Goal: Information Seeking & Learning: Learn about a topic

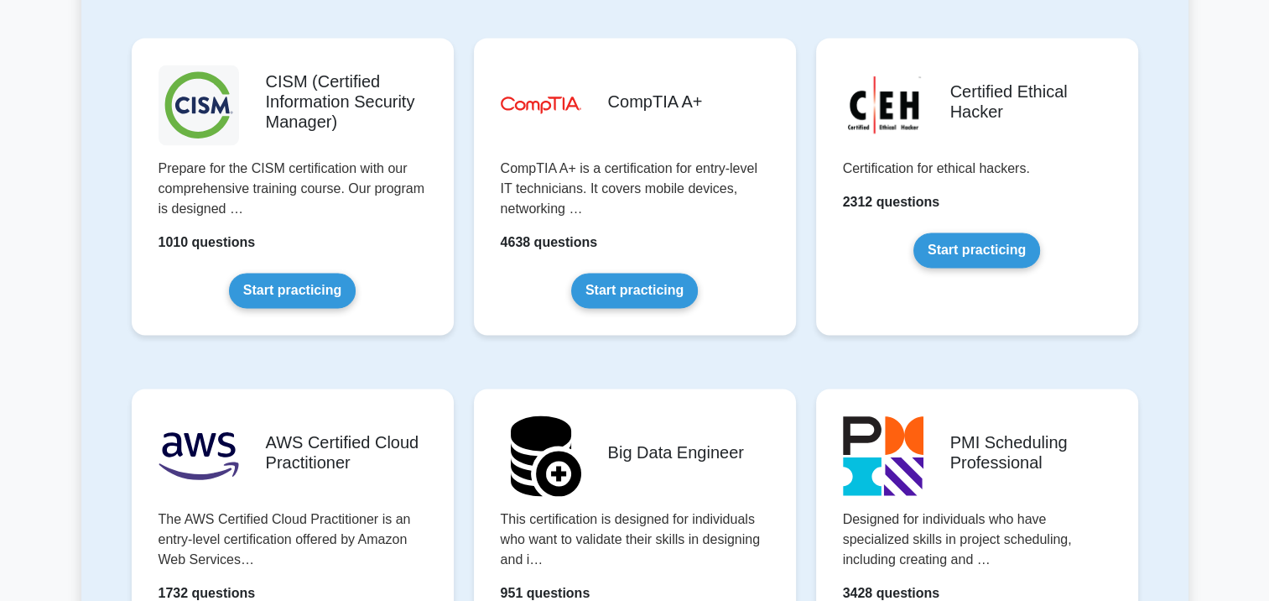
scroll to position [2600, 0]
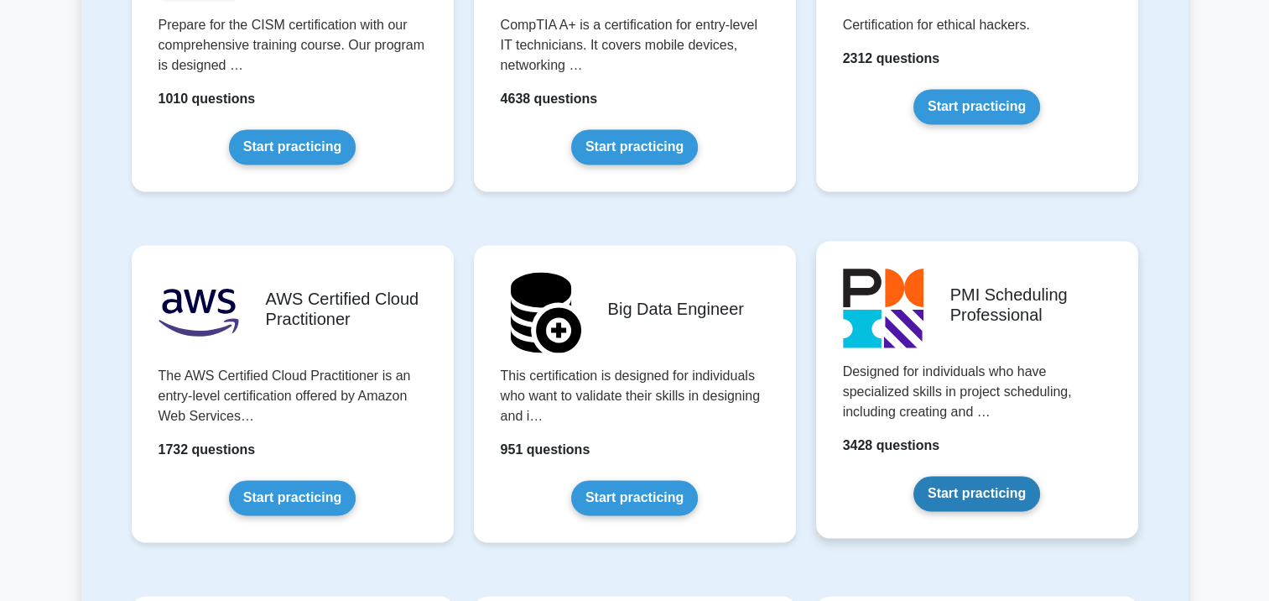
click at [913, 476] on link "Start practicing" at bounding box center [976, 493] width 127 height 35
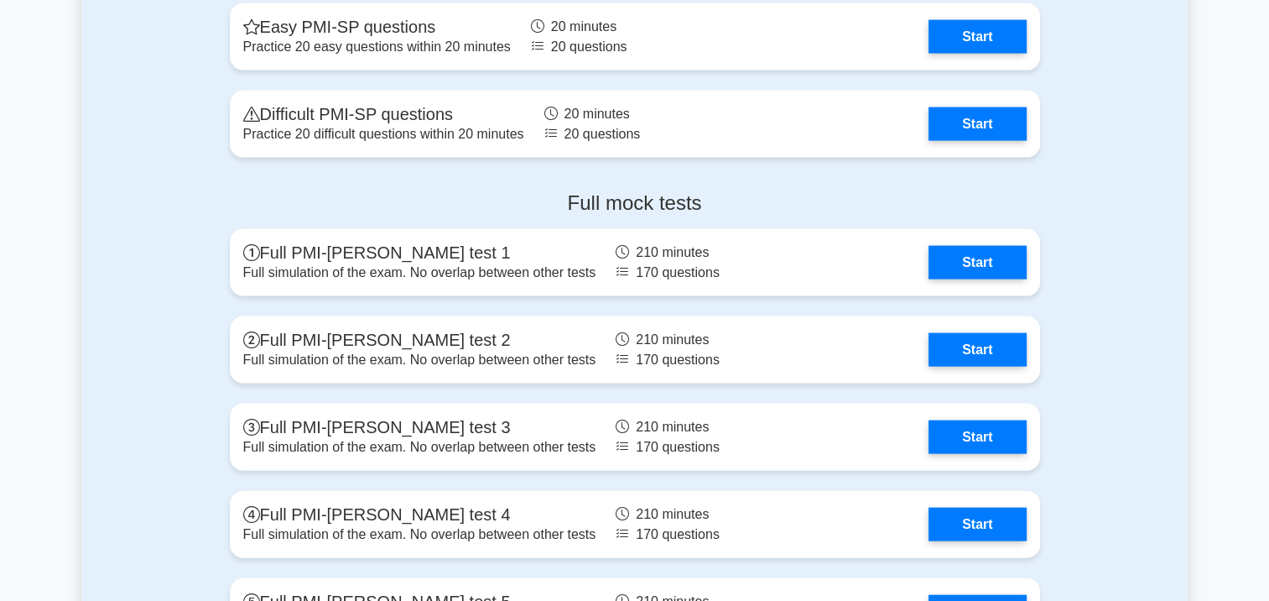
scroll to position [3607, 0]
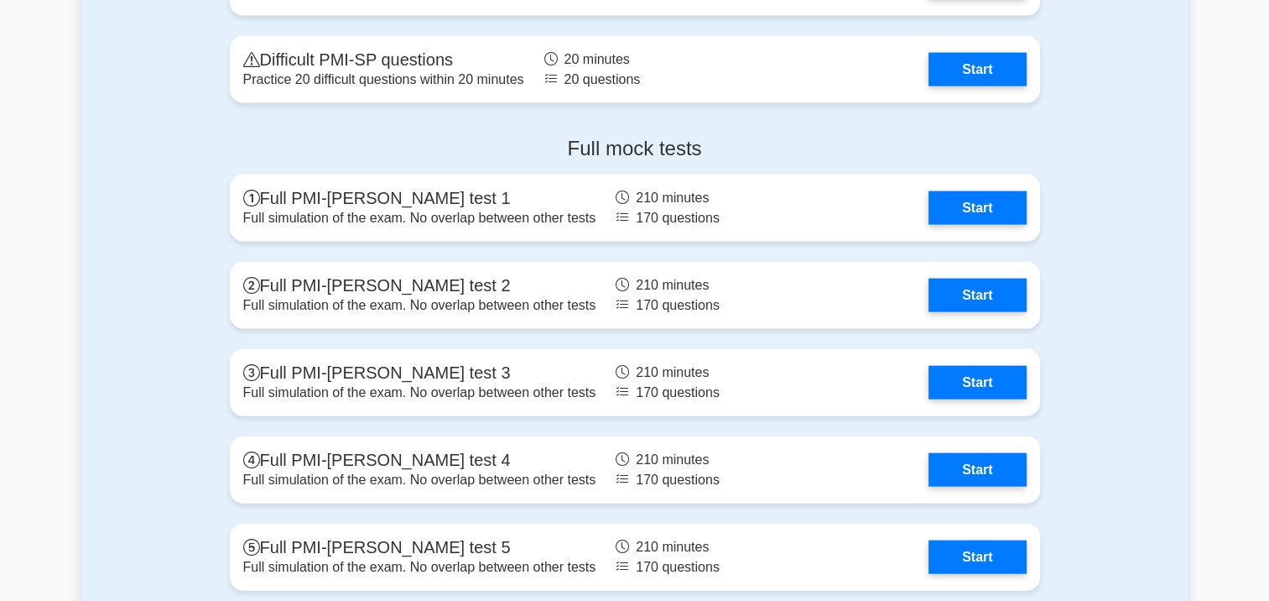
click at [1120, 456] on div "Full mock tests Full PMI-SP mock test 1 Full simulation of the exam. No overlap…" at bounding box center [634, 366] width 1107 height 487
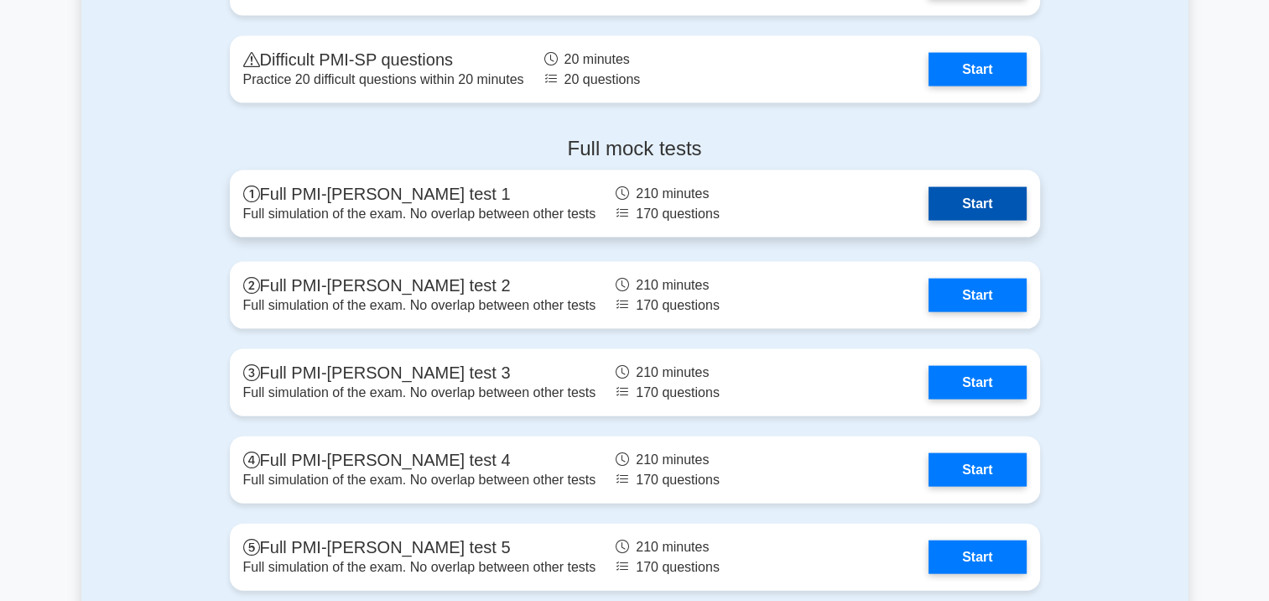
click at [954, 214] on link "Start" at bounding box center [976, 204] width 97 height 34
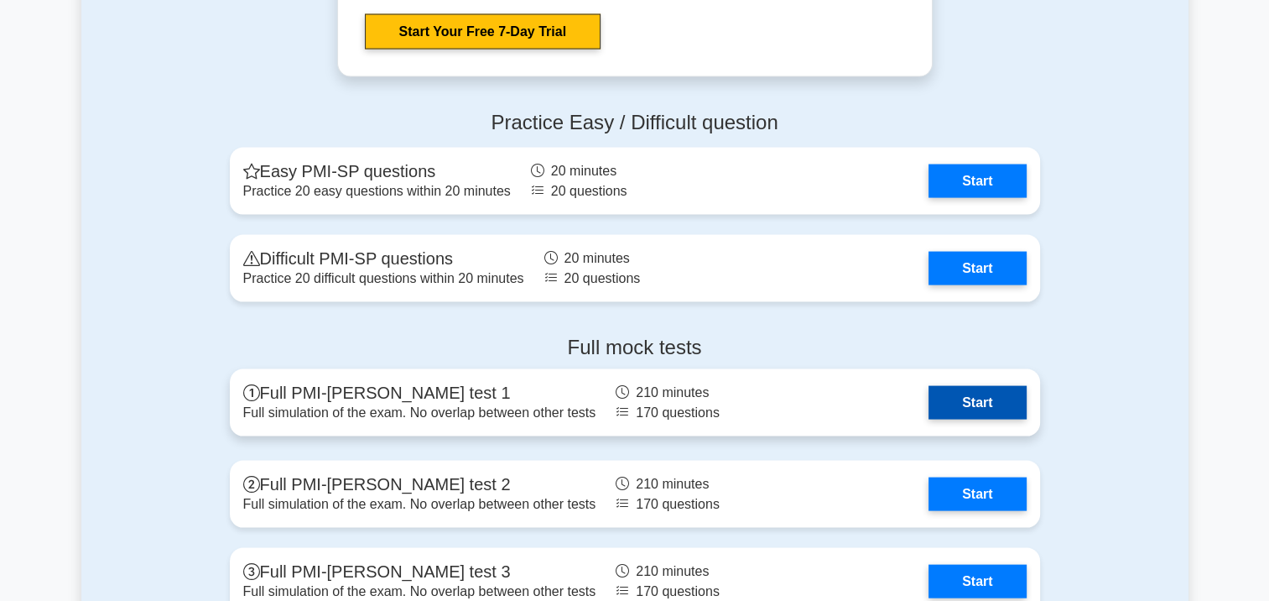
scroll to position [3523, 0]
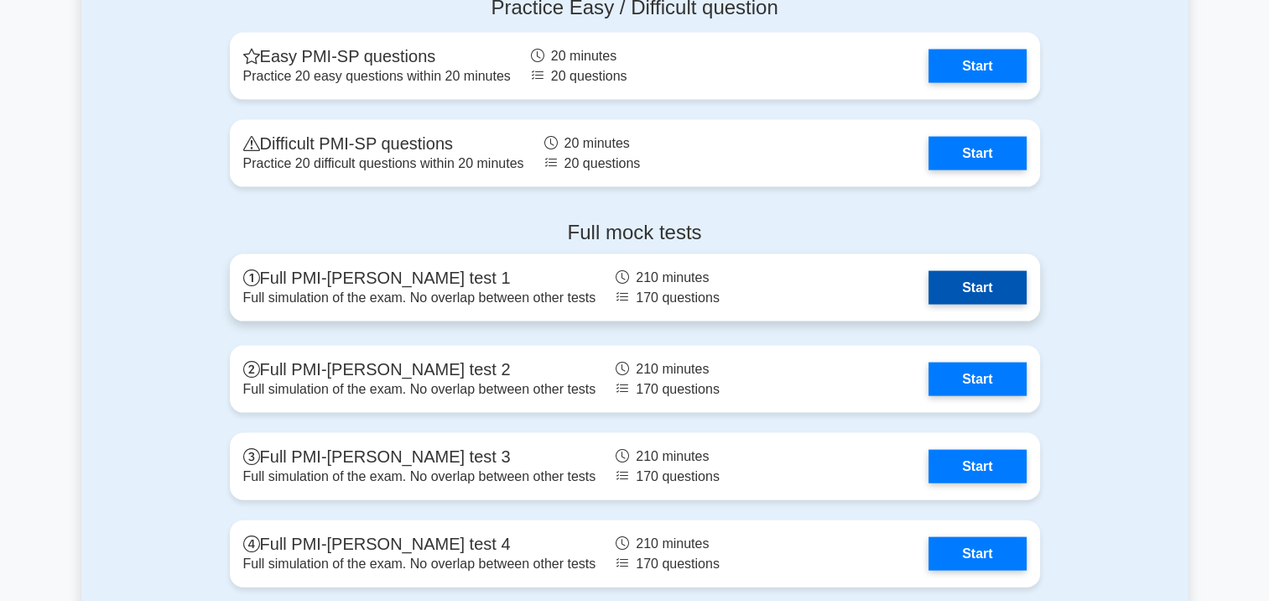
click at [1010, 292] on link "Start" at bounding box center [976, 288] width 97 height 34
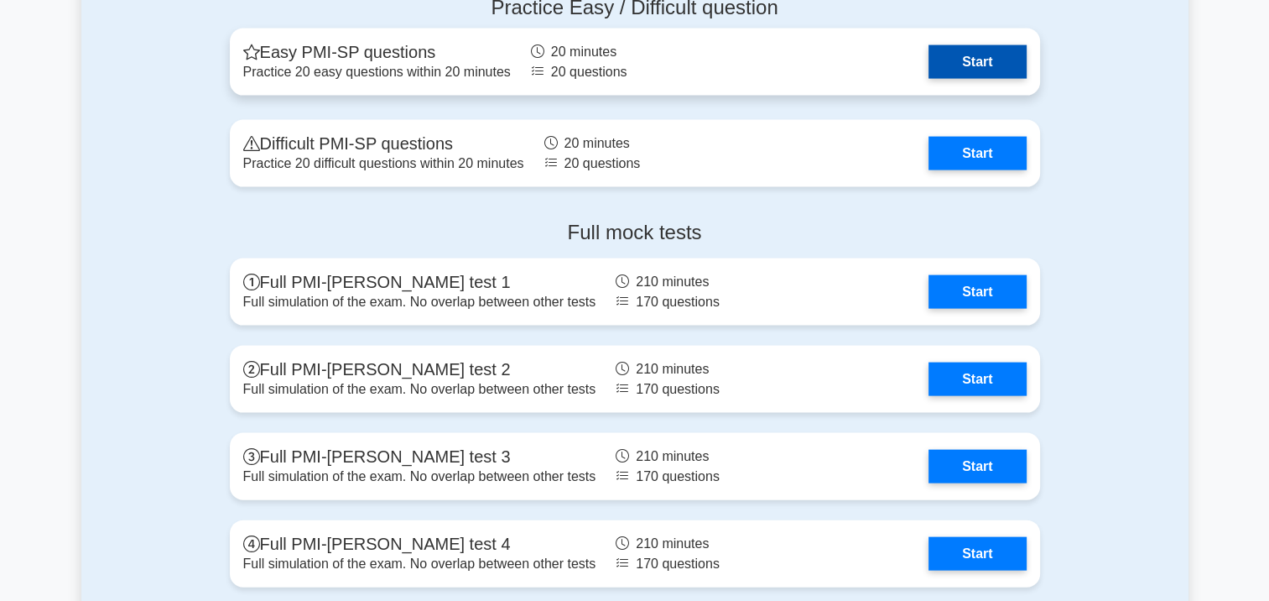
click at [981, 55] on link "Start" at bounding box center [976, 62] width 97 height 34
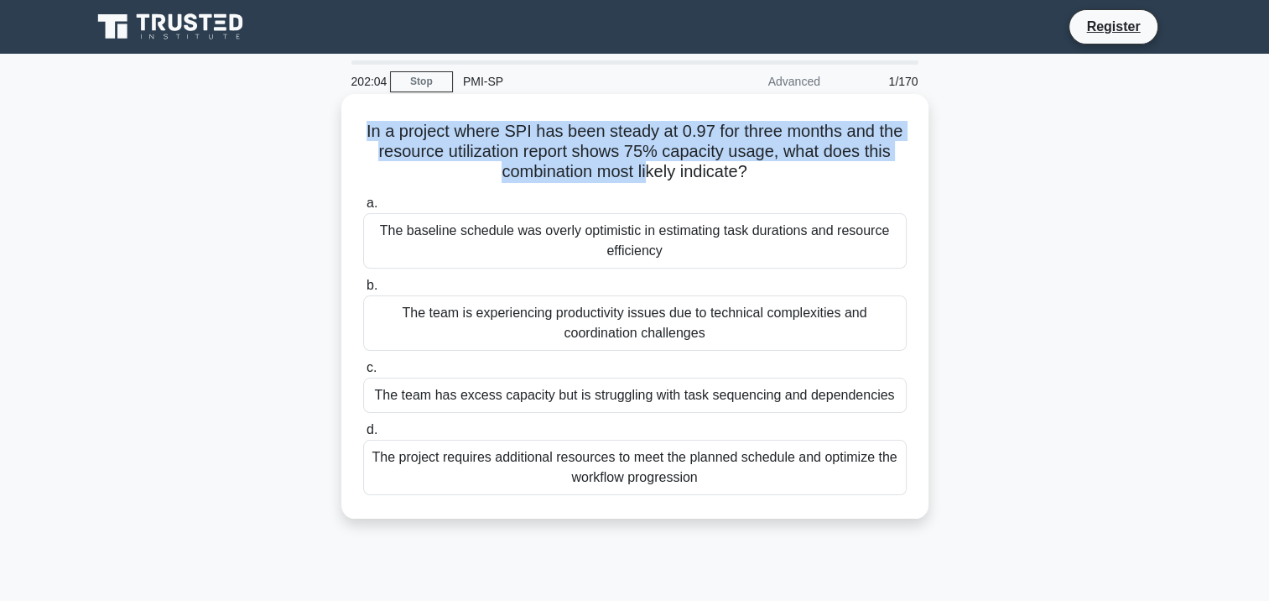
drag, startPoint x: 361, startPoint y: 133, endPoint x: 645, endPoint y: 177, distance: 287.8
click at [645, 177] on h5 "In a project where SPI has been steady at 0.97 for three months and the resourc…" at bounding box center [634, 152] width 547 height 62
click at [824, 146] on h5 "In a project where SPI has been steady at 0.97 for three months and the resourc…" at bounding box center [634, 152] width 547 height 62
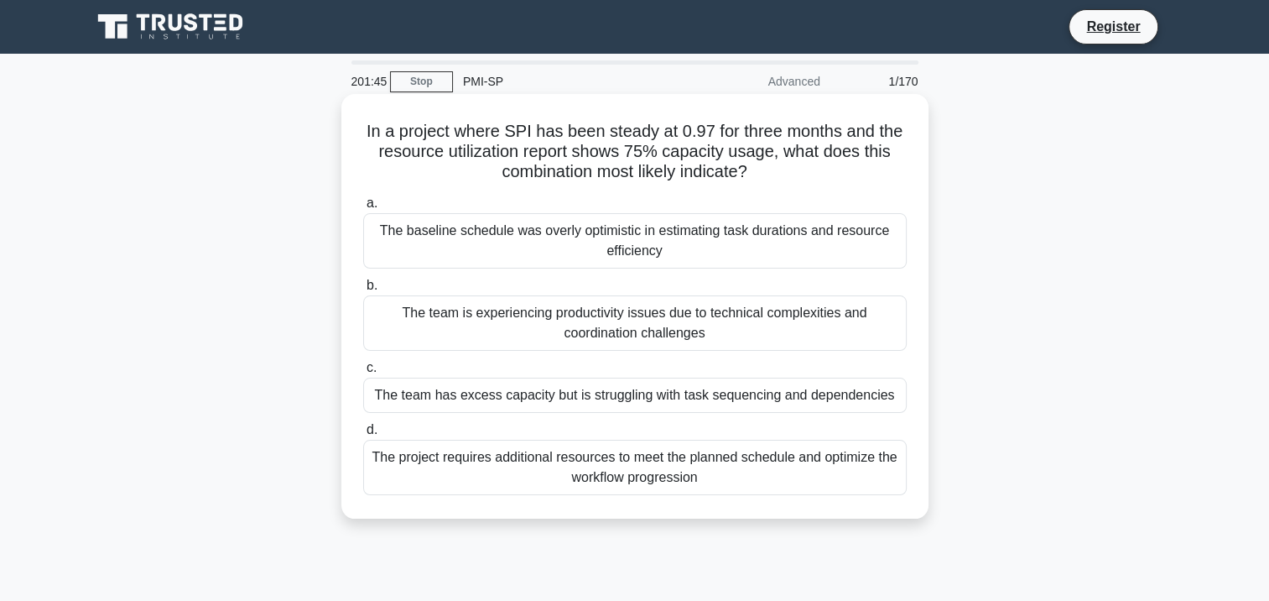
click at [779, 251] on div "The baseline schedule was overly optimistic in estimating task durations and re…" at bounding box center [634, 240] width 543 height 55
click at [363, 209] on input "a. The baseline schedule was overly optimistic in estimating task durations and…" at bounding box center [363, 203] width 0 height 11
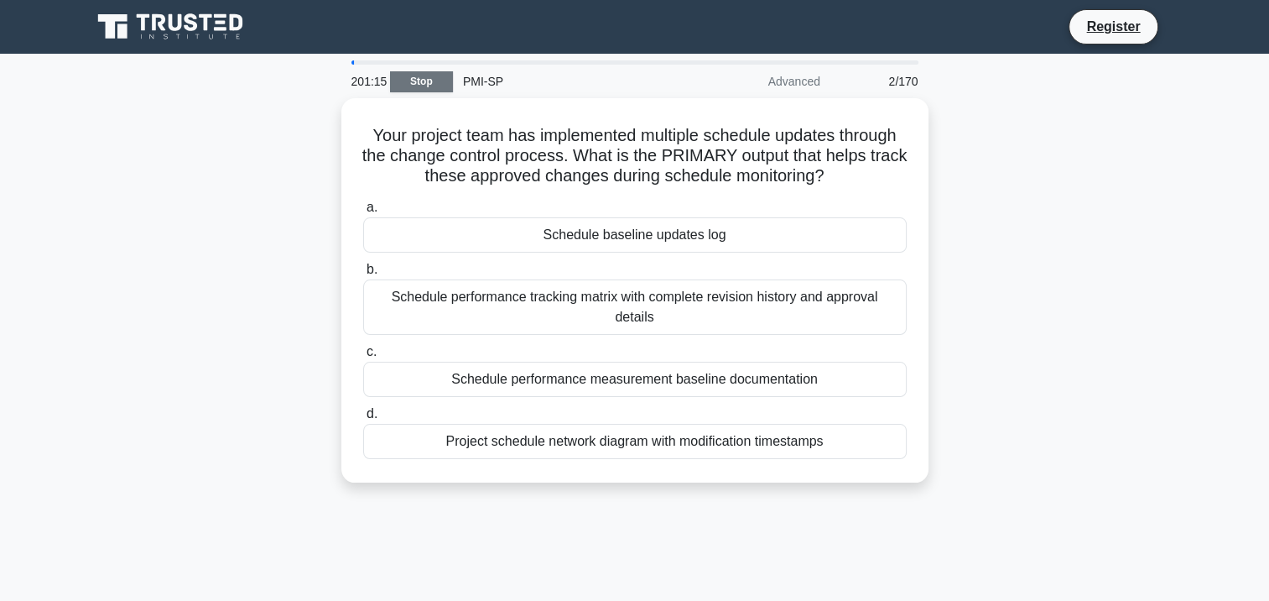
click at [430, 80] on link "Stop" at bounding box center [421, 81] width 63 height 21
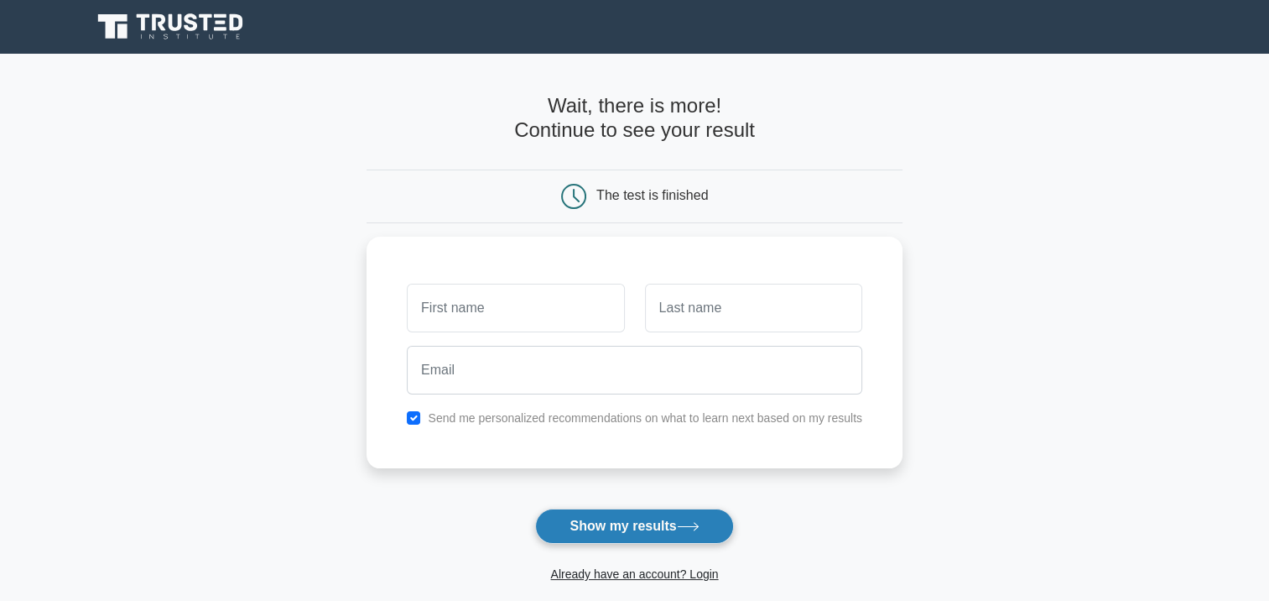
click at [604, 512] on button "Show my results" at bounding box center [634, 525] width 198 height 35
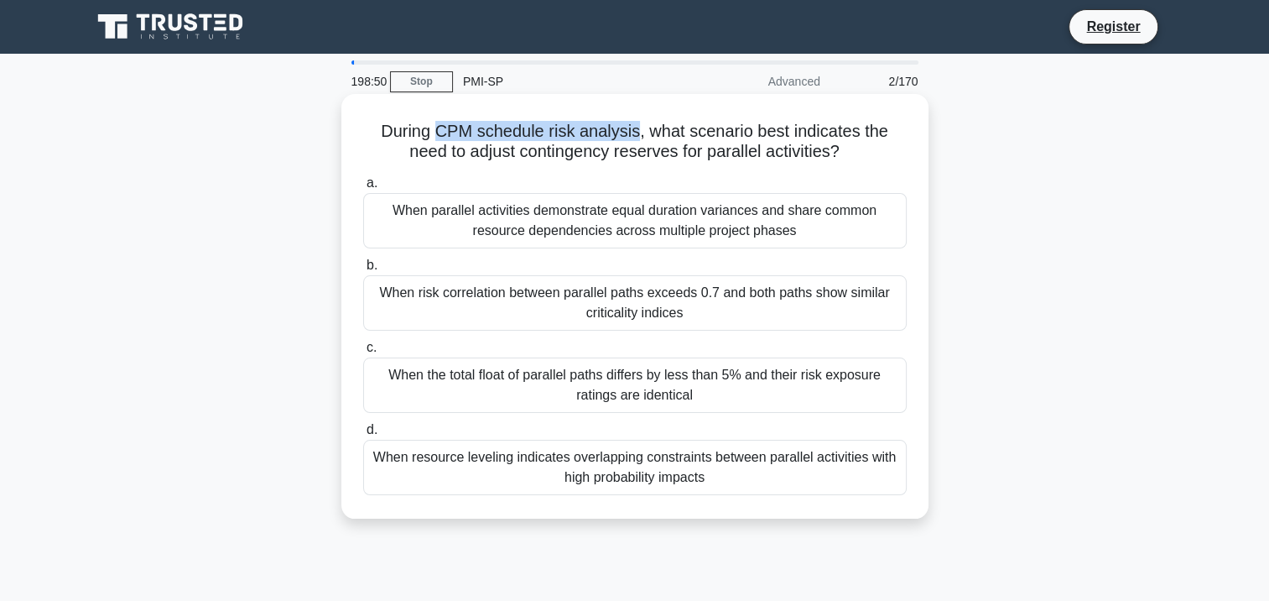
drag, startPoint x: 436, startPoint y: 127, endPoint x: 637, endPoint y: 141, distance: 200.9
click at [637, 141] on h5 "During CPM schedule risk analysis, what scenario best indicates the need to adj…" at bounding box center [634, 142] width 547 height 42
drag, startPoint x: 637, startPoint y: 141, endPoint x: 597, endPoint y: 124, distance: 42.8
copy h5 "CPM schedule risk analysis"
click at [668, 114] on div "During CPM schedule risk analysis, what scenario best indicates the need to adj…" at bounding box center [635, 306] width 574 height 411
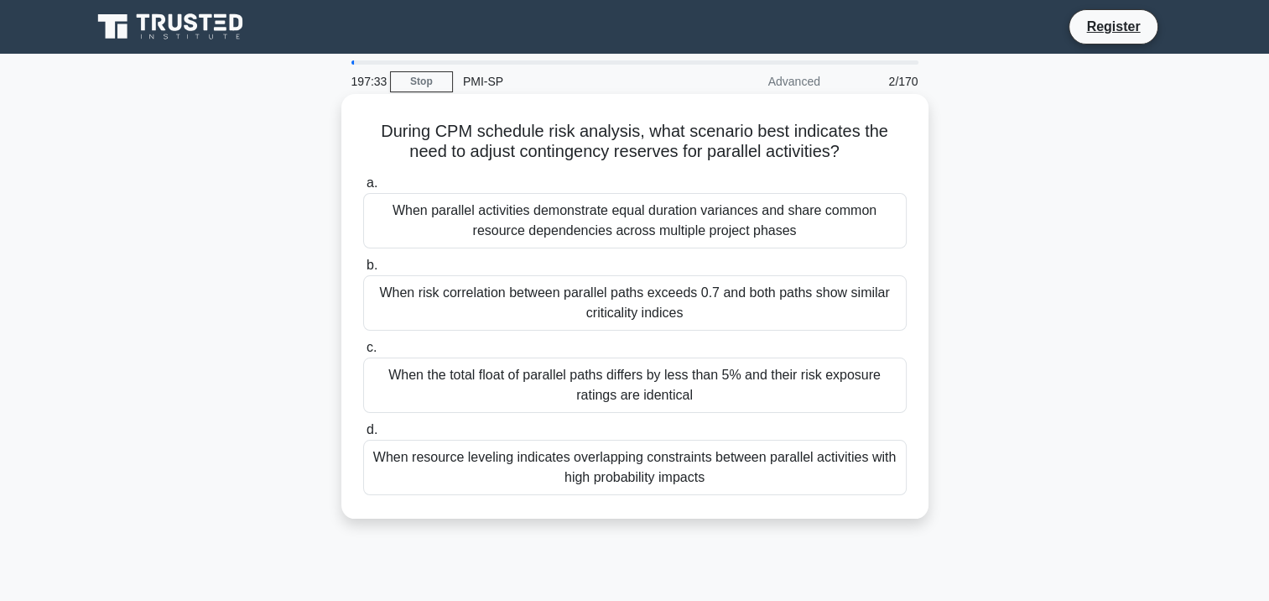
click at [549, 319] on div "When risk correlation between parallel paths exceeds 0.7 and both paths show si…" at bounding box center [634, 302] width 543 height 55
click at [363, 271] on input "b. When risk correlation between parallel paths exceeds 0.7 and both paths show…" at bounding box center [363, 265] width 0 height 11
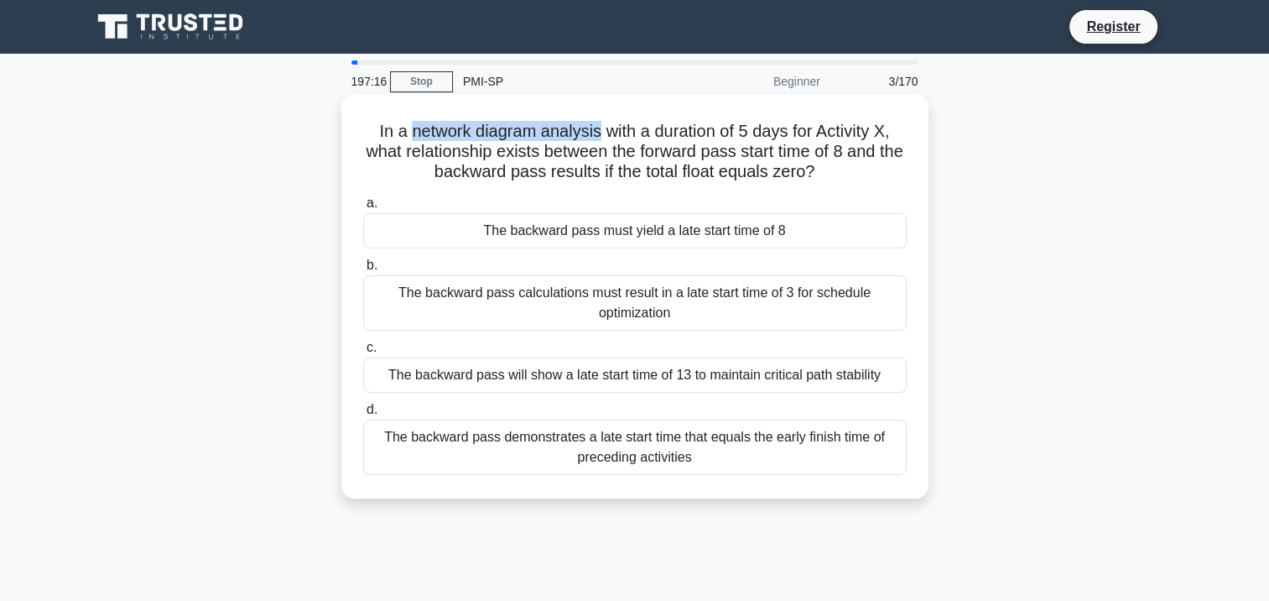
drag, startPoint x: 405, startPoint y: 131, endPoint x: 596, endPoint y: 129, distance: 191.2
click at [596, 129] on h5 "In a network diagram analysis with a duration of 5 days for Activity X, what re…" at bounding box center [634, 152] width 547 height 62
drag, startPoint x: 596, startPoint y: 129, endPoint x: 558, endPoint y: 127, distance: 38.7
copy h5 "network diagram analysis"
click at [528, 146] on h5 "In a network diagram analysis with a duration of 5 days for Activity X, what re…" at bounding box center [634, 152] width 547 height 62
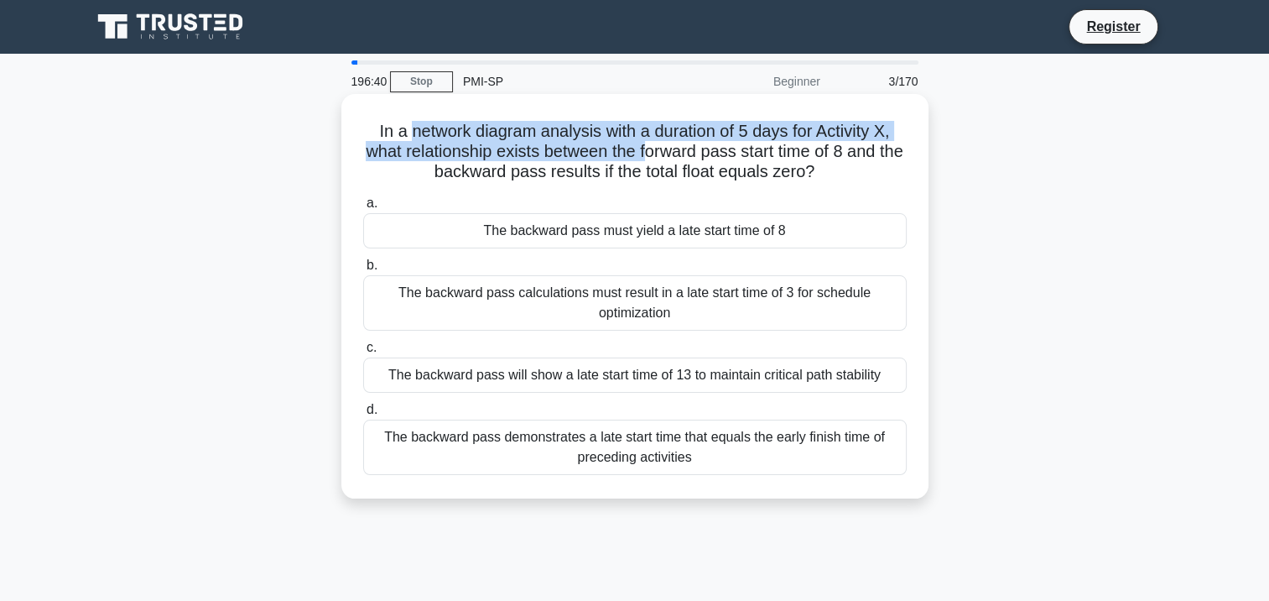
drag, startPoint x: 424, startPoint y: 137, endPoint x: 658, endPoint y: 143, distance: 234.1
click at [658, 143] on h5 "In a network diagram analysis with a duration of 5 days for Activity X, what re…" at bounding box center [634, 152] width 547 height 62
click at [431, 123] on h5 "In a network diagram analysis with a duration of 5 days for Activity X, what re…" at bounding box center [634, 152] width 547 height 62
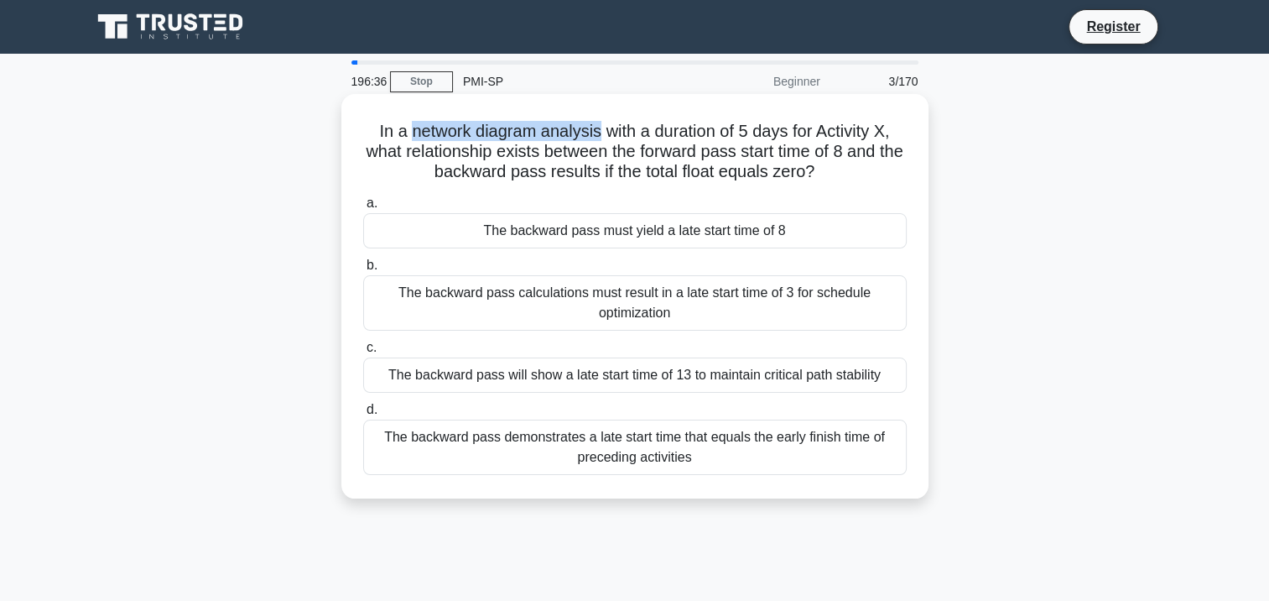
drag, startPoint x: 402, startPoint y: 133, endPoint x: 595, endPoint y: 141, distance: 193.9
click at [595, 141] on h5 "In a network diagram analysis with a duration of 5 days for Activity X, what re…" at bounding box center [634, 152] width 547 height 62
drag, startPoint x: 595, startPoint y: 141, endPoint x: 721, endPoint y: 153, distance: 126.4
click at [721, 153] on h5 "In a network diagram analysis with a duration of 5 days for Activity X, what re…" at bounding box center [634, 152] width 547 height 62
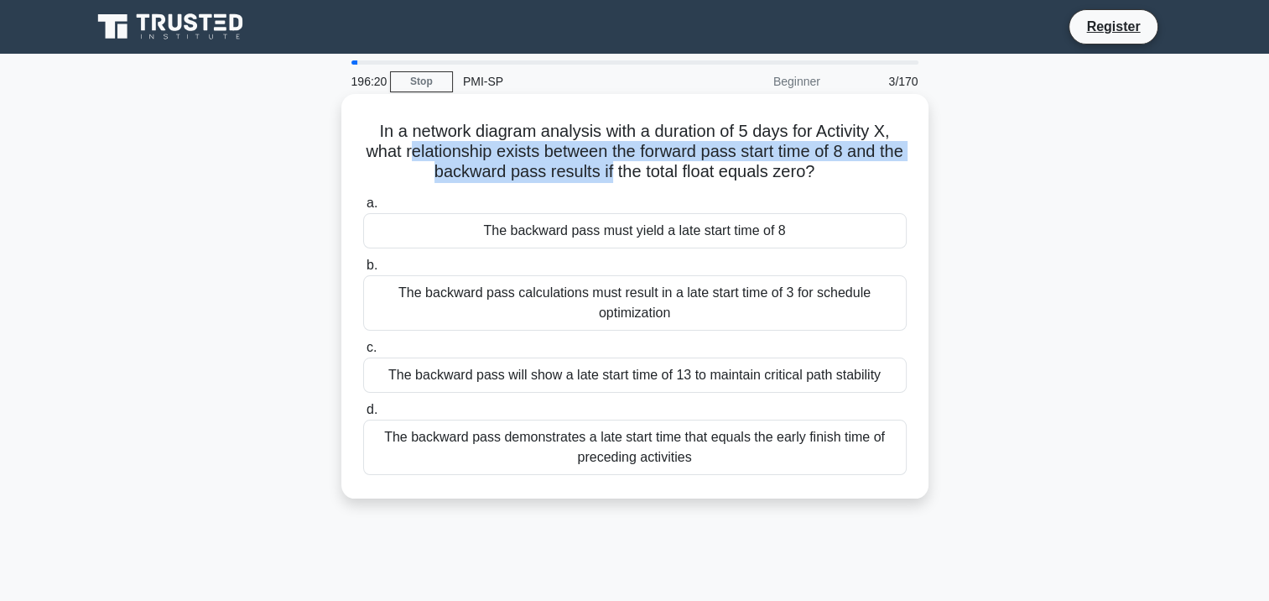
drag, startPoint x: 416, startPoint y: 148, endPoint x: 621, endPoint y: 181, distance: 208.2
click at [621, 181] on h5 "In a network diagram analysis with a duration of 5 days for Activity X, what re…" at bounding box center [634, 152] width 547 height 62
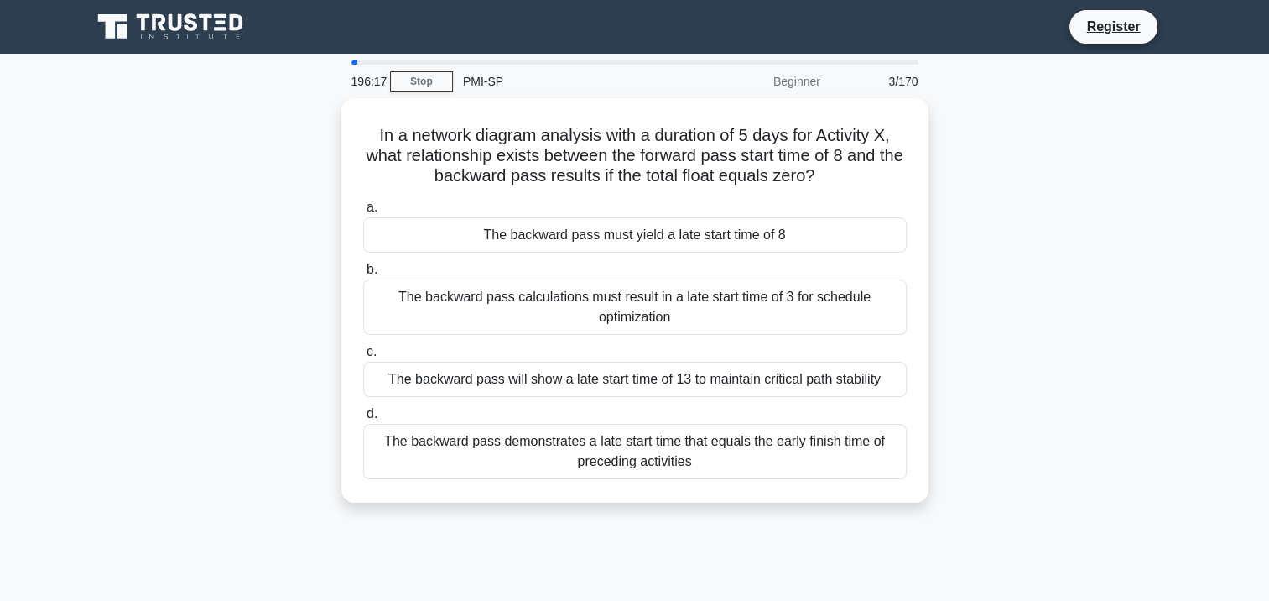
drag, startPoint x: 621, startPoint y: 181, endPoint x: 1056, endPoint y: 273, distance: 444.0
click at [1142, 289] on div "In a network diagram analysis with a duration of 5 days for Activity X, what re…" at bounding box center [634, 310] width 1107 height 424
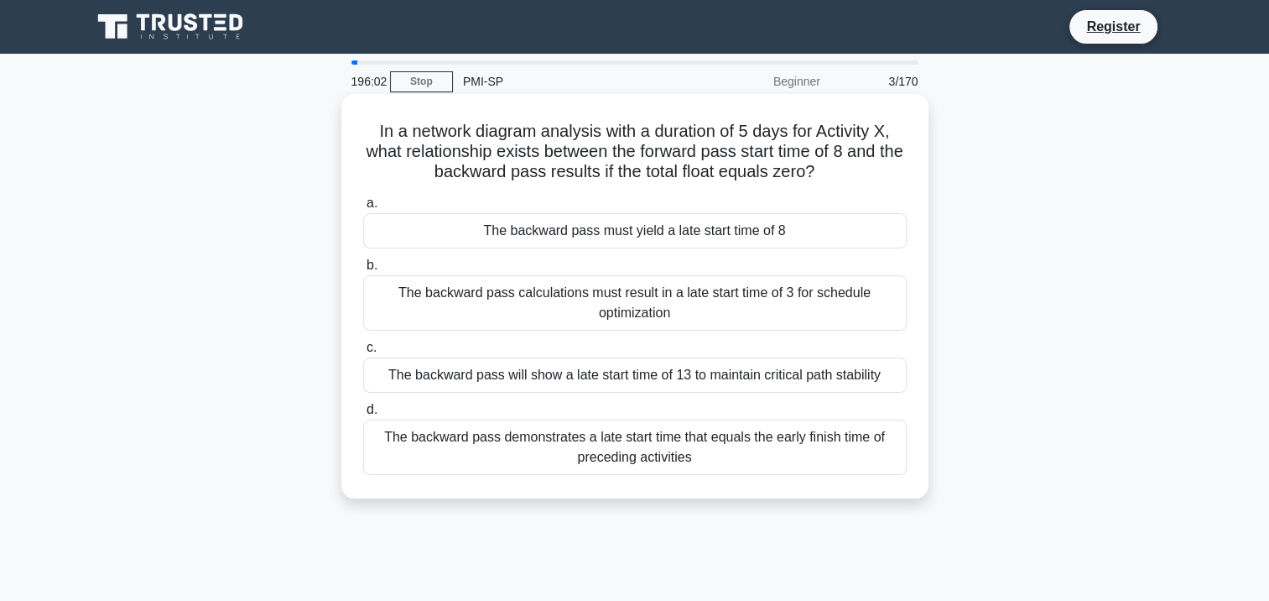
click at [641, 237] on div "The backward pass must yield a late start time of 8" at bounding box center [634, 230] width 543 height 35
click at [363, 209] on input "a. The backward pass must yield a late start time of 8" at bounding box center [363, 203] width 0 height 11
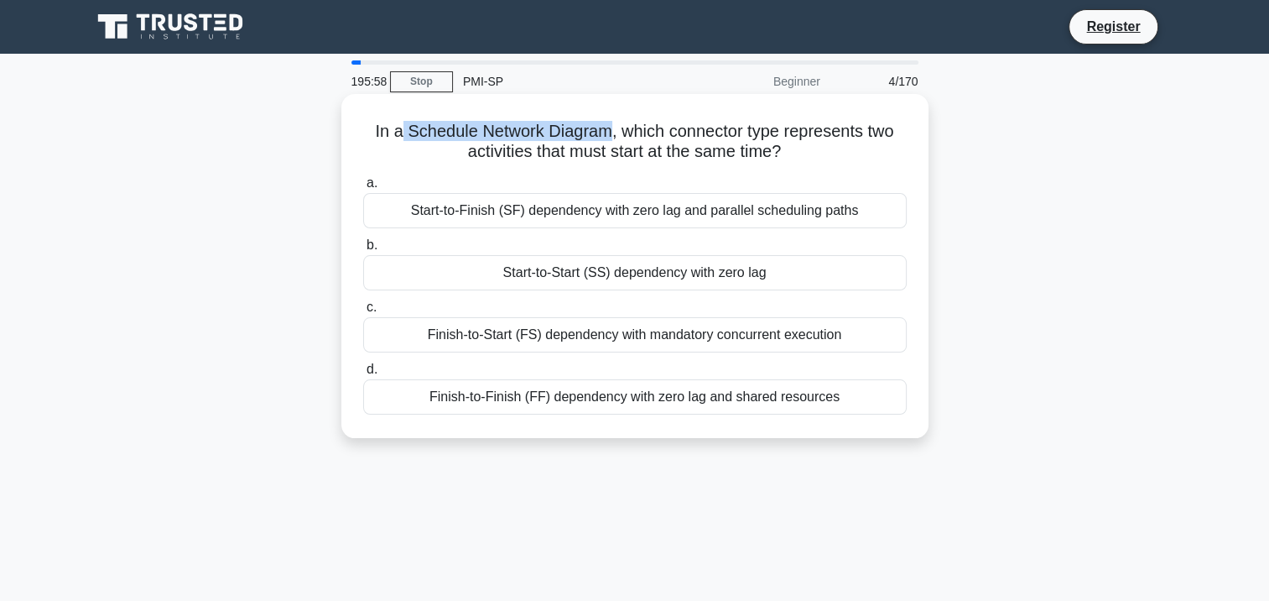
drag, startPoint x: 607, startPoint y: 133, endPoint x: 395, endPoint y: 132, distance: 212.2
click at [395, 132] on h5 "In a Schedule Network Diagram, which connector type represents two activities t…" at bounding box center [634, 142] width 547 height 42
copy h5 "Schedule Network Diagram"
click at [561, 171] on div "a. Start-to-Finish (SF) dependency with zero lag and parallel scheduling paths …" at bounding box center [635, 293] width 564 height 248
click at [644, 277] on div "Start-to-Start (SS) dependency with zero lag" at bounding box center [634, 272] width 543 height 35
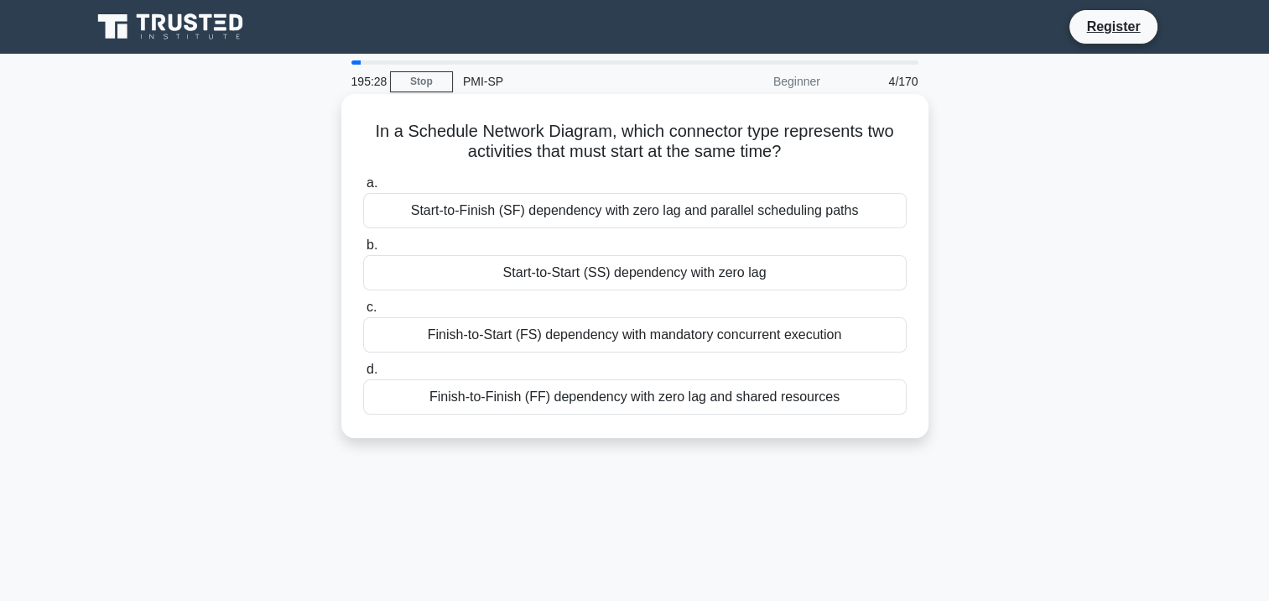
click at [363, 251] on input "b. Start-to-Start (SS) dependency with zero lag" at bounding box center [363, 245] width 0 height 11
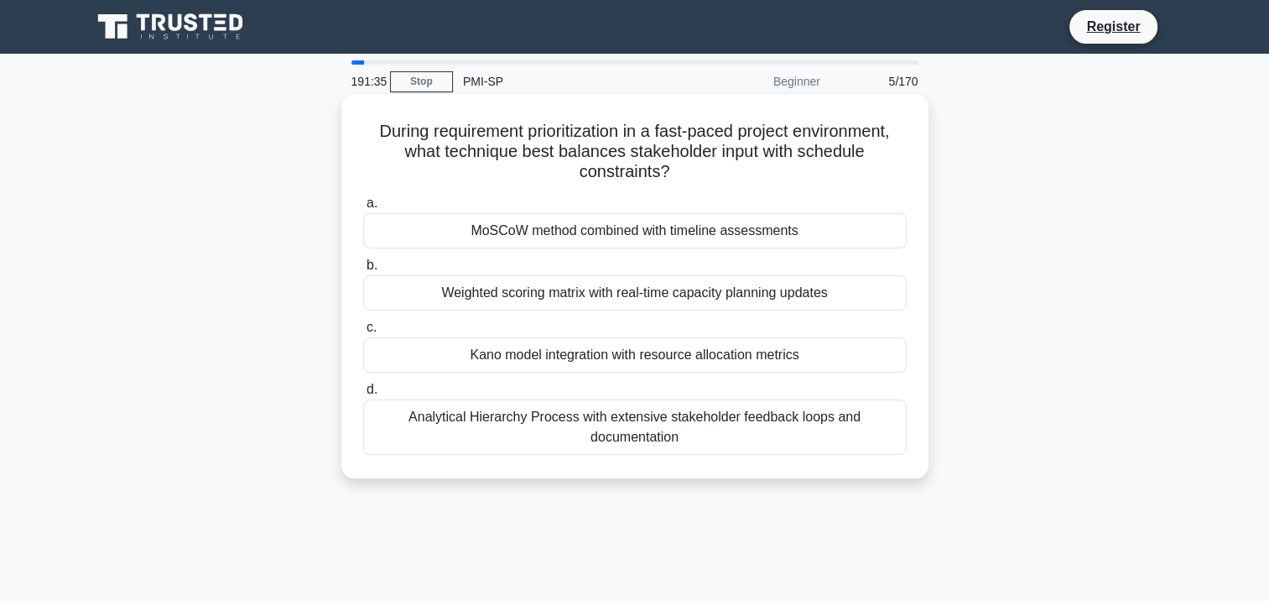
click at [554, 299] on div "Weighted scoring matrix with real-time capacity planning updates" at bounding box center [634, 292] width 543 height 35
click at [363, 271] on input "b. Weighted scoring matrix with real-time capacity planning updates" at bounding box center [363, 265] width 0 height 11
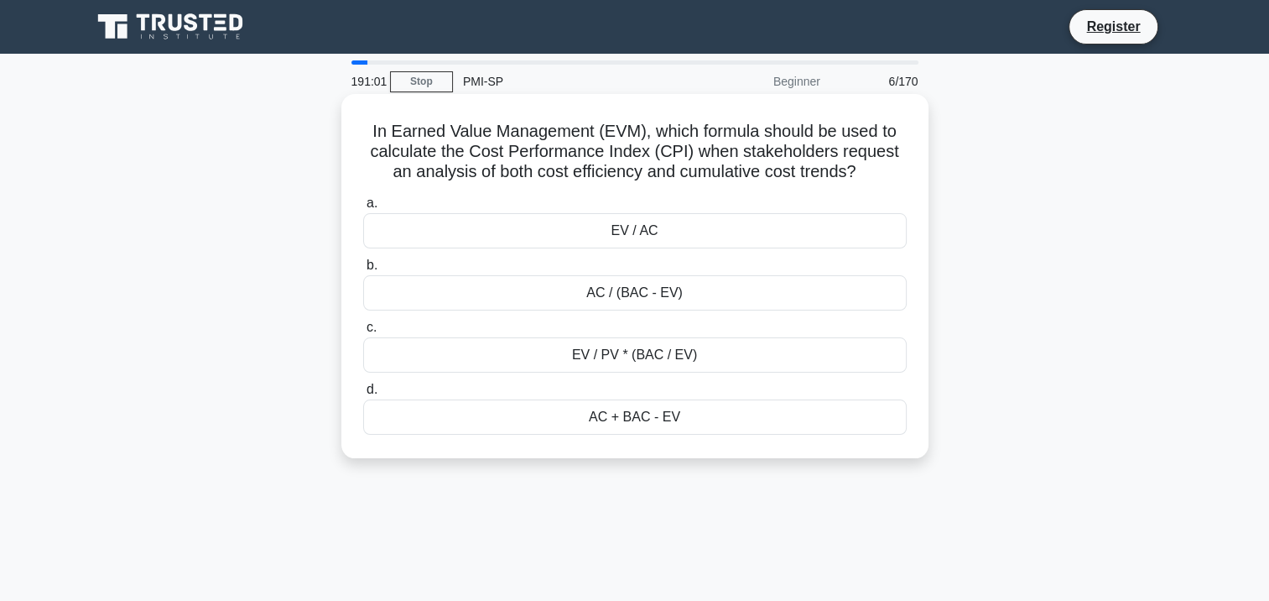
drag, startPoint x: 367, startPoint y: 125, endPoint x: 862, endPoint y: 171, distance: 497.8
click at [862, 171] on h5 "In Earned Value Management (EVM), which formula should be used to calculate the…" at bounding box center [634, 152] width 547 height 62
click at [658, 172] on h5 "In Earned Value Management (EVM), which formula should be used to calculate the…" at bounding box center [634, 152] width 547 height 62
drag, startPoint x: 693, startPoint y: 150, endPoint x: 468, endPoint y: 148, distance: 224.8
click at [468, 148] on h5 "In Earned Value Management (EVM), which formula should be used to calculate the…" at bounding box center [634, 152] width 547 height 62
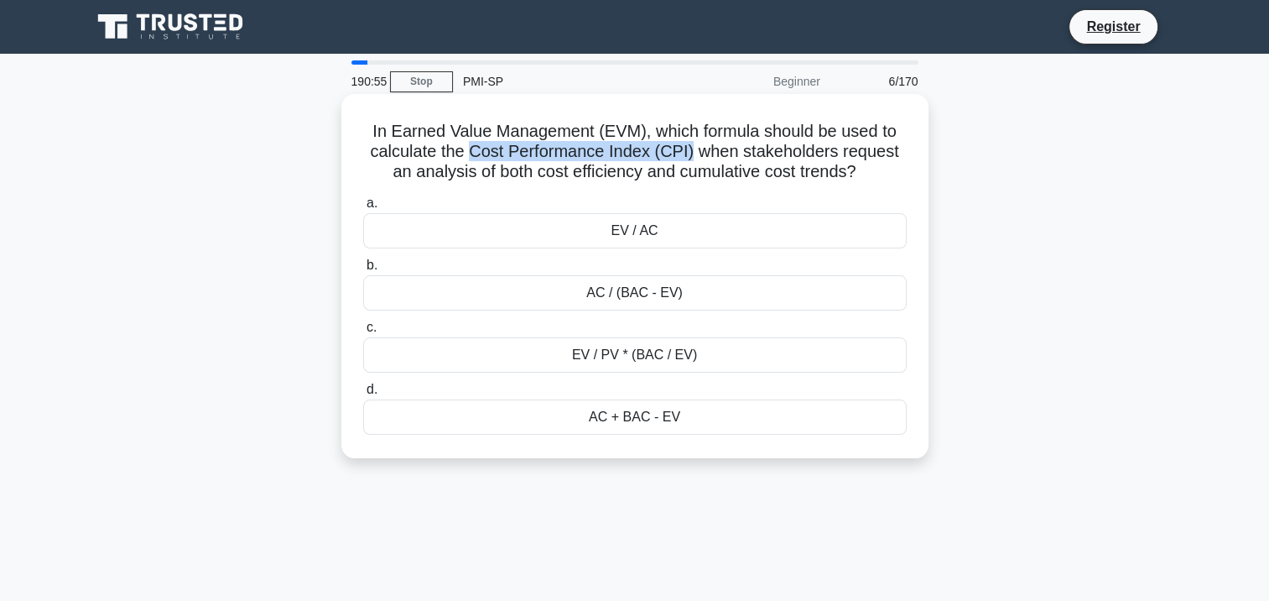
copy h5 "Cost Performance Index (CPI)"
click at [645, 238] on div "EV / AC" at bounding box center [634, 230] width 543 height 35
click at [363, 209] on input "a. EV / AC" at bounding box center [363, 203] width 0 height 11
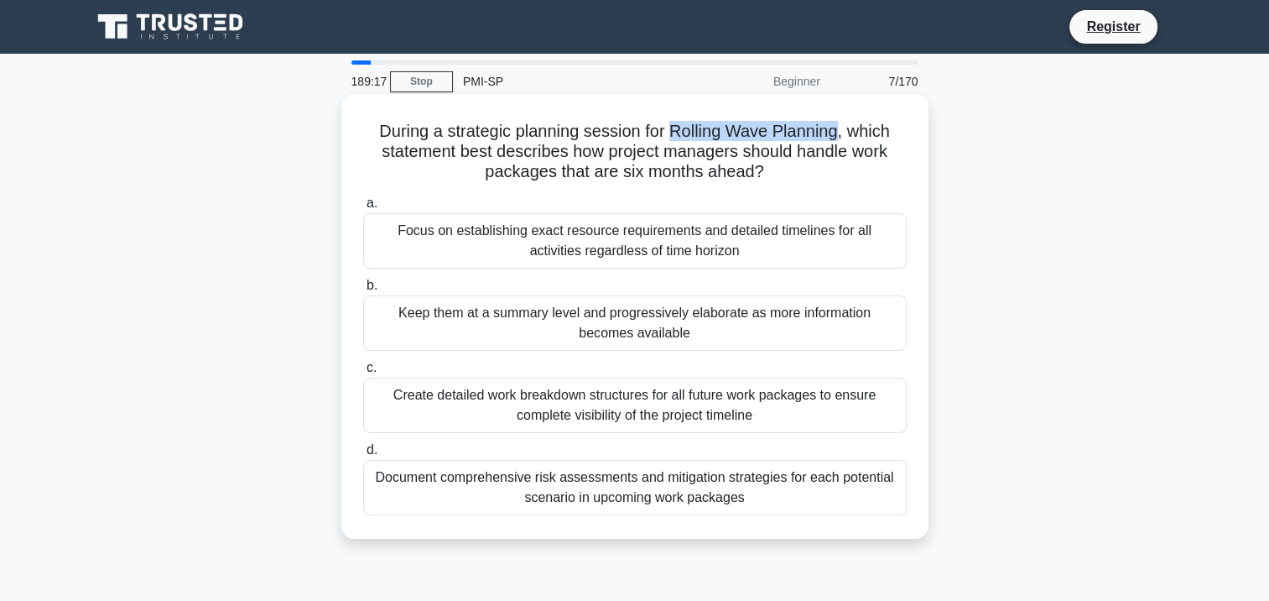
drag, startPoint x: 670, startPoint y: 127, endPoint x: 844, endPoint y: 133, distance: 173.7
click at [844, 133] on h5 "During a strategic planning session for Rolling Wave Planning, which statement …" at bounding box center [634, 152] width 547 height 62
drag, startPoint x: 844, startPoint y: 133, endPoint x: 829, endPoint y: 134, distance: 15.1
copy h5 "Rolling Wave Planning"
click at [680, 316] on div "Keep them at a summary level and progressively elaborate as more information be…" at bounding box center [634, 322] width 543 height 55
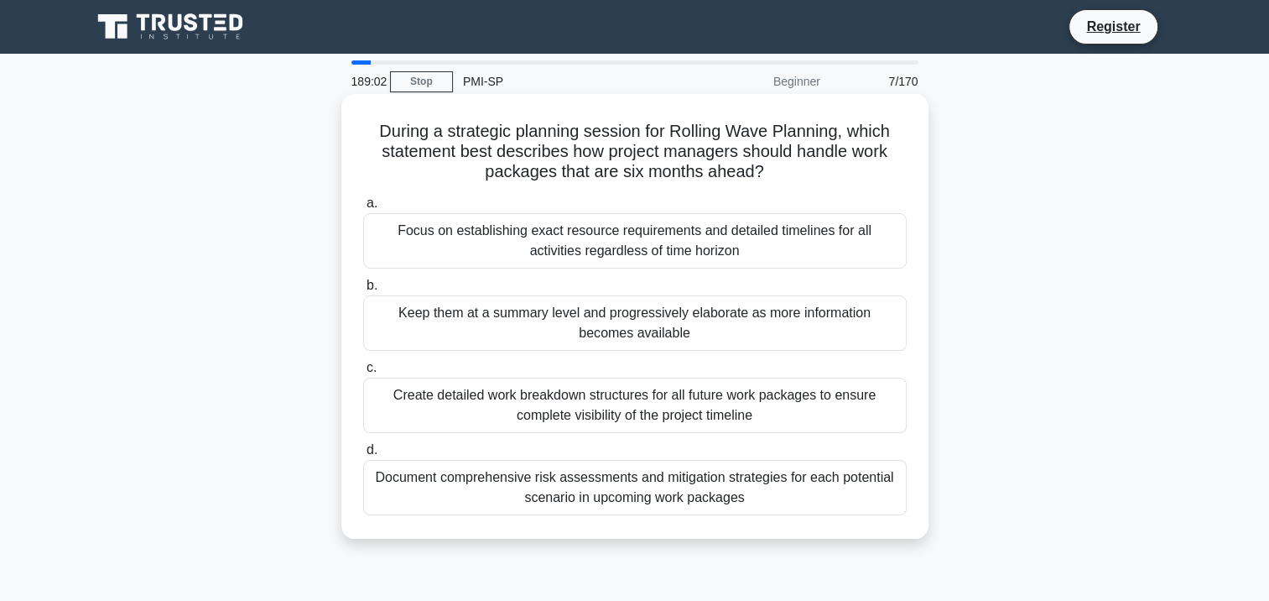
click at [363, 291] on input "b. Keep them at a summary level and progressively elaborate as more information…" at bounding box center [363, 285] width 0 height 11
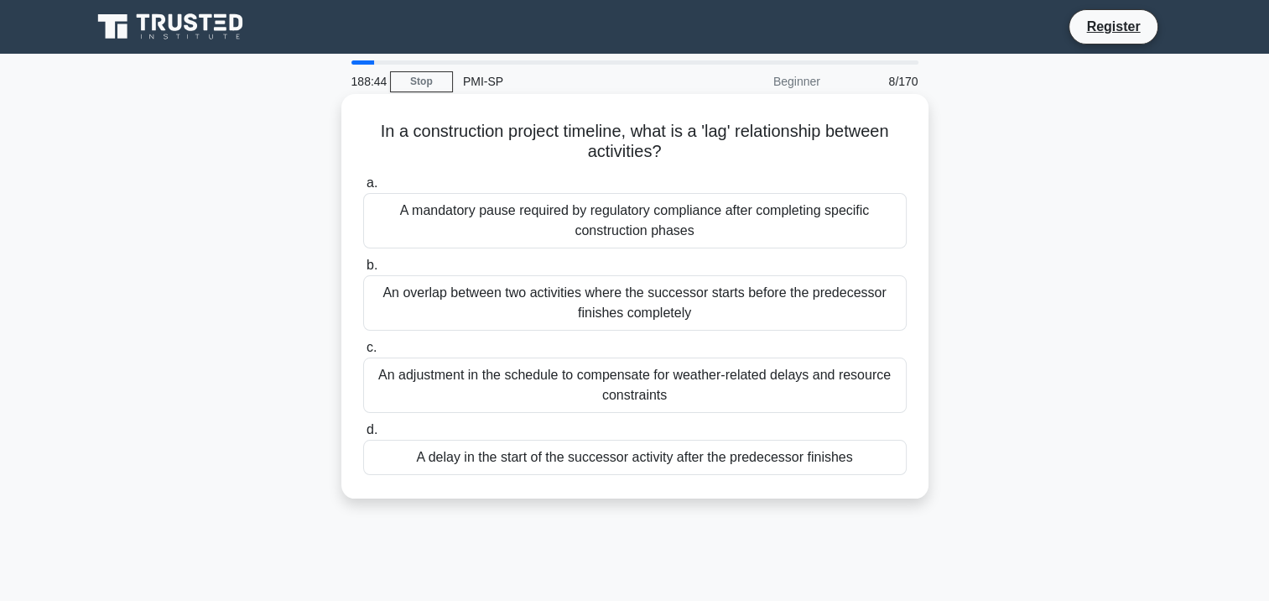
click at [566, 461] on div "A delay in the start of the successor activity after the predecessor finishes" at bounding box center [634, 456] width 543 height 35
click at [363, 435] on input "d. A delay in the start of the successor activity after the predecessor finishes" at bounding box center [363, 429] width 0 height 11
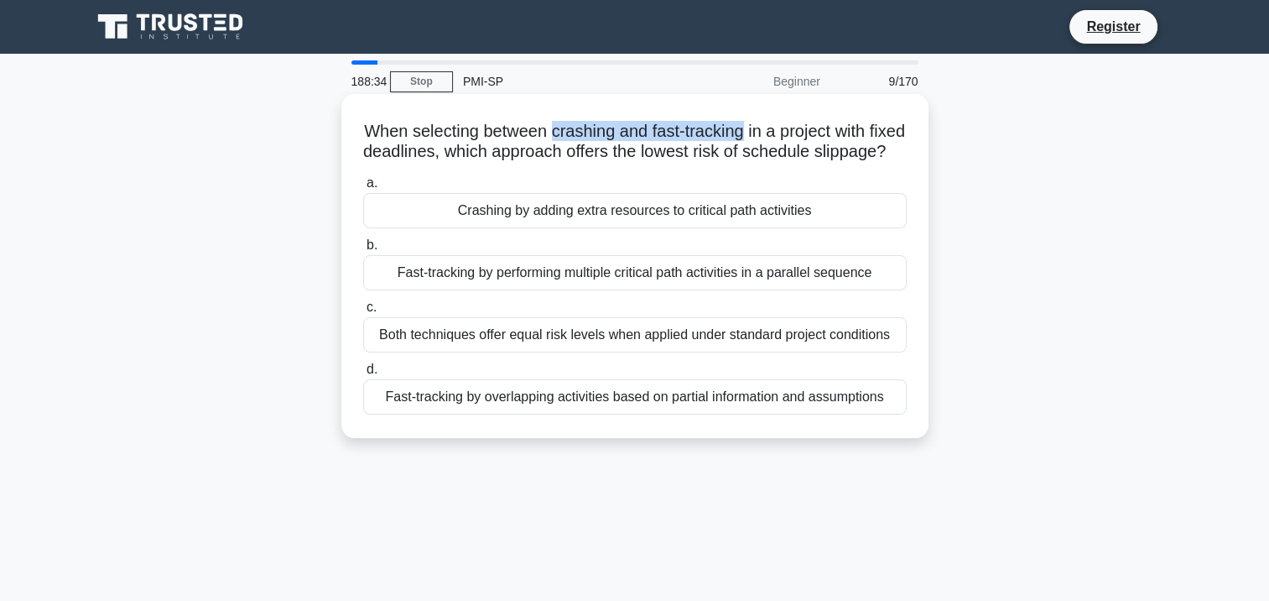
drag, startPoint x: 570, startPoint y: 129, endPoint x: 762, endPoint y: 139, distance: 191.5
click at [762, 139] on h5 "When selecting between crashing and fast-tracking in a project with fixed deadl…" at bounding box center [634, 142] width 547 height 42
drag, startPoint x: 762, startPoint y: 139, endPoint x: 697, endPoint y: 132, distance: 65.0
copy h5 "crashing and fast-tracking"
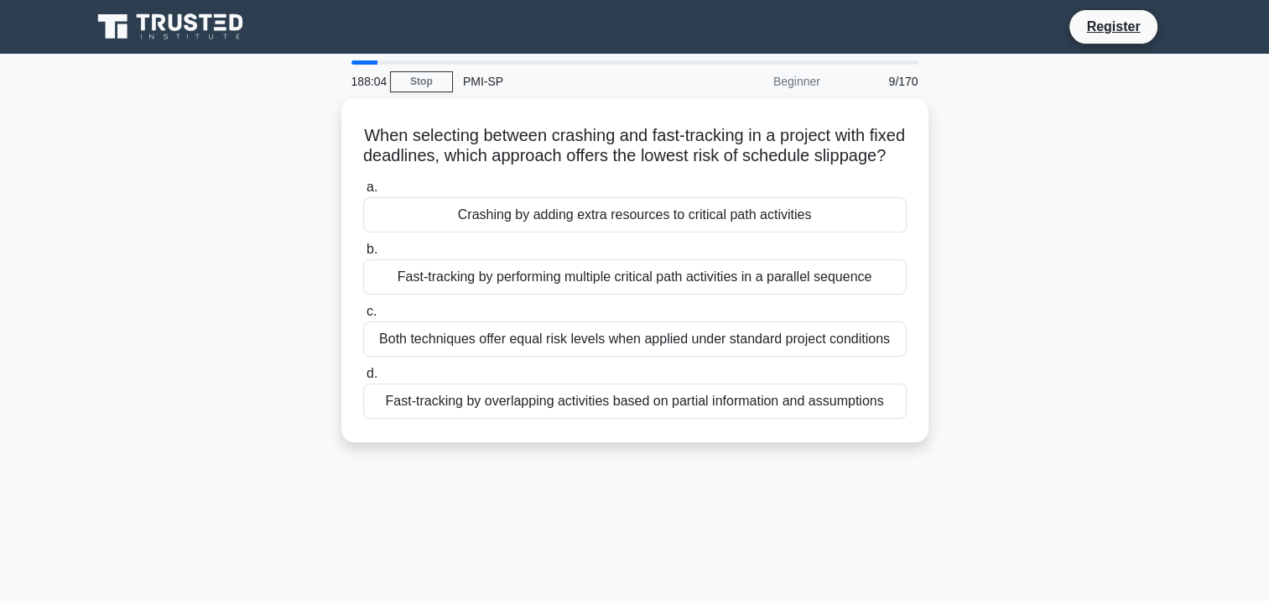
click at [1029, 228] on div "When selecting between crashing and fast-tracking in a project with fixed deadl…" at bounding box center [634, 280] width 1107 height 364
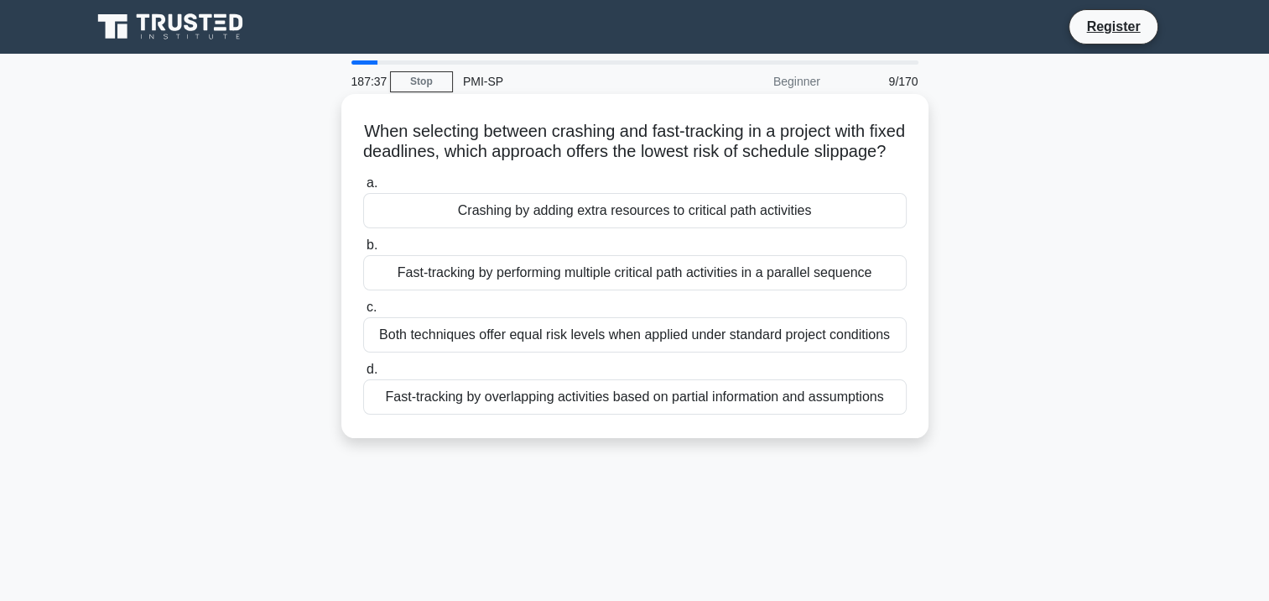
click at [460, 289] on div "Fast-tracking by performing multiple critical path activities in a parallel seq…" at bounding box center [634, 272] width 543 height 35
click at [363, 251] on input "b. Fast-tracking by performing multiple critical path activities in a parallel …" at bounding box center [363, 245] width 0 height 11
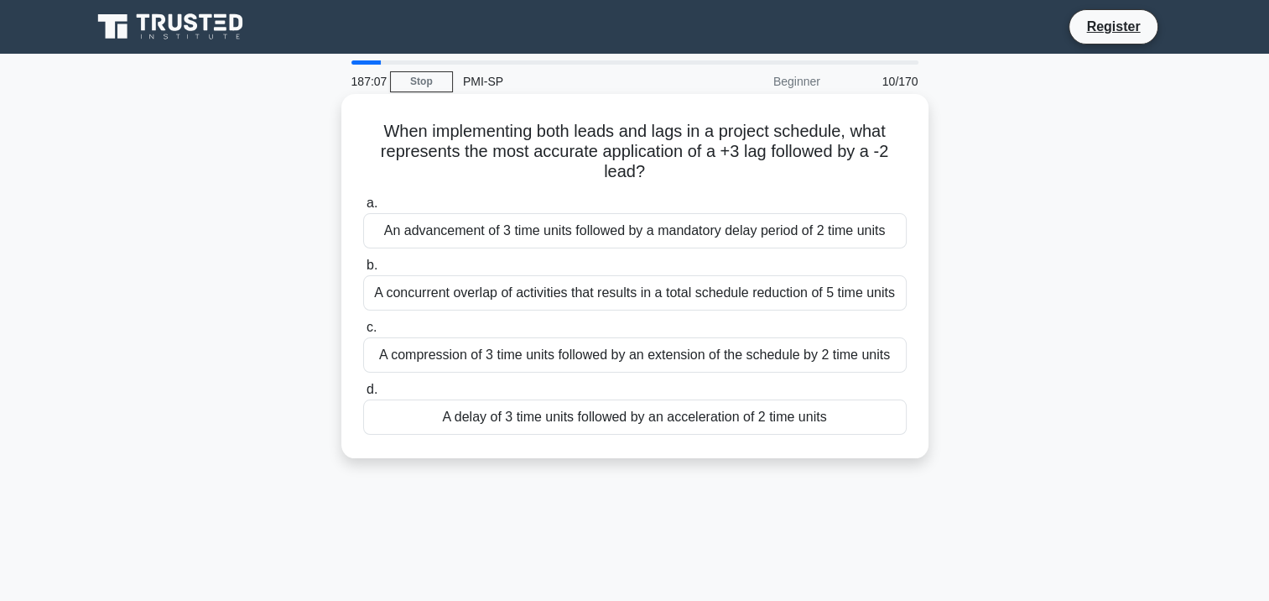
drag, startPoint x: 423, startPoint y: 133, endPoint x: 711, endPoint y: 174, distance: 291.6
click at [711, 174] on h5 "When implementing both leads and lags in a project schedule, what represents th…" at bounding box center [634, 152] width 547 height 62
drag, startPoint x: 711, startPoint y: 174, endPoint x: 667, endPoint y: 157, distance: 47.8
copy h5 "implementing both leads and lags in a project schedule, what represents the mos…"
click at [664, 419] on div "A delay of 3 time units followed by an acceleration of 2 time units" at bounding box center [634, 416] width 543 height 35
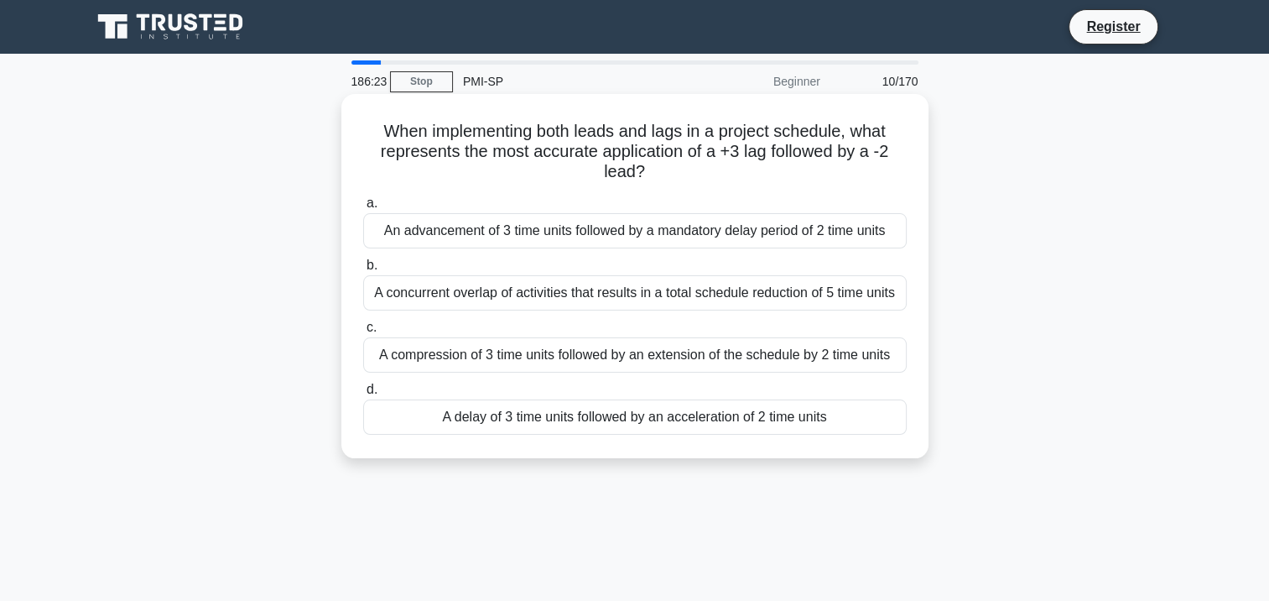
click at [363, 395] on input "d. A delay of 3 time units followed by an acceleration of 2 time units" at bounding box center [363, 389] width 0 height 11
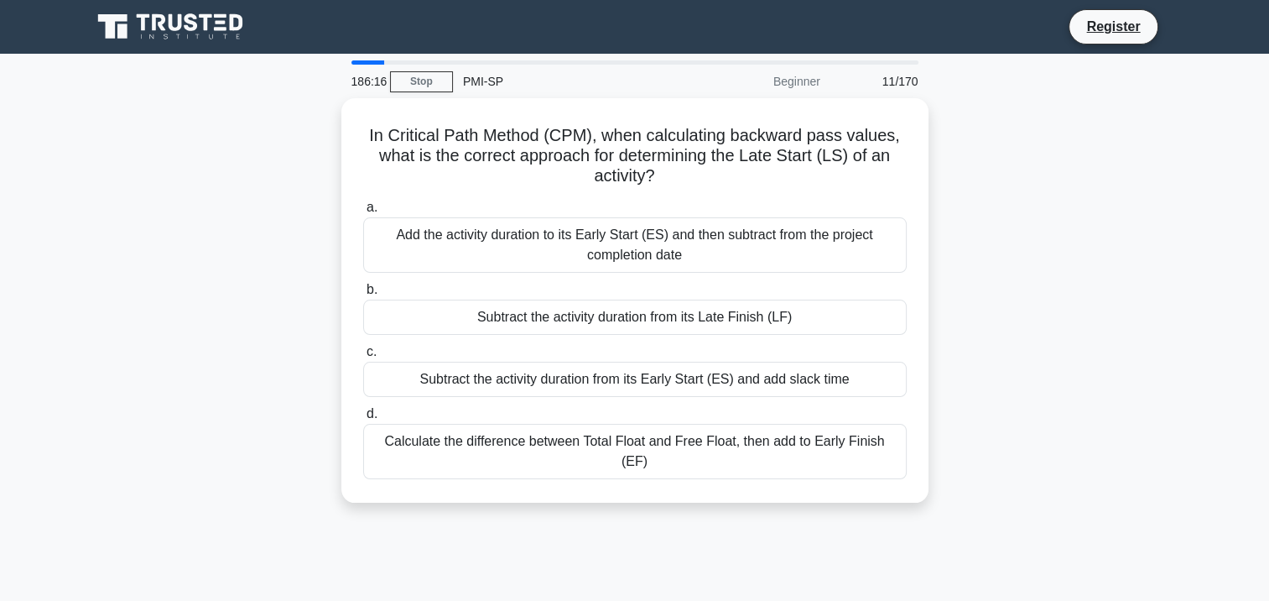
drag, startPoint x: 702, startPoint y: 168, endPoint x: 332, endPoint y: 112, distance: 374.1
click at [332, 112] on div "In Critical Path Method (CPM), when calculating backward pass values, what is t…" at bounding box center [634, 310] width 1107 height 424
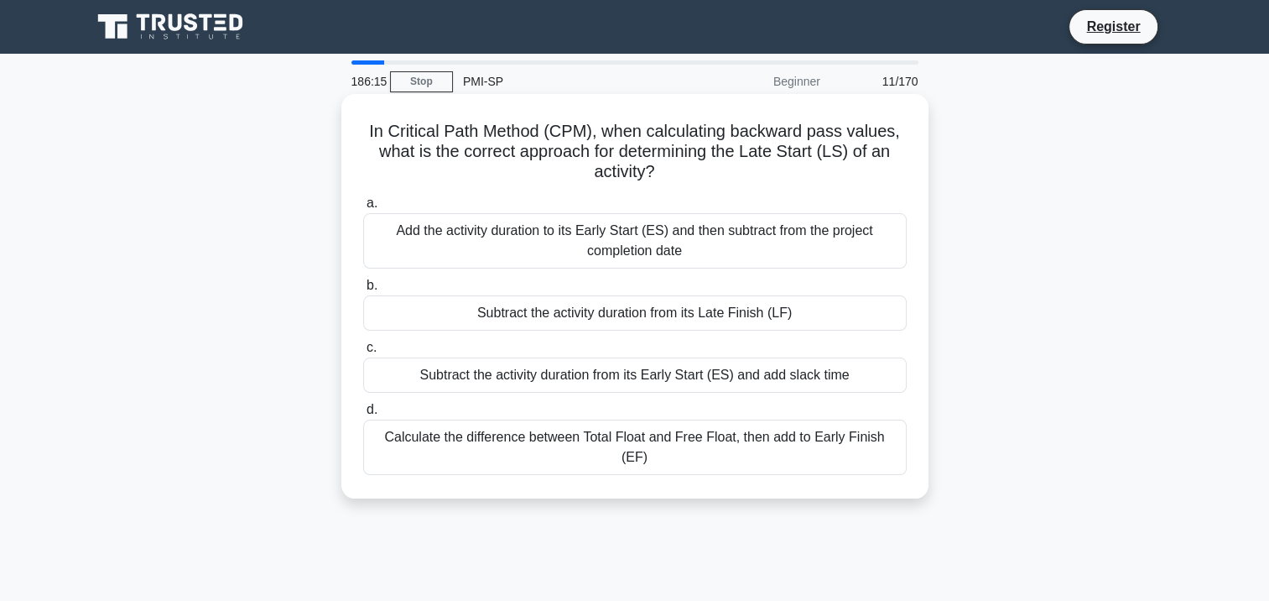
drag, startPoint x: 332, startPoint y: 112, endPoint x: 424, endPoint y: 137, distance: 95.6
copy h5 "In Critical Path Method (CPM), when calculating backward pass values, what is t…"
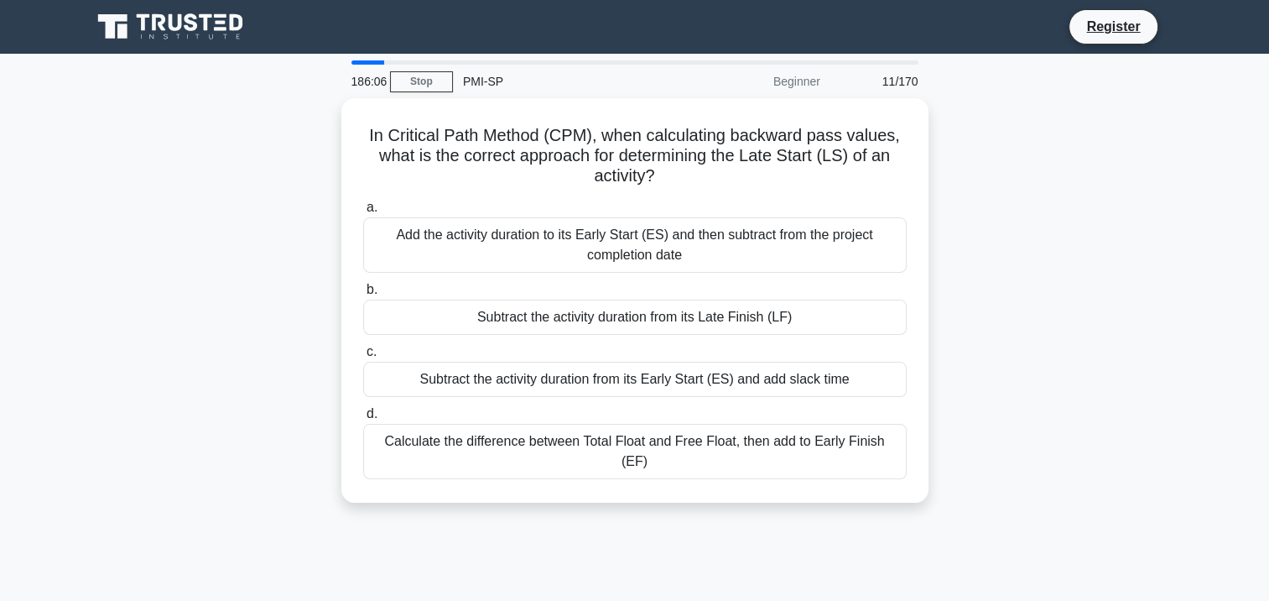
click at [1073, 258] on div "In Critical Path Method (CPM), when calculating backward pass values, what is t…" at bounding box center [634, 310] width 1107 height 424
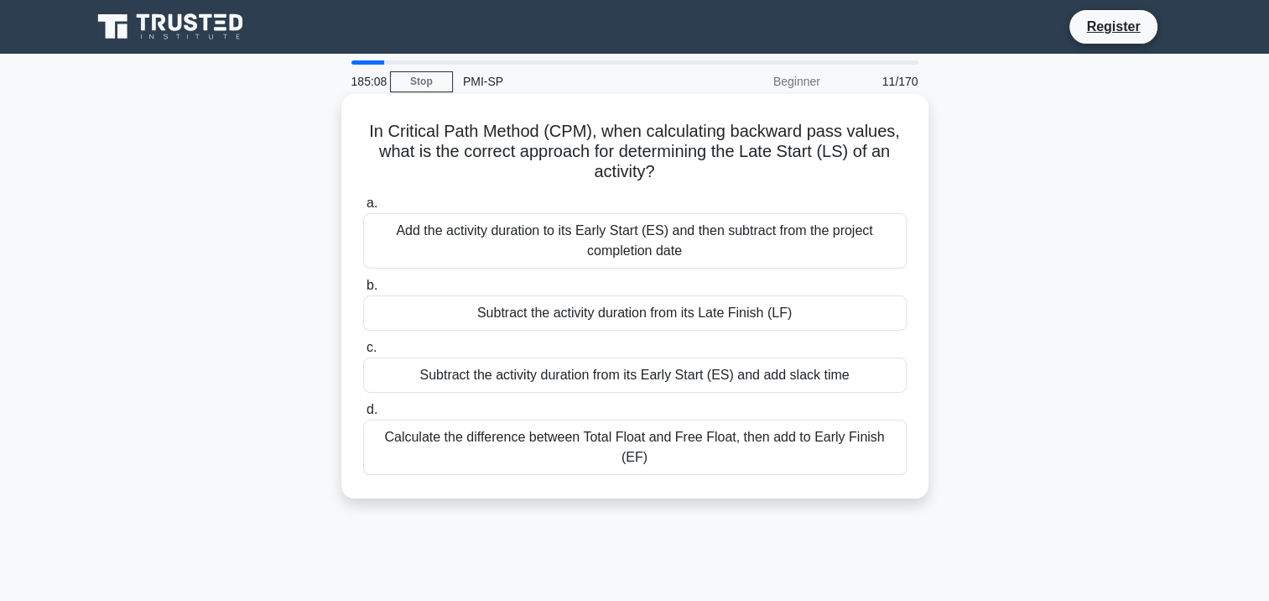
click at [599, 381] on div "Subtract the activity duration from its Early Start (ES) and add slack time" at bounding box center [634, 374] width 543 height 35
click at [363, 353] on input "c. Subtract the activity duration from its Early Start (ES) and add slack time" at bounding box center [363, 347] width 0 height 11
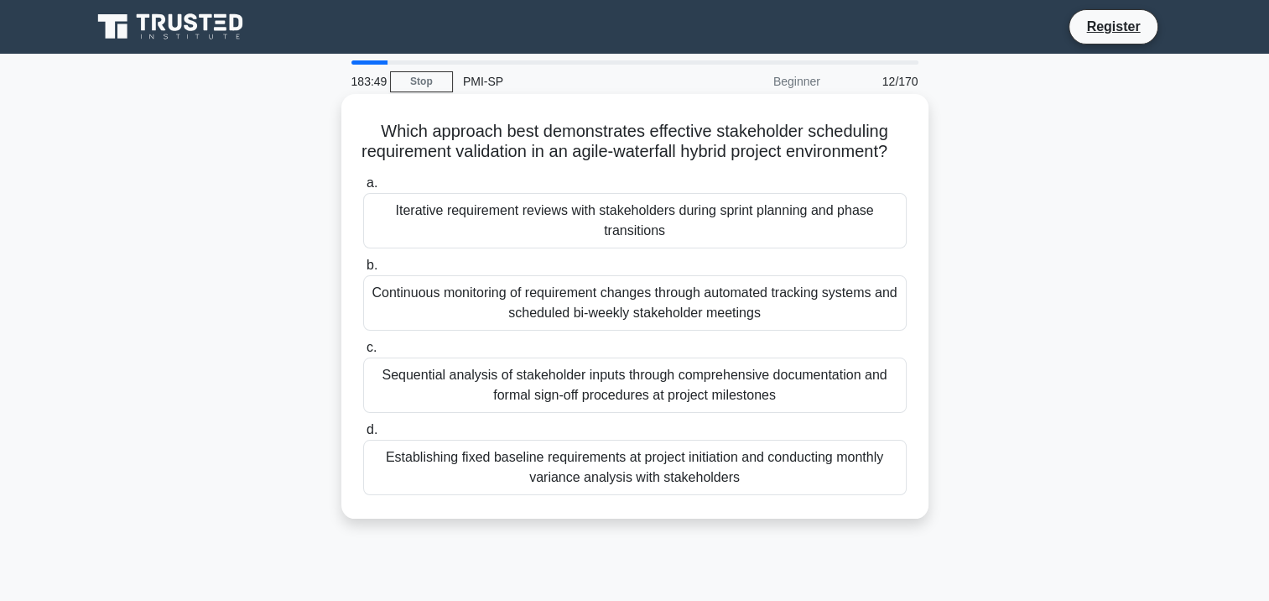
click at [580, 491] on div "Establishing fixed baseline requirements at project initiation and conducting m…" at bounding box center [634, 466] width 543 height 55
click at [363, 435] on input "d. Establishing fixed baseline requirements at project initiation and conductin…" at bounding box center [363, 429] width 0 height 11
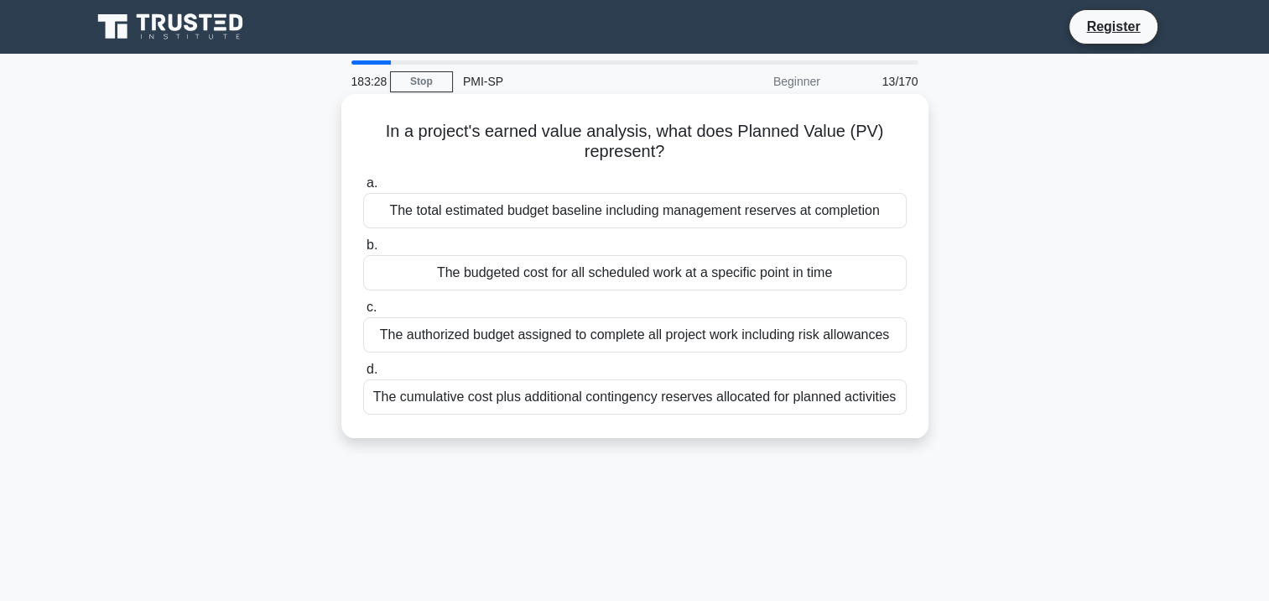
drag, startPoint x: 678, startPoint y: 148, endPoint x: 361, endPoint y: 125, distance: 317.9
click at [361, 125] on h5 "In a project's earned value analysis, what does Planned Value (PV) represent? .…" at bounding box center [634, 142] width 547 height 42
drag, startPoint x: 361, startPoint y: 125, endPoint x: 460, endPoint y: 140, distance: 100.1
copy h5 "In a project's earned value analysis, what does Planned Value (PV) represent?"
click at [584, 209] on div "The total estimated budget baseline including management reserves at completion" at bounding box center [634, 210] width 543 height 35
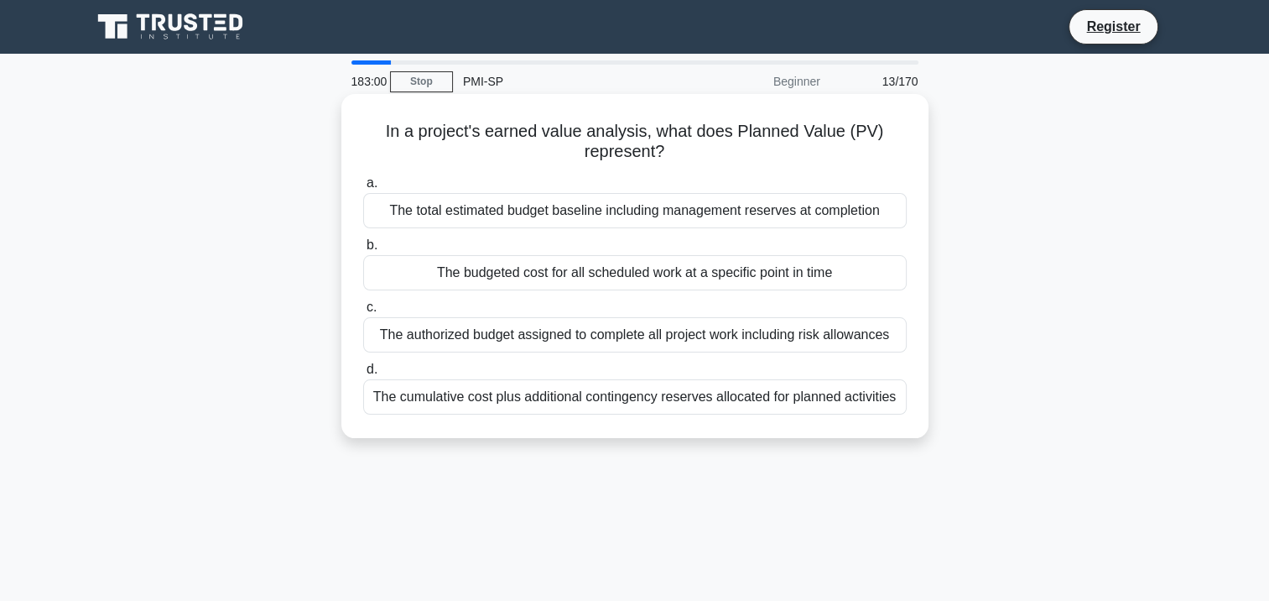
click at [835, 224] on div "The total estimated budget baseline including management reserves at completion" at bounding box center [634, 210] width 543 height 35
click at [363, 189] on input "a. The total estimated budget baseline including management reserves at complet…" at bounding box center [363, 183] width 0 height 11
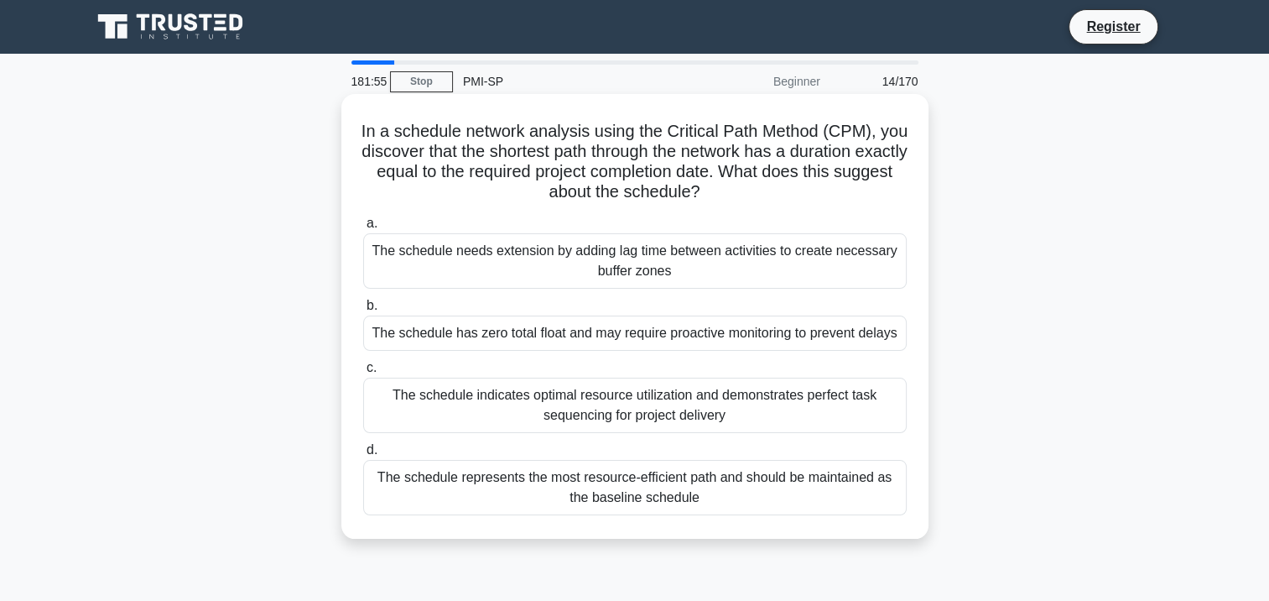
drag, startPoint x: 757, startPoint y: 194, endPoint x: 346, endPoint y: 130, distance: 415.9
click at [346, 130] on div "In a schedule network analysis using the Critical Path Method (CPM), you discov…" at bounding box center [634, 316] width 587 height 445
drag, startPoint x: 346, startPoint y: 130, endPoint x: 434, endPoint y: 128, distance: 88.1
copy h5 "In a schedule network analysis using the Critical Path Method (CPM), you discov…"
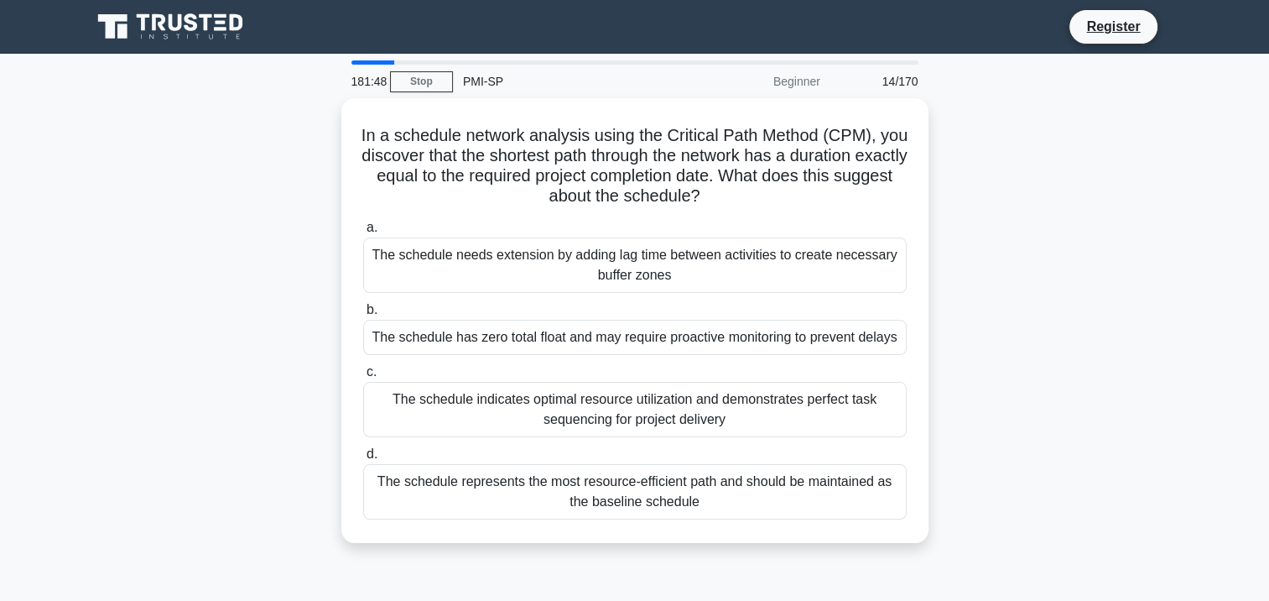
click at [947, 256] on div "In a schedule network analysis using the Critical Path Method (CPM), you discov…" at bounding box center [634, 330] width 1107 height 465
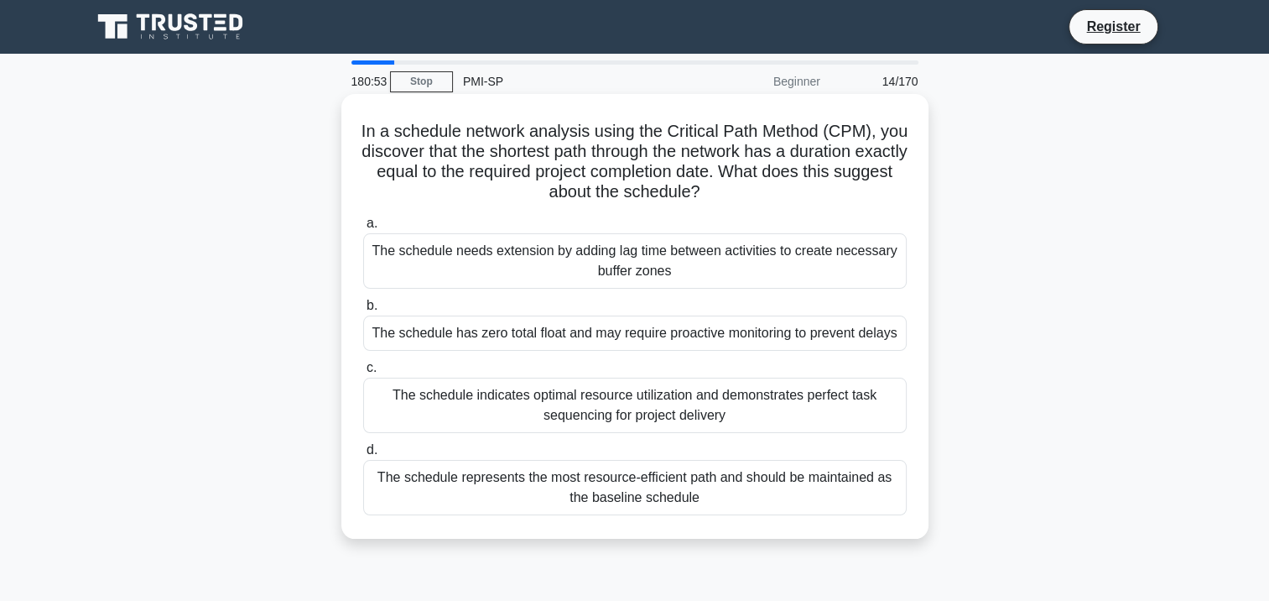
click at [570, 342] on div "The schedule has zero total float and may require proactive monitoring to preve…" at bounding box center [634, 332] width 543 height 35
click at [363, 311] on input "b. The schedule has zero total float and may require proactive monitoring to pr…" at bounding box center [363, 305] width 0 height 11
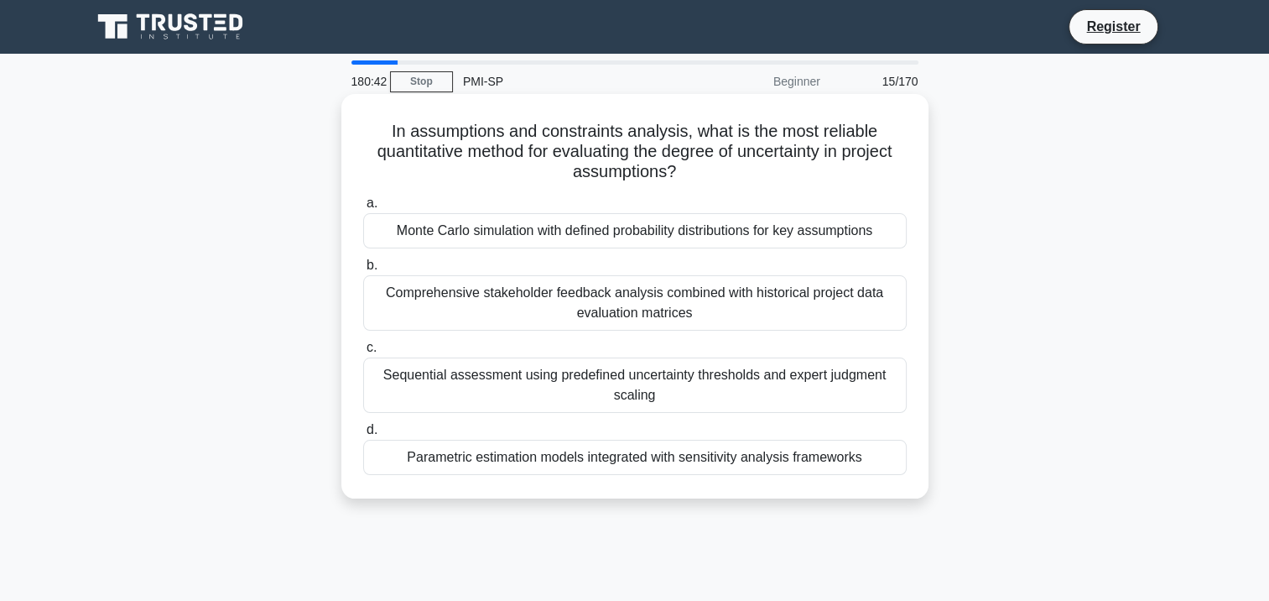
drag, startPoint x: 375, startPoint y: 131, endPoint x: 882, endPoint y: 164, distance: 508.5
click at [882, 164] on h5 "In assumptions and constraints analysis, what is the most reliable quantitative…" at bounding box center [634, 152] width 547 height 62
drag, startPoint x: 882, startPoint y: 164, endPoint x: 668, endPoint y: 150, distance: 215.2
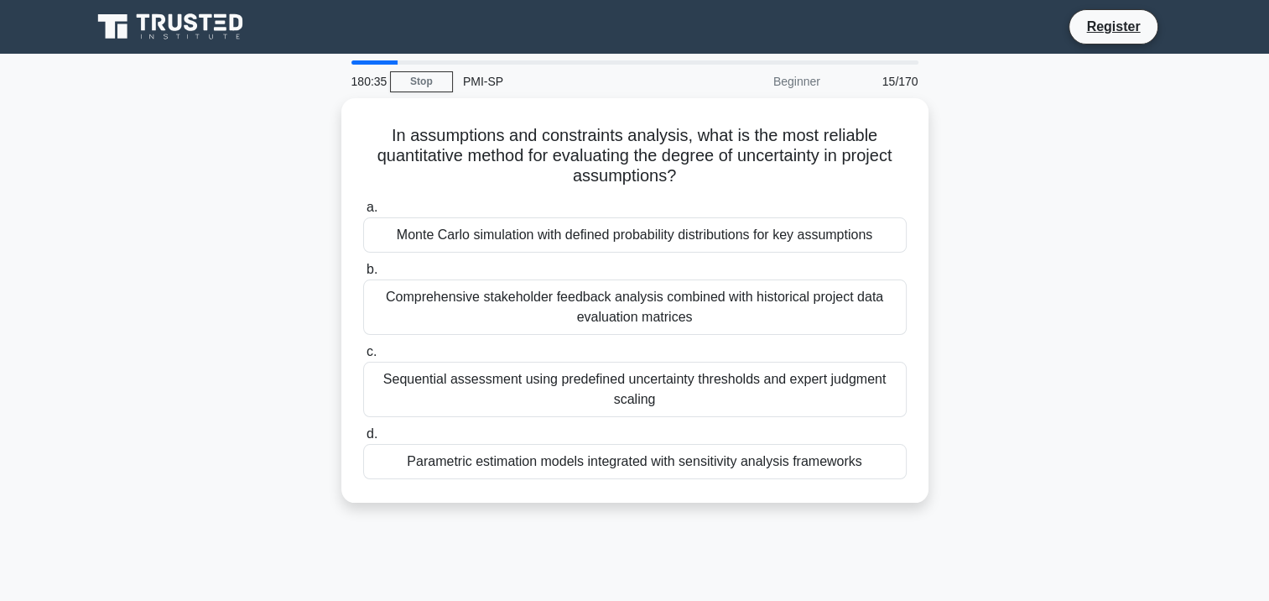
click at [1081, 293] on div "In assumptions and constraints analysis, what is the most reliable quantitative…" at bounding box center [634, 310] width 1107 height 424
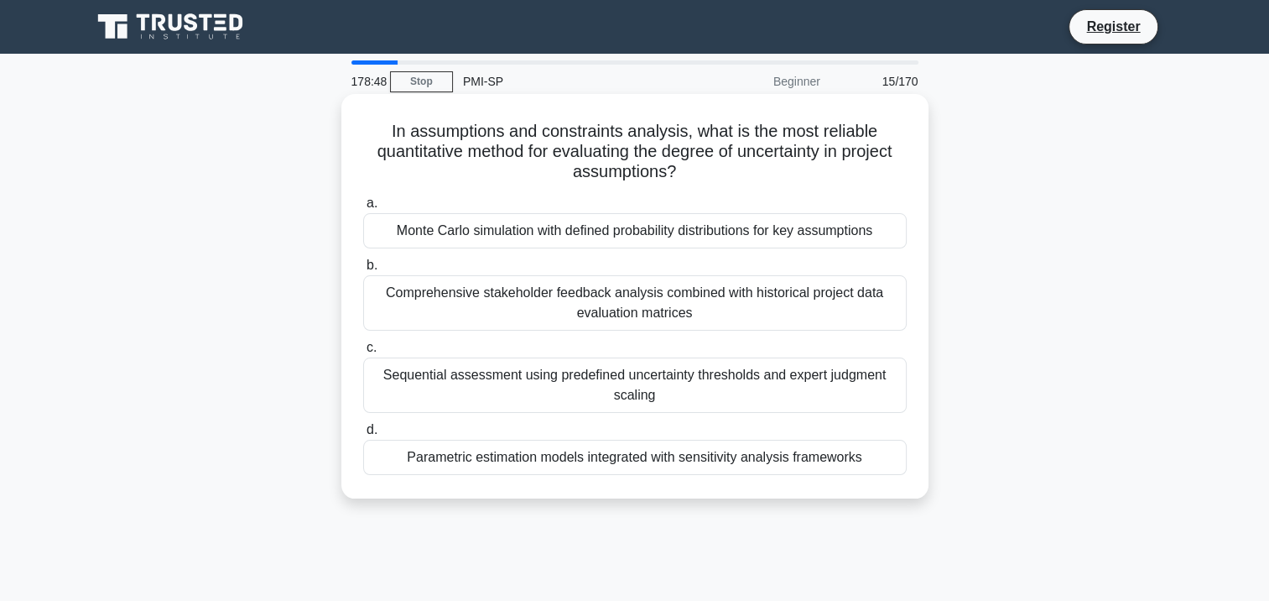
click at [731, 318] on div "Comprehensive stakeholder feedback analysis combined with historical project da…" at bounding box center [634, 302] width 543 height 55
click at [363, 271] on input "b. Comprehensive stakeholder feedback analysis combined with historical project…" at bounding box center [363, 265] width 0 height 11
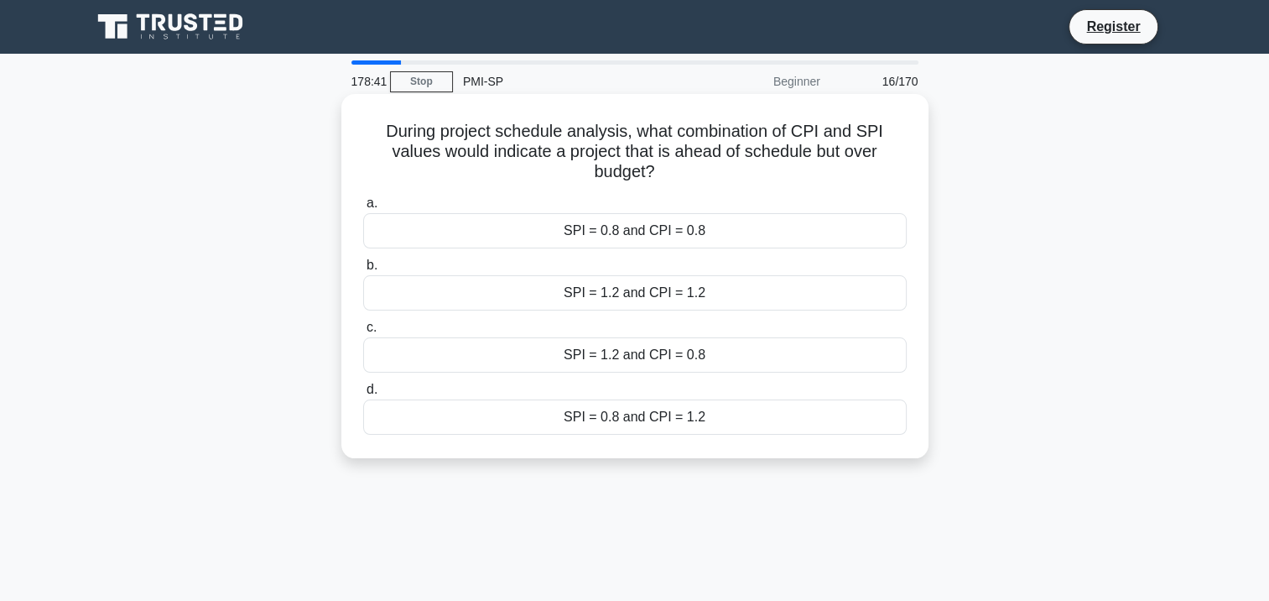
drag, startPoint x: 386, startPoint y: 134, endPoint x: 709, endPoint y: 175, distance: 325.5
click at [709, 175] on h5 "During project schedule analysis, what combination of CPI and SPI values would …" at bounding box center [634, 152] width 547 height 62
drag, startPoint x: 709, startPoint y: 175, endPoint x: 648, endPoint y: 146, distance: 67.1
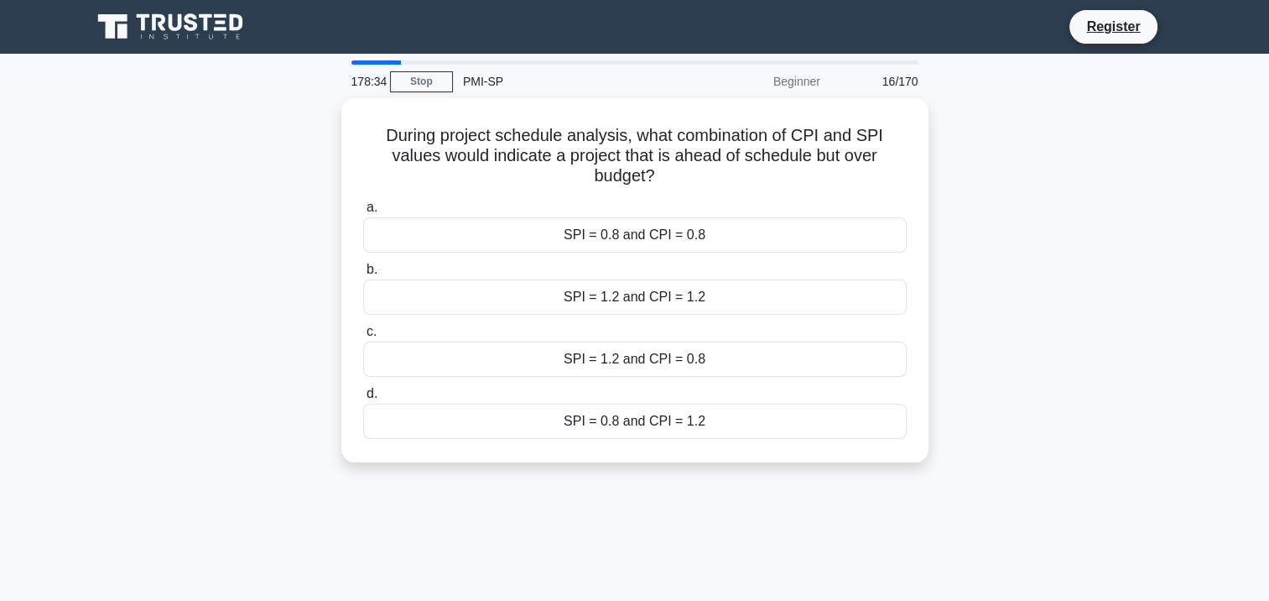
click at [1090, 221] on div "During project schedule analysis, what combination of CPI and SPI values would …" at bounding box center [634, 290] width 1107 height 384
drag, startPoint x: 658, startPoint y: 419, endPoint x: 765, endPoint y: 490, distance: 128.4
click at [765, 490] on div "178:20 Stop PMI-SP Beginner 16/170 During project schedule analysis, what combi…" at bounding box center [634, 479] width 1107 height 839
click at [548, 485] on div "178:19 Stop PMI-SP Beginner 16/170 During project schedule analysis, what combi…" at bounding box center [634, 479] width 1107 height 839
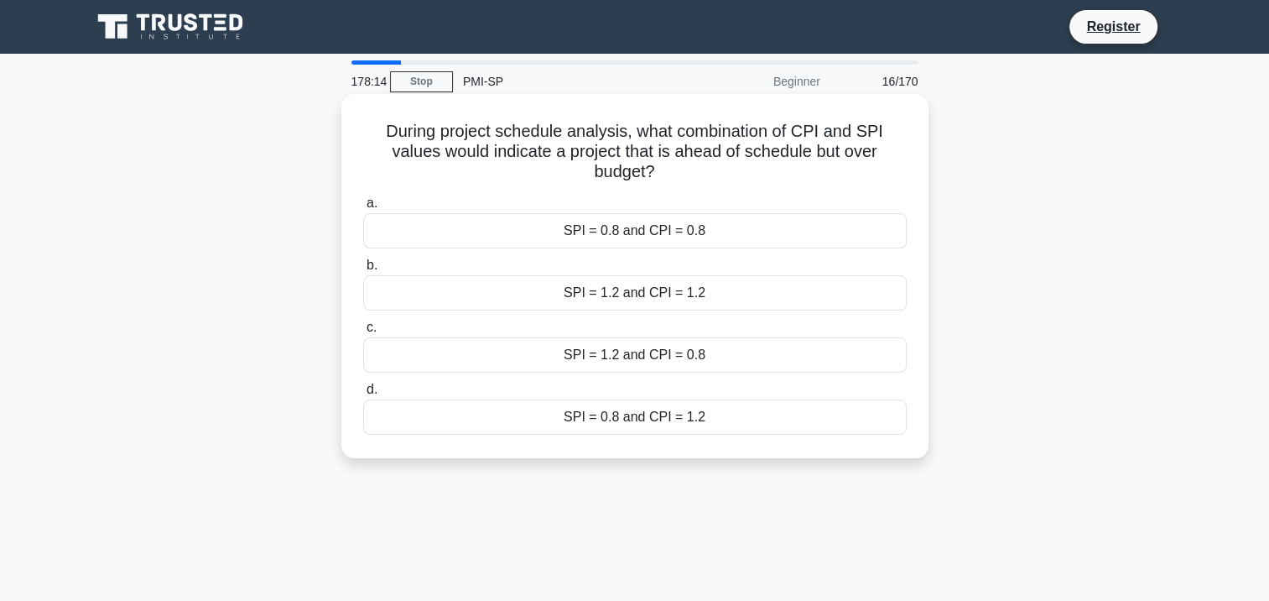
click at [655, 302] on div "SPI = 1.2 and CPI = 1.2" at bounding box center [634, 292] width 543 height 35
click at [363, 271] on input "b. SPI = 1.2 and CPI = 1.2" at bounding box center [363, 265] width 0 height 11
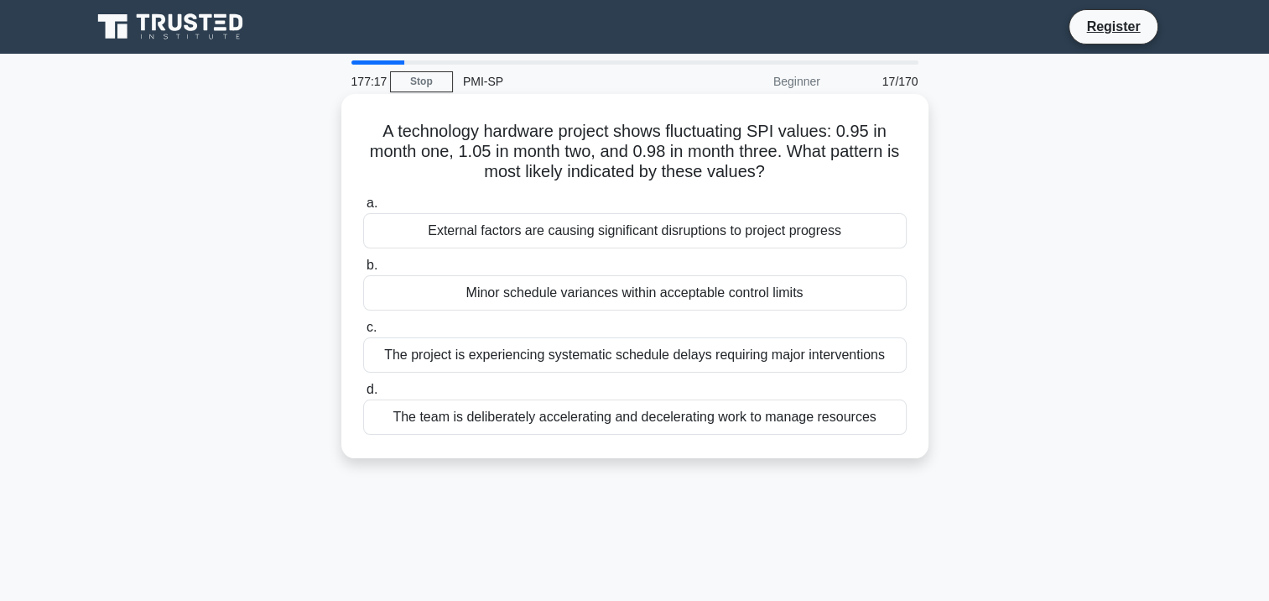
click at [698, 419] on div "The team is deliberately accelerating and decelerating work to manage resources" at bounding box center [634, 416] width 543 height 35
click at [363, 395] on input "d. The team is deliberately accelerating and decelerating work to manage resour…" at bounding box center [363, 389] width 0 height 11
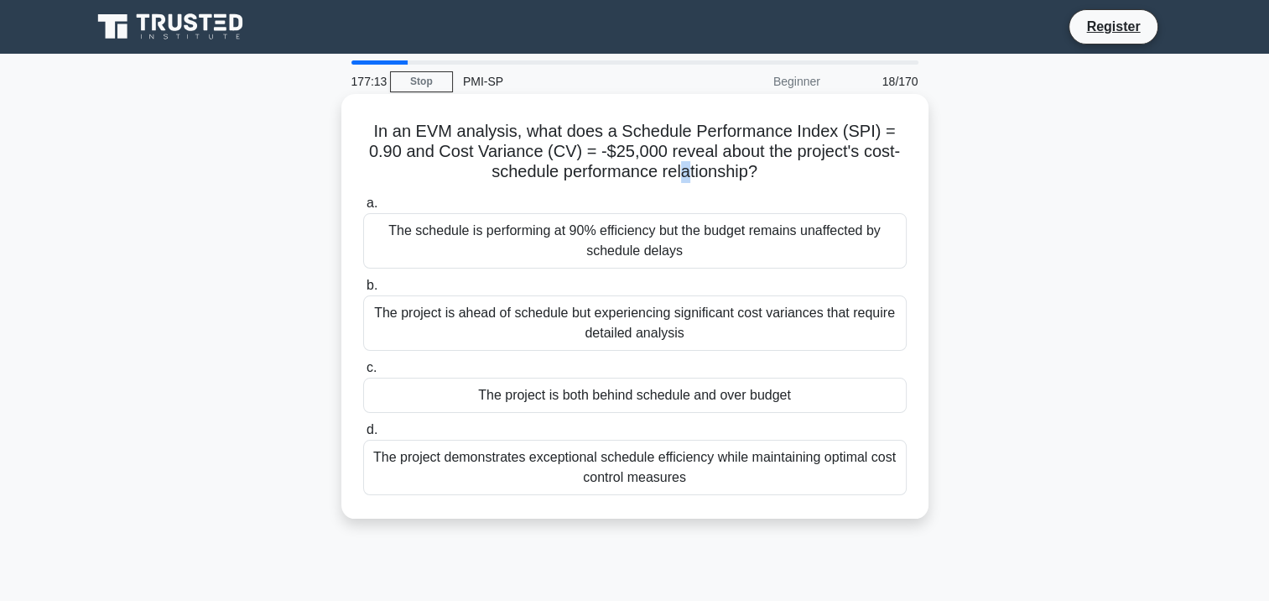
click at [681, 164] on h5 "In an EVM analysis, what does a Schedule Performance Index (SPI) = 0.90 and Cos…" at bounding box center [634, 152] width 547 height 62
drag, startPoint x: 681, startPoint y: 164, endPoint x: 812, endPoint y: 164, distance: 130.8
click at [812, 164] on h5 "In an EVM analysis, what does a Schedule Performance Index (SPI) = 0.90 and Cos…" at bounding box center [634, 152] width 547 height 62
drag, startPoint x: 792, startPoint y: 173, endPoint x: 359, endPoint y: 127, distance: 435.1
click at [359, 127] on div "In an EVM analysis, what does a Schedule Performance Index (SPI) = 0.90 and Cos…" at bounding box center [635, 306] width 574 height 411
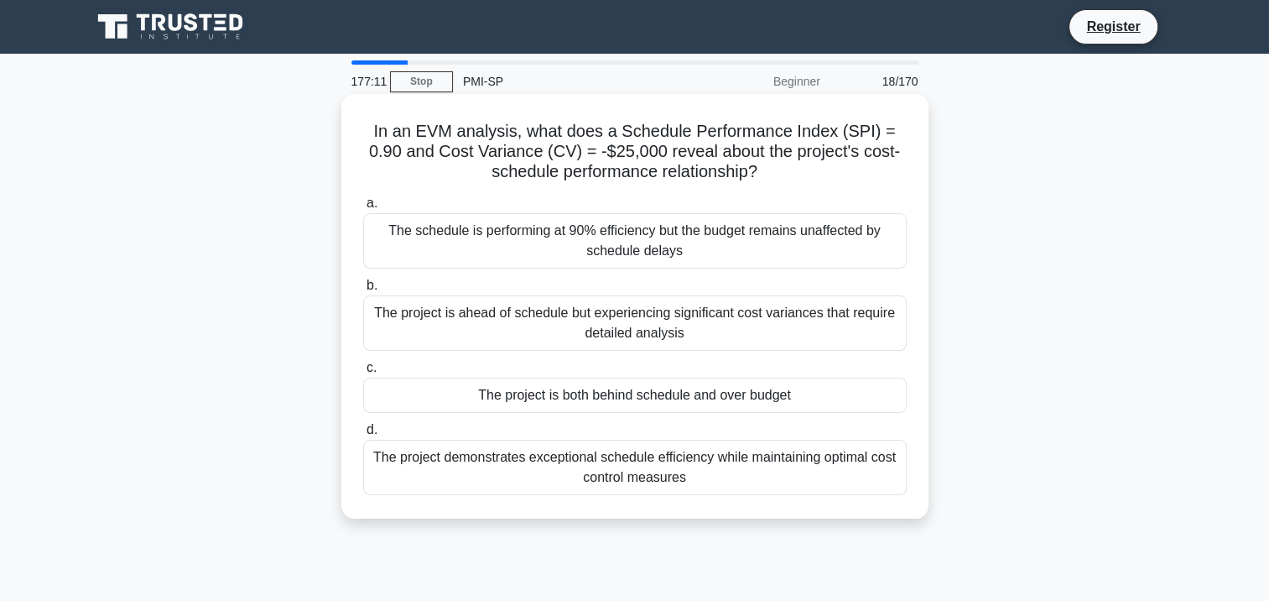
drag, startPoint x: 359, startPoint y: 127, endPoint x: 456, endPoint y: 137, distance: 97.7
click at [578, 319] on div "The project is ahead of schedule but experiencing significant cost variances th…" at bounding box center [634, 322] width 543 height 55
click at [363, 291] on input "b. The project is ahead of schedule but experiencing significant cost variances…" at bounding box center [363, 285] width 0 height 11
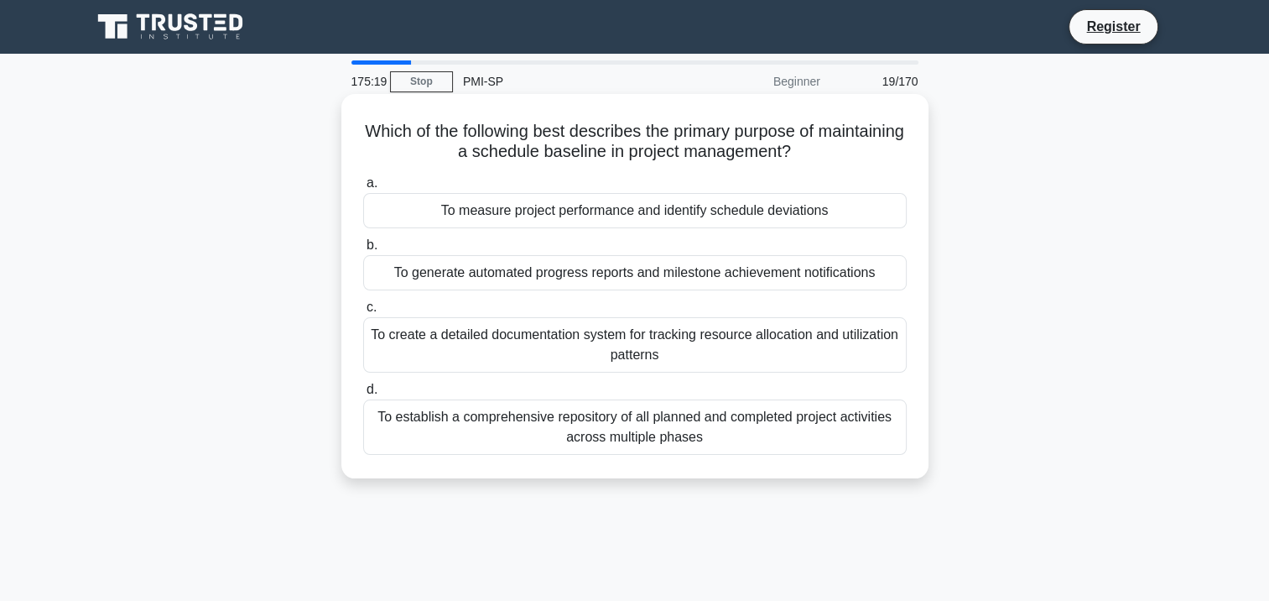
click at [642, 350] on div "To create a detailed documentation system for tracking resource allocation and …" at bounding box center [634, 344] width 543 height 55
click at [363, 313] on input "c. To create a detailed documentation system for tracking resource allocation a…" at bounding box center [363, 307] width 0 height 11
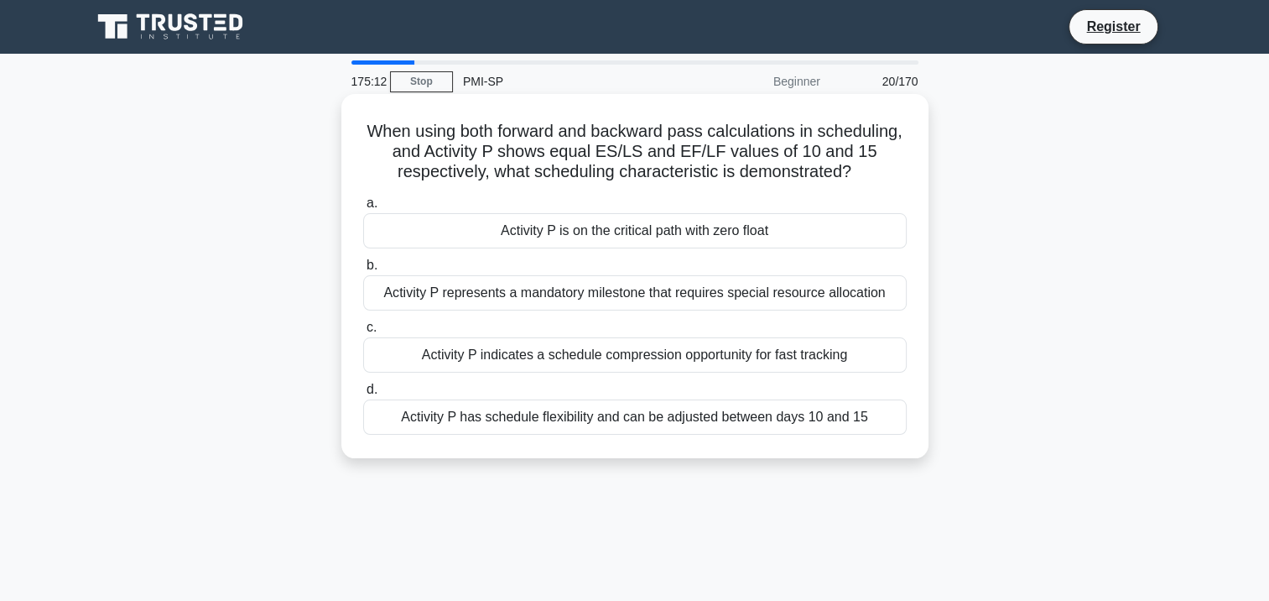
drag, startPoint x: 406, startPoint y: 130, endPoint x: 902, endPoint y: 170, distance: 497.3
click at [902, 170] on h5 "When using both forward and backward pass calculations in scheduling, and Activ…" at bounding box center [634, 152] width 547 height 62
drag, startPoint x: 902, startPoint y: 170, endPoint x: 825, endPoint y: 166, distance: 76.4
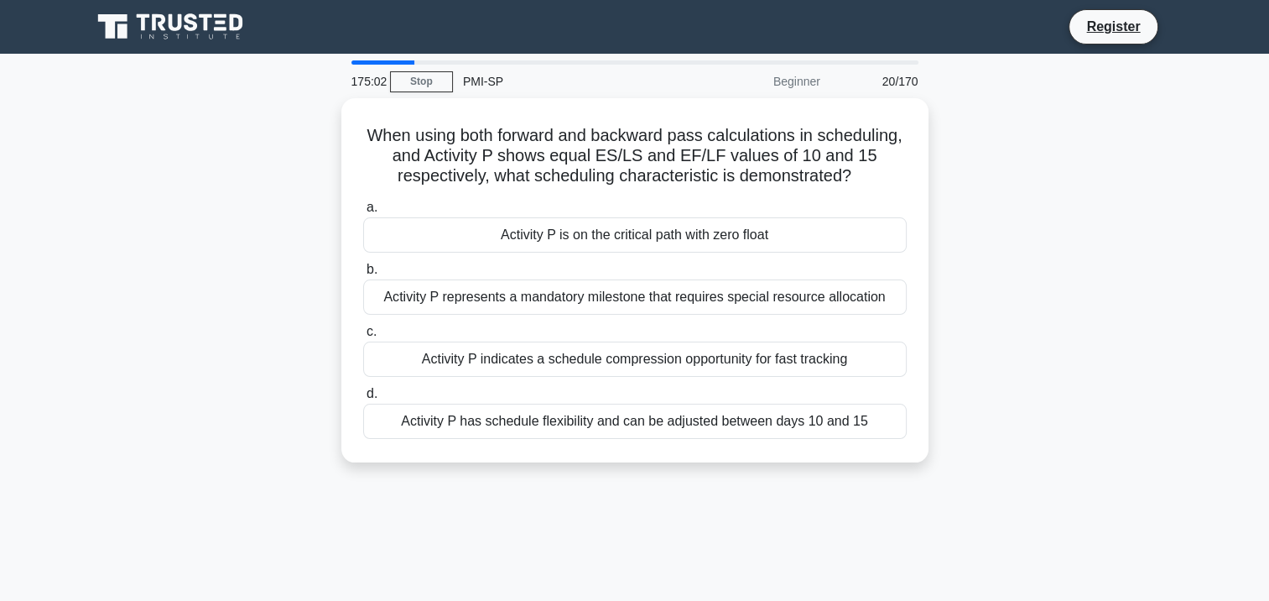
click at [1050, 343] on div "When using both forward and backward pass calculations in scheduling, and Activ…" at bounding box center [634, 290] width 1107 height 384
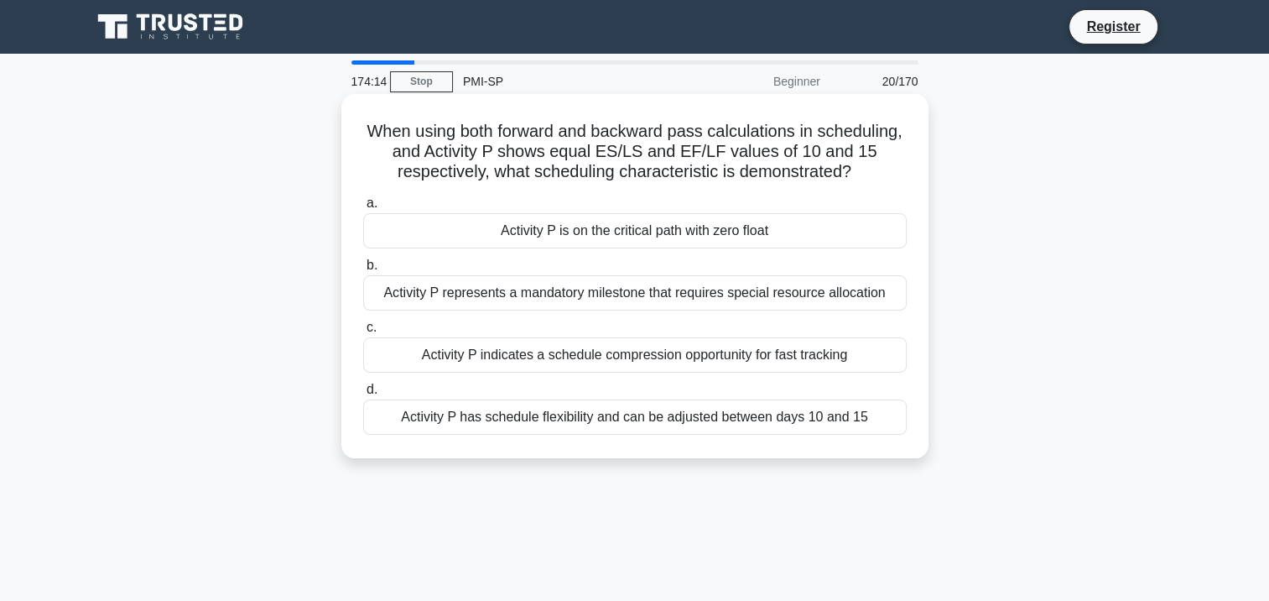
click at [653, 412] on div "Activity P has schedule flexibility and can be adjusted between days 10 and 15" at bounding box center [634, 416] width 543 height 35
click at [363, 395] on input "d. Activity P has schedule flexibility and can be adjusted between days 10 and …" at bounding box center [363, 389] width 0 height 11
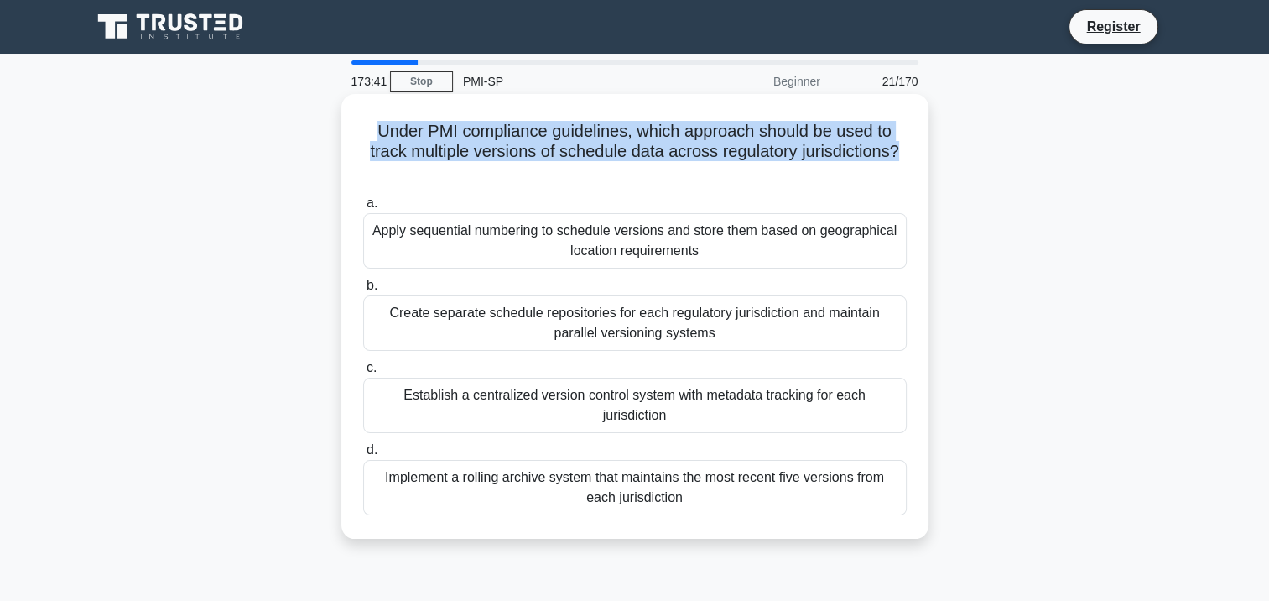
drag, startPoint x: 908, startPoint y: 151, endPoint x: 360, endPoint y: 137, distance: 548.7
click at [360, 137] on div "Under PMI compliance guidelines, which approach should be used to track multipl…" at bounding box center [635, 316] width 574 height 431
drag, startPoint x: 360, startPoint y: 137, endPoint x: 395, endPoint y: 138, distance: 35.2
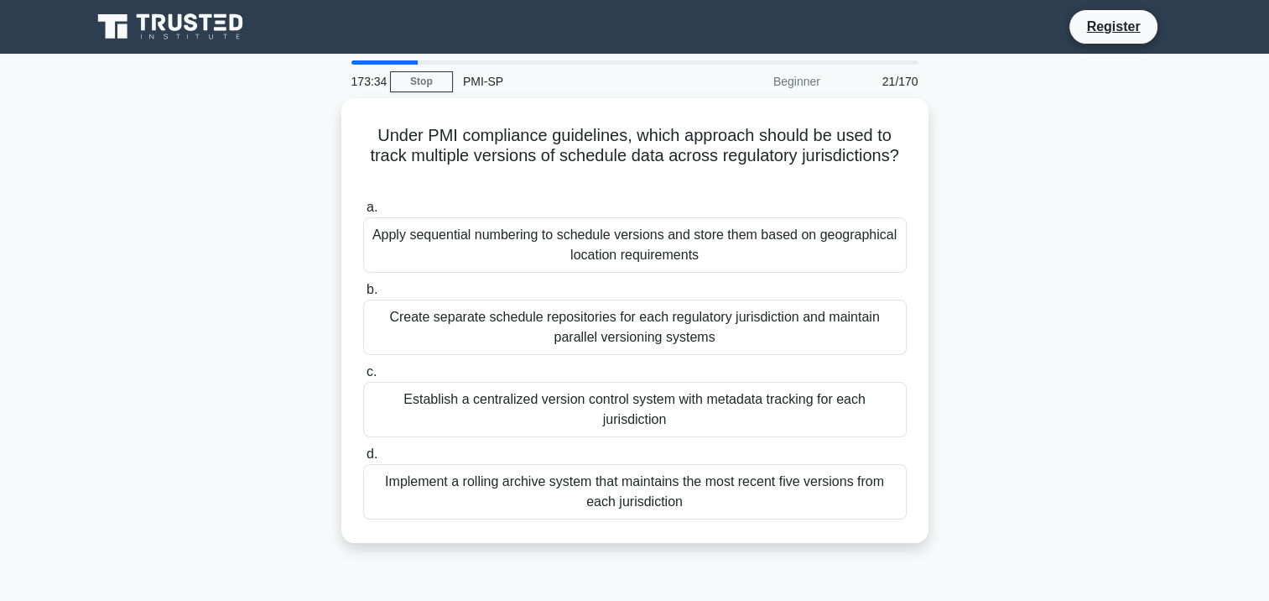
click at [992, 376] on div "Under PMI compliance guidelines, which approach should be used to track multipl…" at bounding box center [634, 330] width 1107 height 465
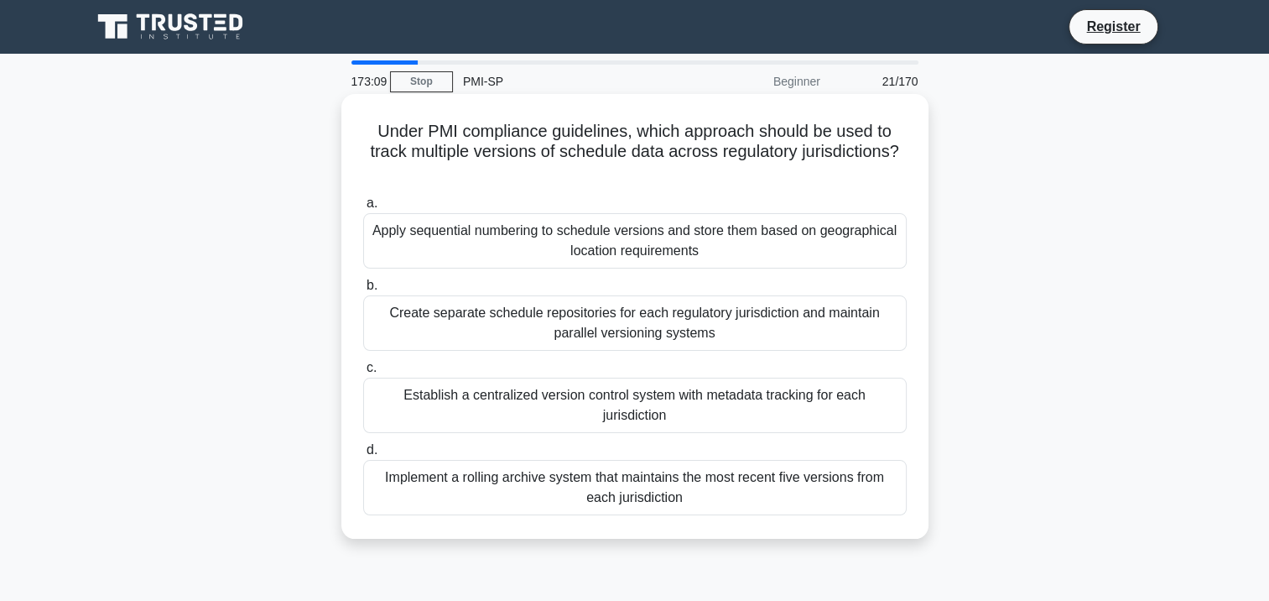
click at [636, 330] on div "Create separate schedule repositories for each regulatory jurisdiction and main…" at bounding box center [634, 322] width 543 height 55
click at [363, 291] on input "b. Create separate schedule repositories for each regulatory jurisdiction and m…" at bounding box center [363, 285] width 0 height 11
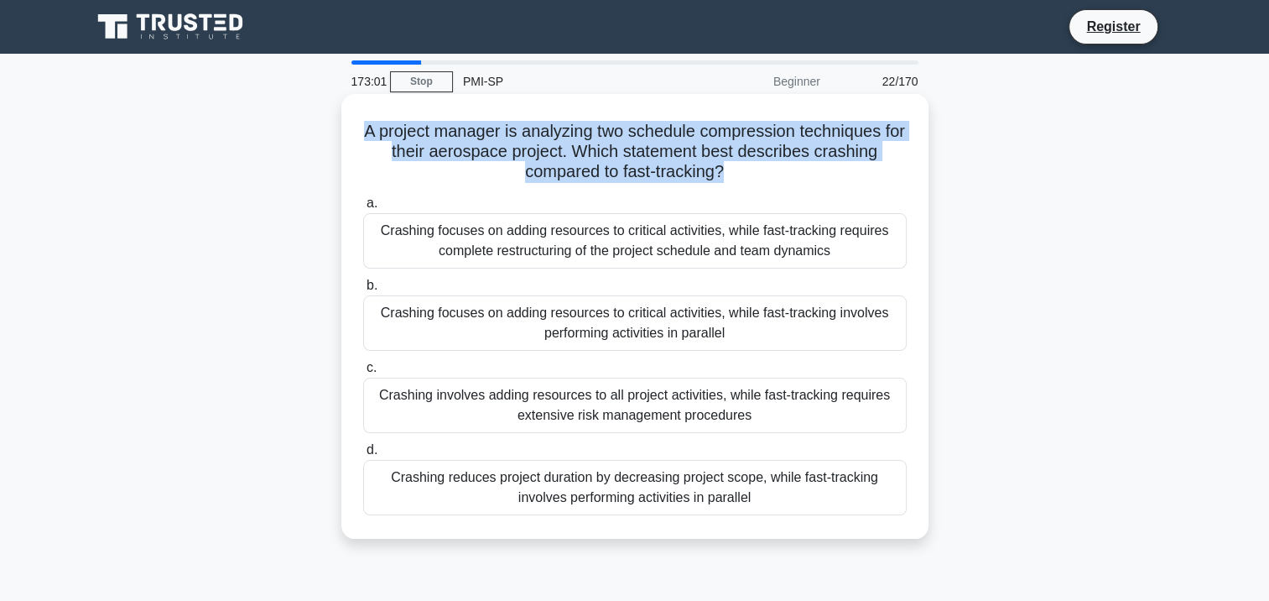
drag, startPoint x: 726, startPoint y: 174, endPoint x: 349, endPoint y: 127, distance: 379.4
click at [349, 127] on div "A project manager is analyzing two schedule compression techniques for their ae…" at bounding box center [635, 316] width 574 height 431
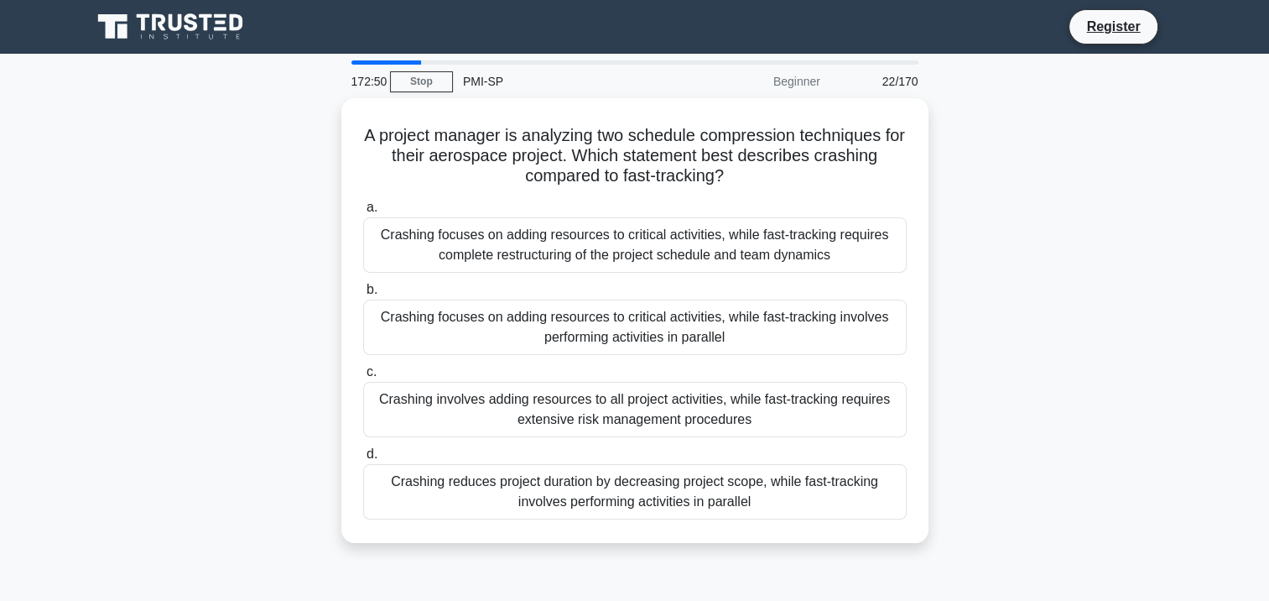
click at [1069, 305] on div "A project manager is analyzing two schedule compression techniques for their ae…" at bounding box center [634, 330] width 1107 height 465
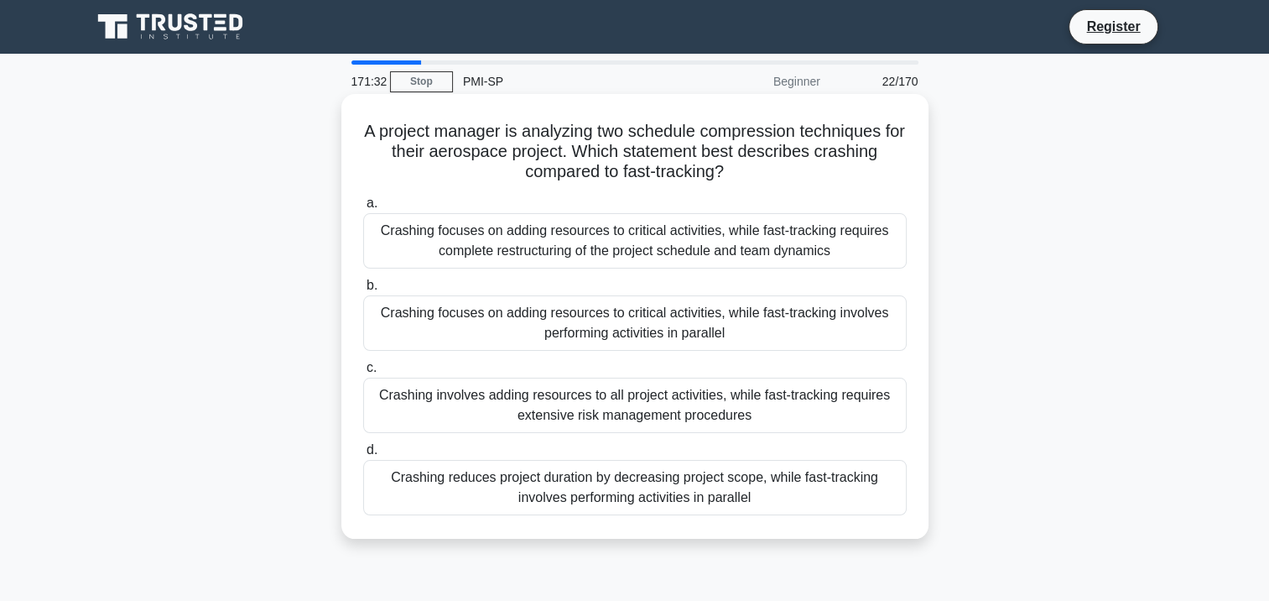
click at [621, 328] on div "Crashing focuses on adding resources to critical activities, while fast-trackin…" at bounding box center [634, 322] width 543 height 55
click at [363, 291] on input "b. Crashing focuses on adding resources to critical activities, while fast-trac…" at bounding box center [363, 285] width 0 height 11
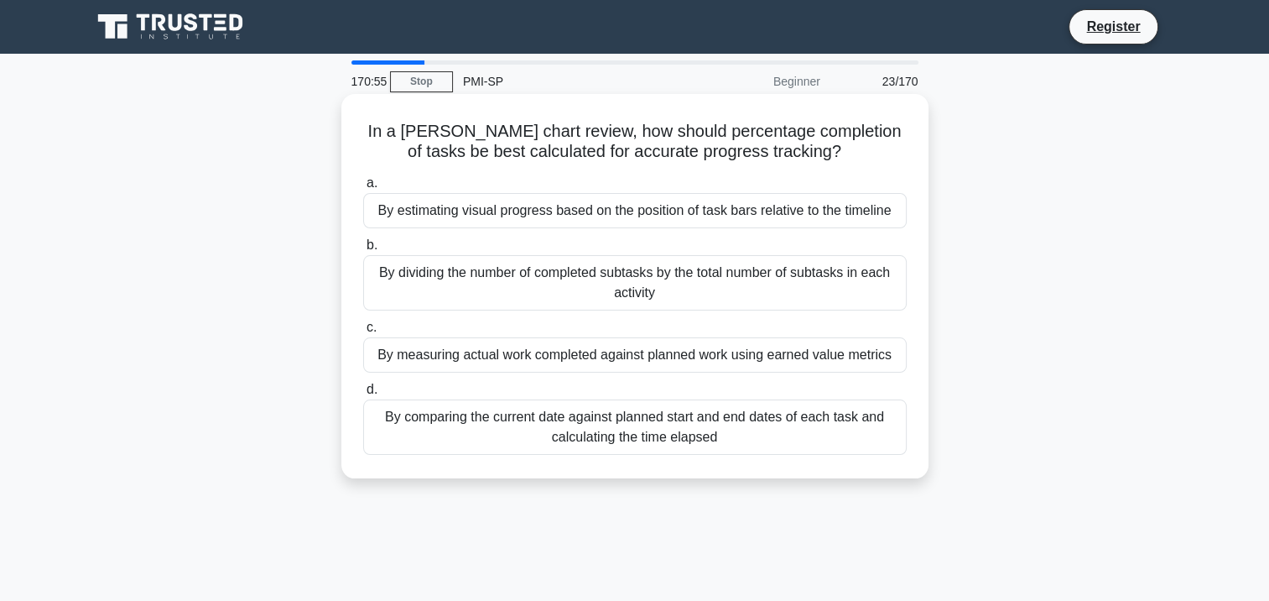
click at [771, 201] on div "By estimating visual progress based on the position of task bars relative to th…" at bounding box center [634, 210] width 543 height 35
click at [363, 189] on input "a. By estimating visual progress based on the position of task bars relative to…" at bounding box center [363, 183] width 0 height 11
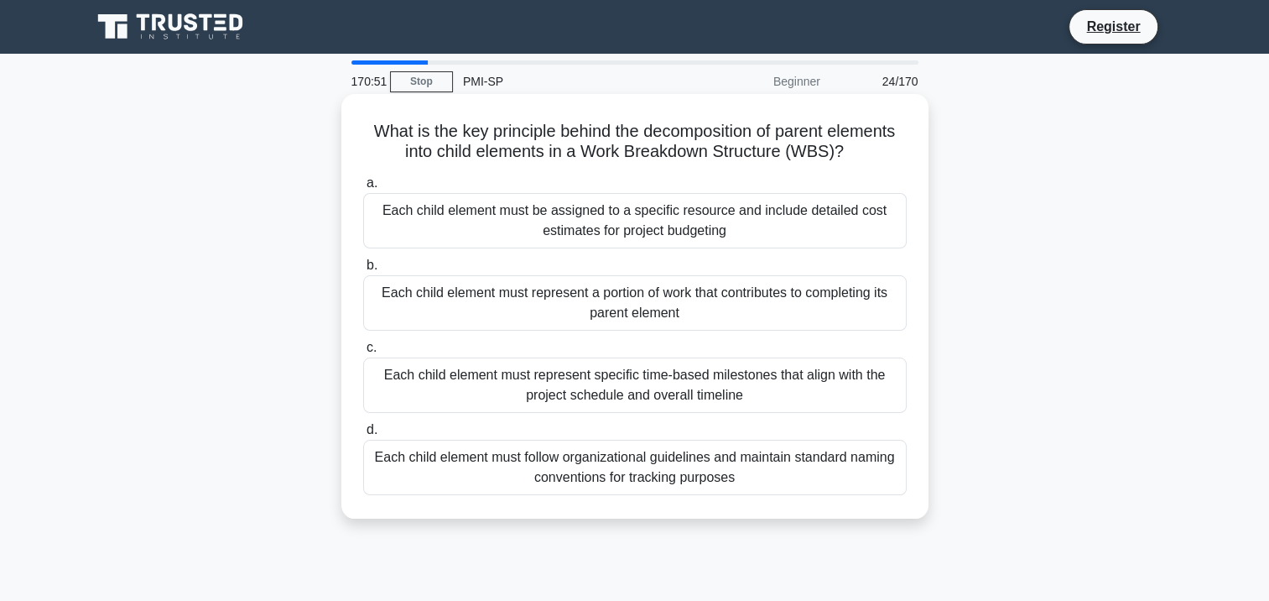
drag, startPoint x: 854, startPoint y: 148, endPoint x: 342, endPoint y: 123, distance: 512.2
click at [340, 123] on div "What is the key principle behind the decomposition of parent elements into chil…" at bounding box center [634, 320] width 1107 height 445
drag, startPoint x: 342, startPoint y: 123, endPoint x: 445, endPoint y: 133, distance: 103.7
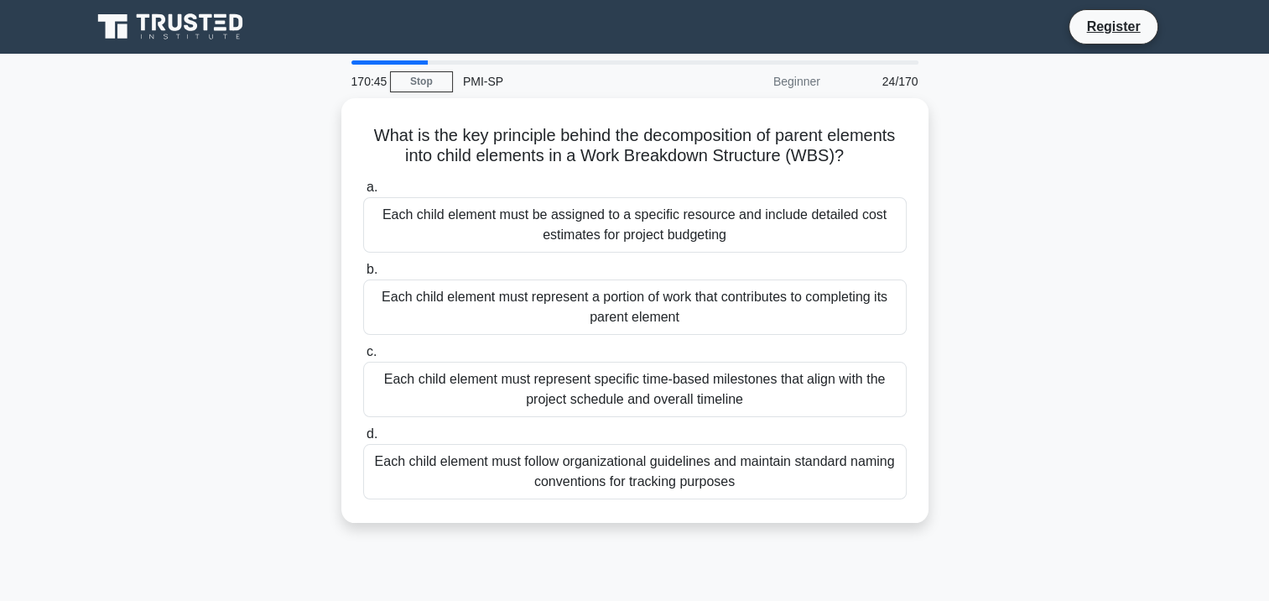
click at [1060, 248] on div "What is the key principle behind the decomposition of parent elements into chil…" at bounding box center [634, 320] width 1107 height 445
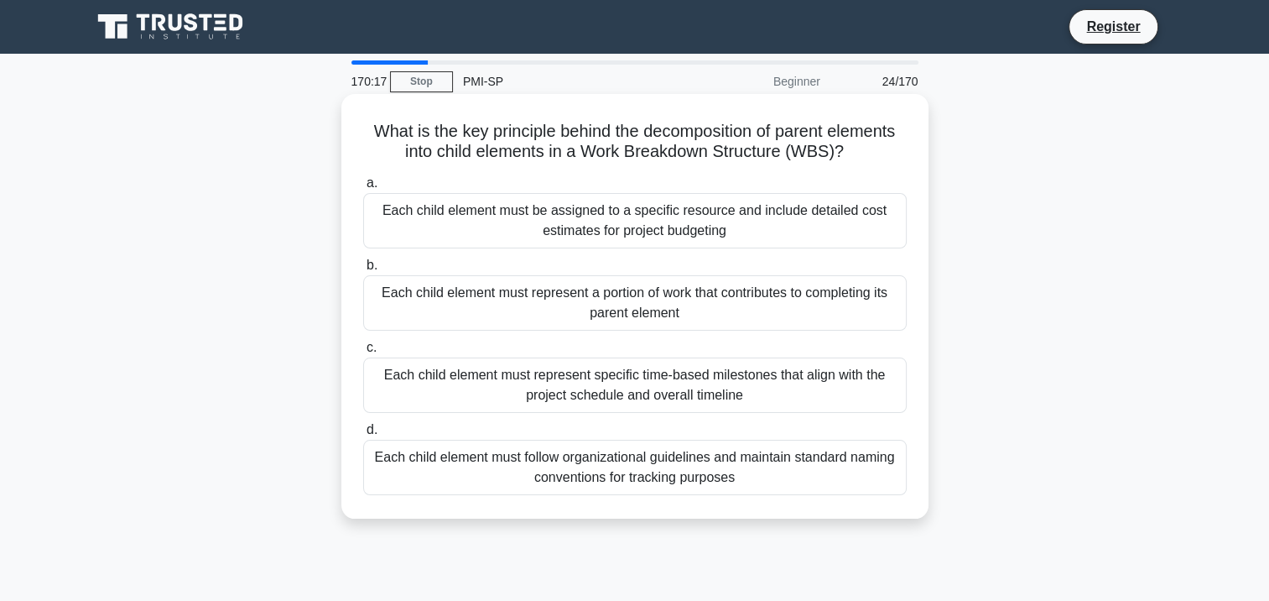
click at [644, 309] on div "Each child element must represent a portion of work that contributes to complet…" at bounding box center [634, 302] width 543 height 55
click at [363, 271] on input "b. Each child element must represent a portion of work that contributes to comp…" at bounding box center [363, 265] width 0 height 11
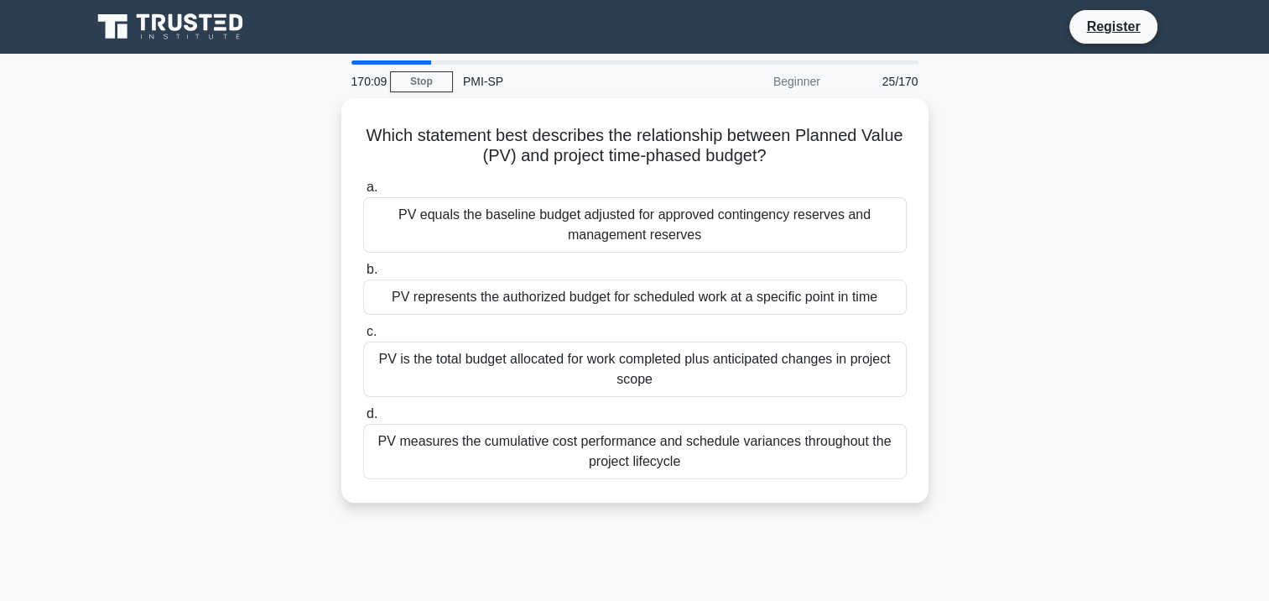
drag, startPoint x: 805, startPoint y: 148, endPoint x: 333, endPoint y: 134, distance: 472.4
click at [333, 134] on div "Which statement best describes the relationship between Planned Value (PV) and …" at bounding box center [634, 310] width 1107 height 424
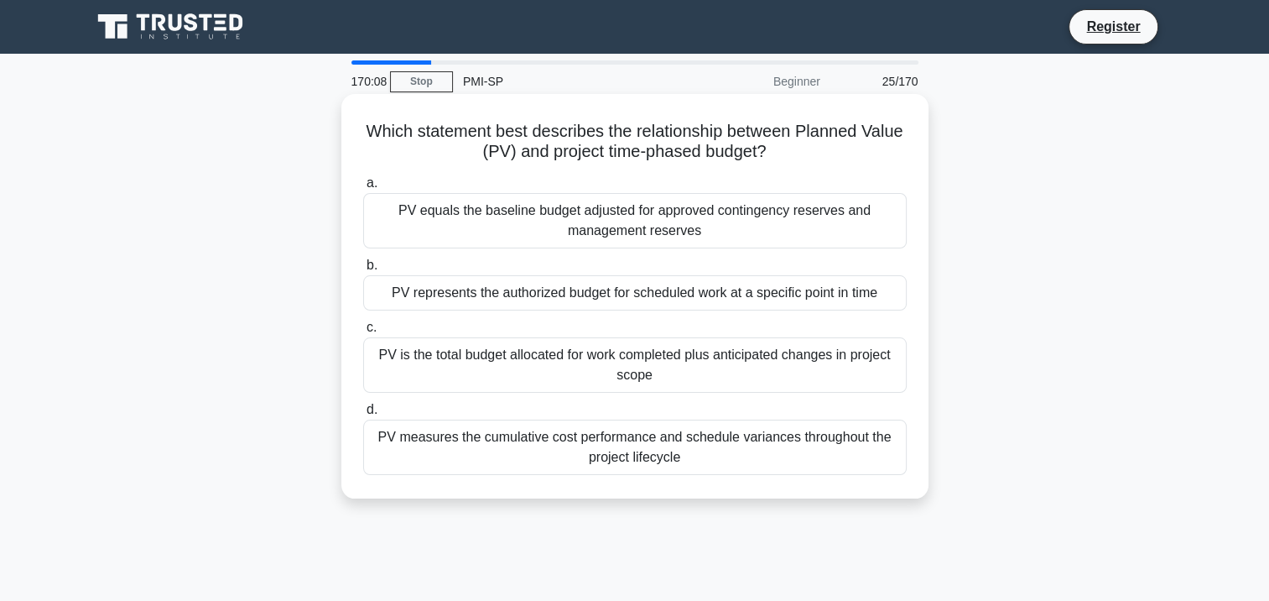
drag, startPoint x: 333, startPoint y: 134, endPoint x: 514, endPoint y: 148, distance: 181.7
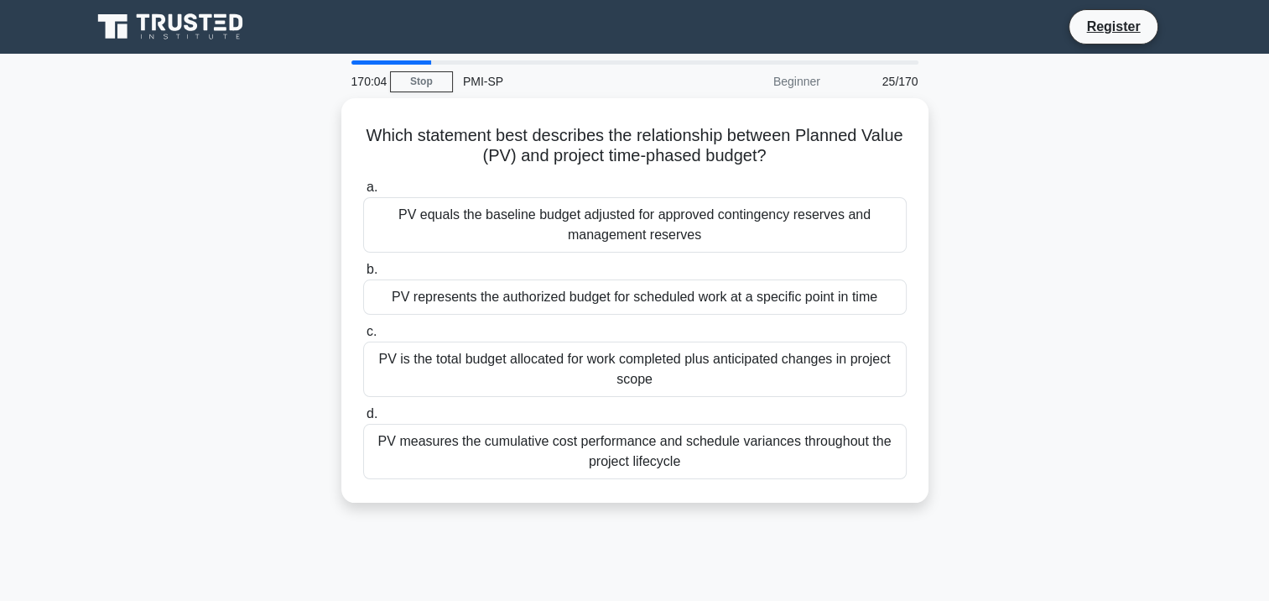
click at [1006, 233] on div "Which statement best describes the relationship between Planned Value (PV) and …" at bounding box center [634, 310] width 1107 height 424
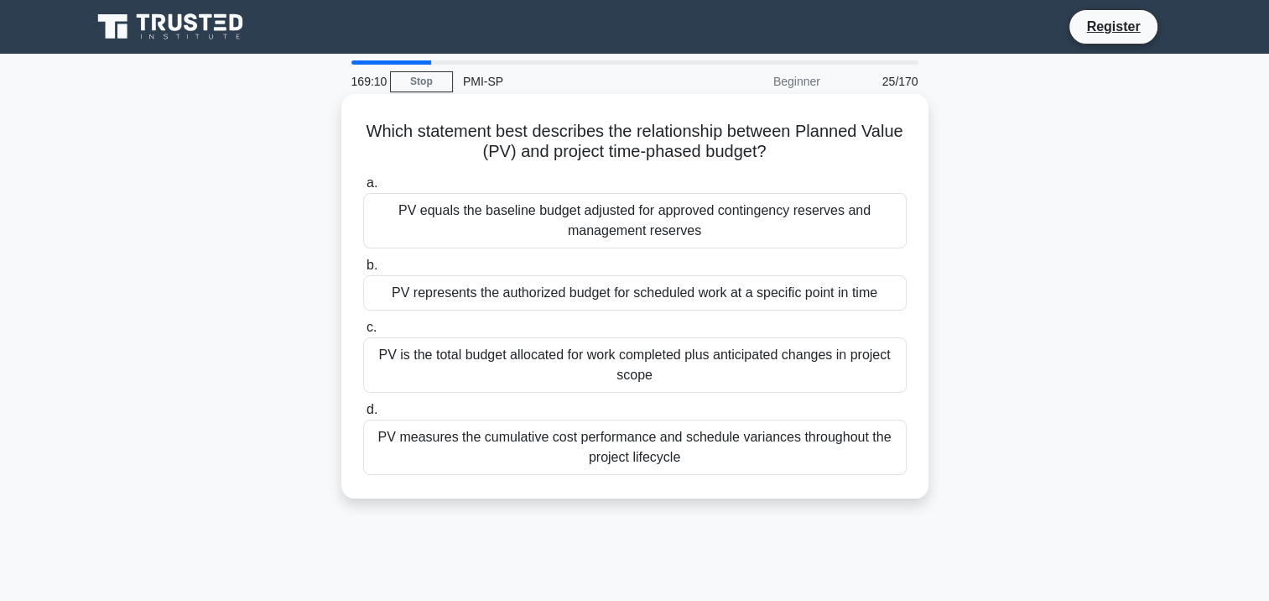
click at [641, 456] on div "PV measures the cumulative cost performance and schedule variances throughout t…" at bounding box center [634, 446] width 543 height 55
click at [363, 415] on input "d. PV measures the cumulative cost performance and schedule variances throughou…" at bounding box center [363, 409] width 0 height 11
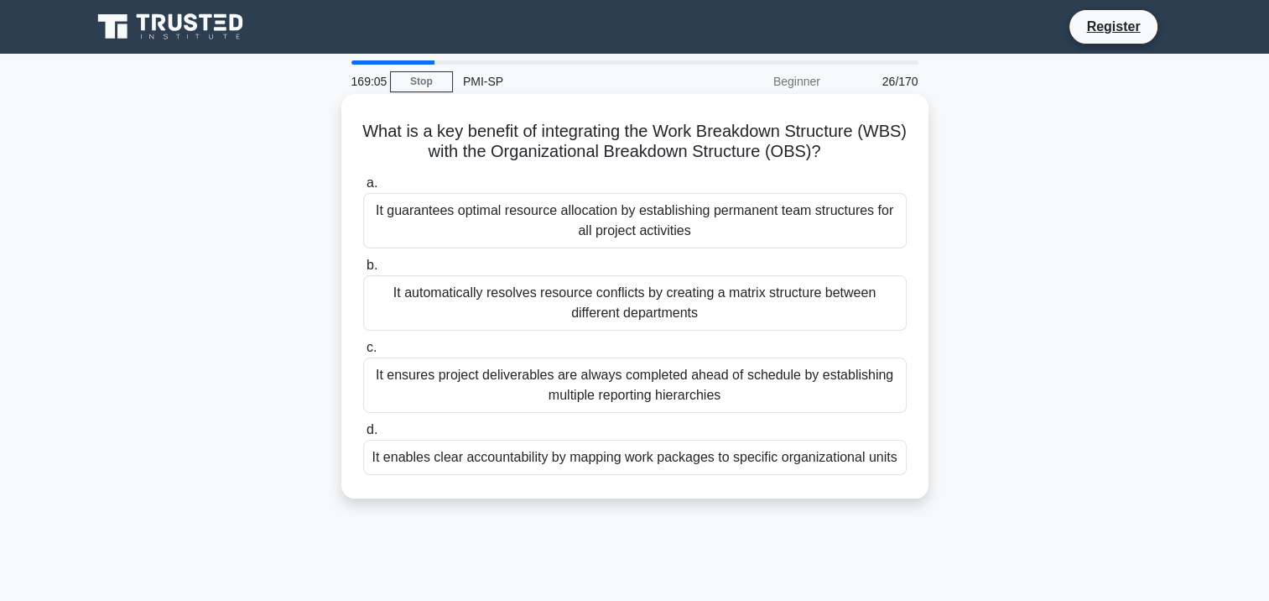
drag, startPoint x: 851, startPoint y: 151, endPoint x: 367, endPoint y: 138, distance: 485.0
click at [367, 138] on h5 "What is a key benefit of integrating the Work Breakdown Structure (WBS) with th…" at bounding box center [634, 142] width 547 height 42
drag, startPoint x: 367, startPoint y: 138, endPoint x: 458, endPoint y: 138, distance: 91.4
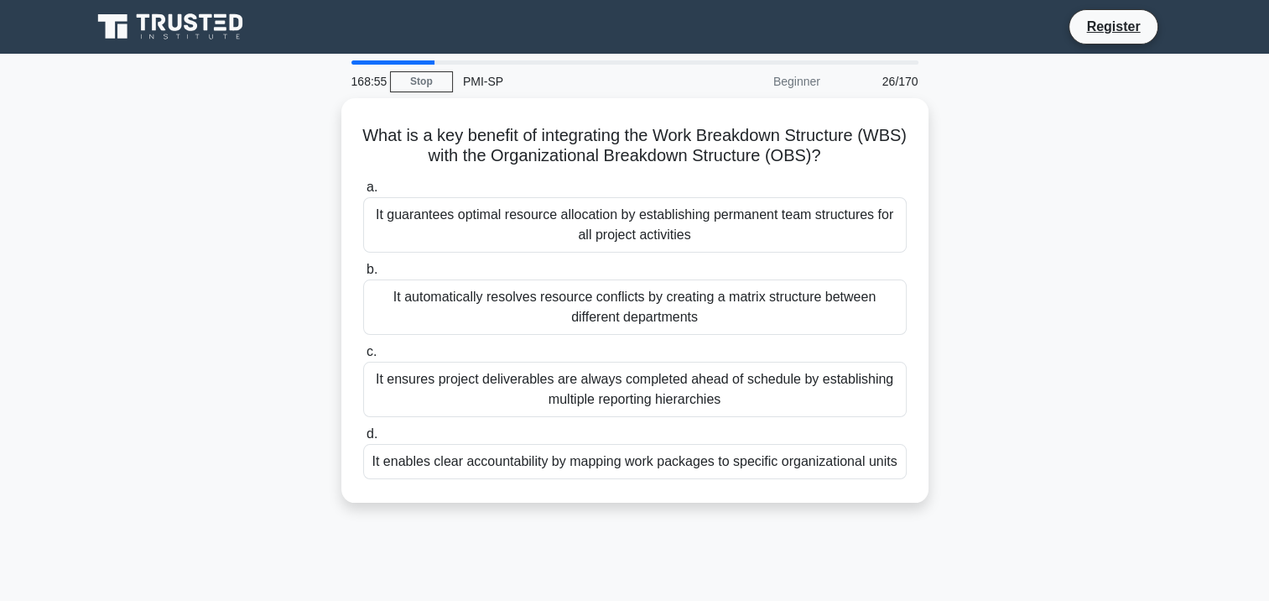
click at [1083, 289] on div "What is a key benefit of integrating the Work Breakdown Structure (WBS) with th…" at bounding box center [634, 310] width 1107 height 424
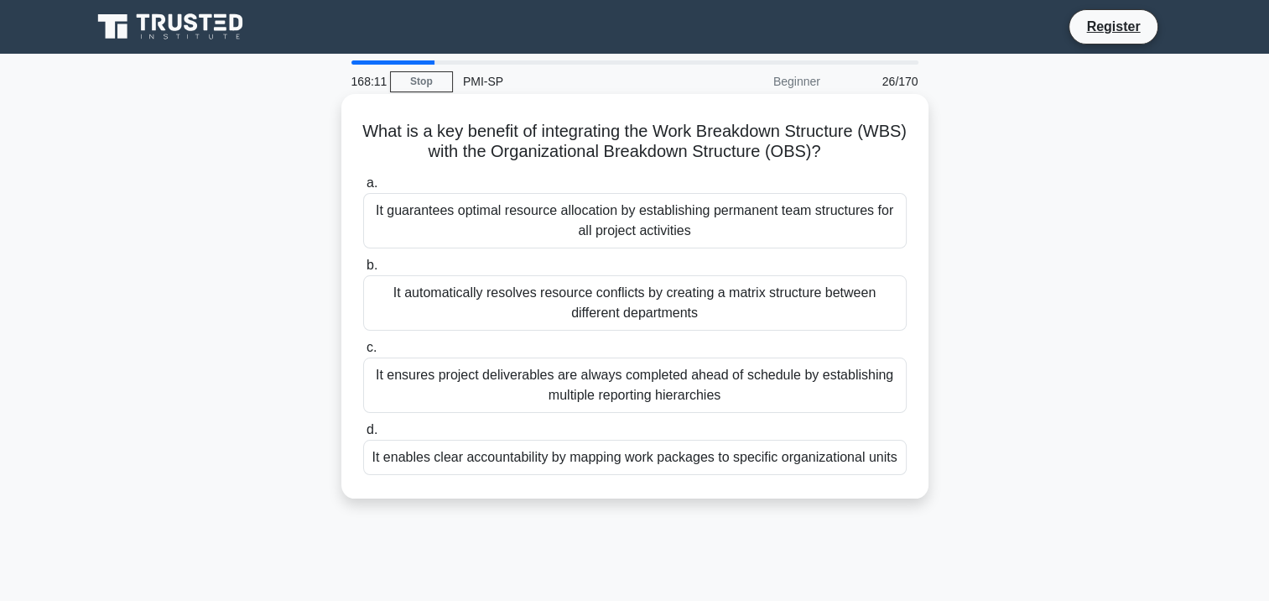
click at [634, 231] on div "It guarantees optimal resource allocation by establishing permanent team struct…" at bounding box center [634, 220] width 543 height 55
click at [363, 189] on input "a. It guarantees optimal resource allocation by establishing permanent team str…" at bounding box center [363, 183] width 0 height 11
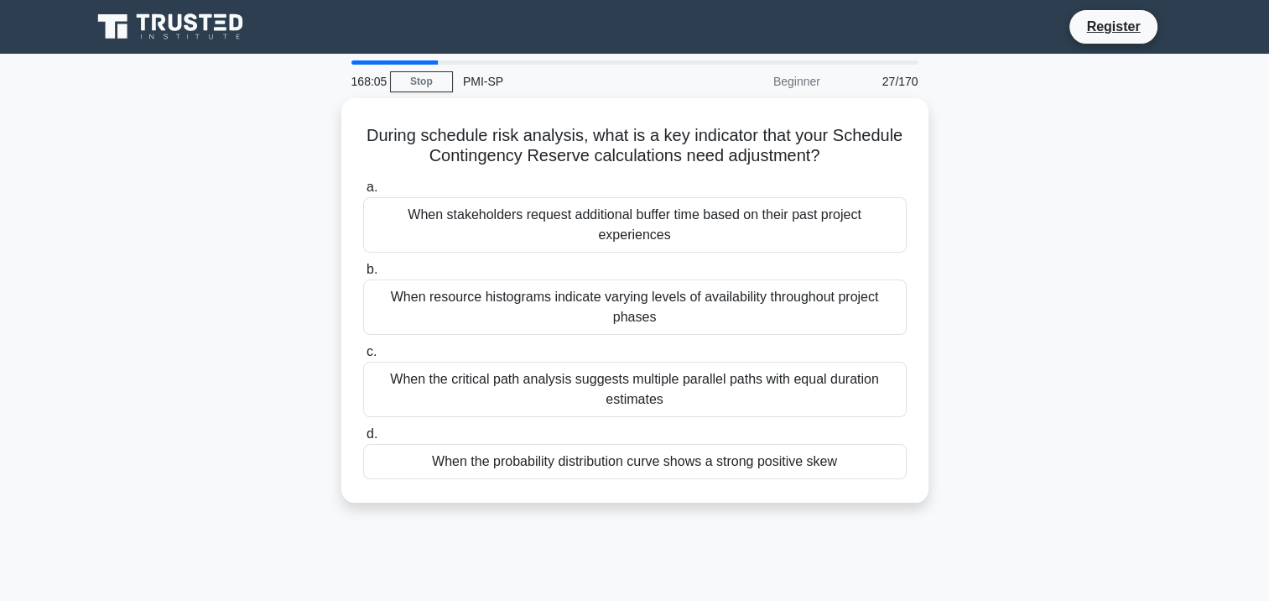
drag, startPoint x: 824, startPoint y: 153, endPoint x: 319, endPoint y: 138, distance: 506.0
click at [319, 138] on div "During schedule risk analysis, what is a key indicator that your Schedule Conti…" at bounding box center [634, 310] width 1107 height 424
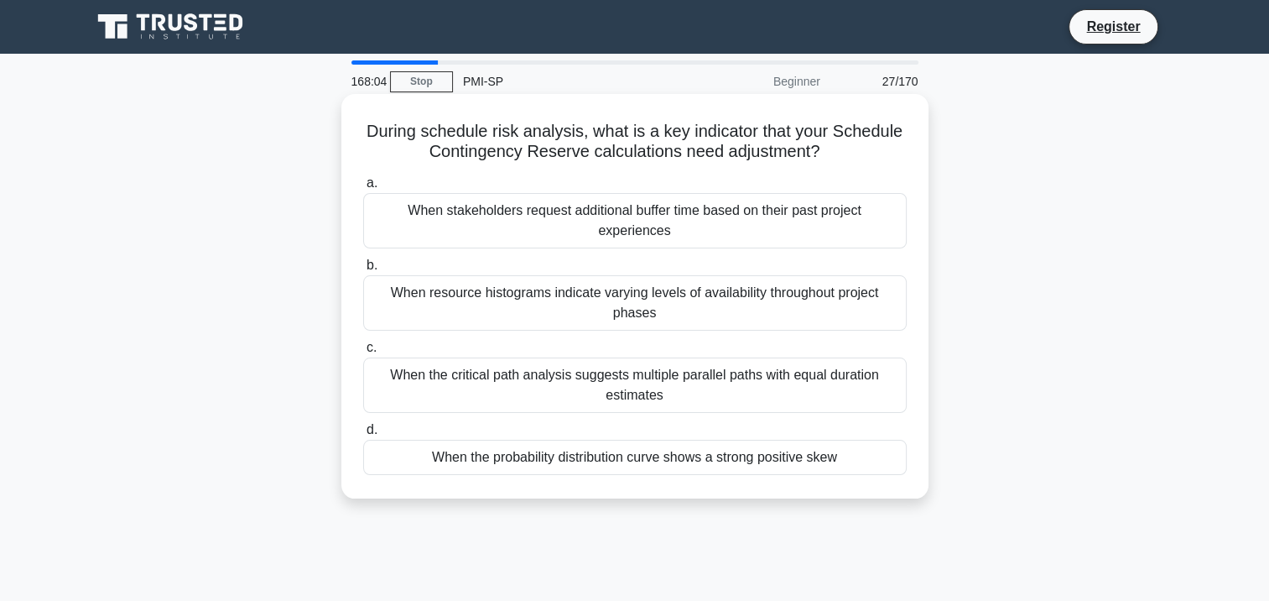
drag, startPoint x: 319, startPoint y: 138, endPoint x: 494, endPoint y: 154, distance: 176.0
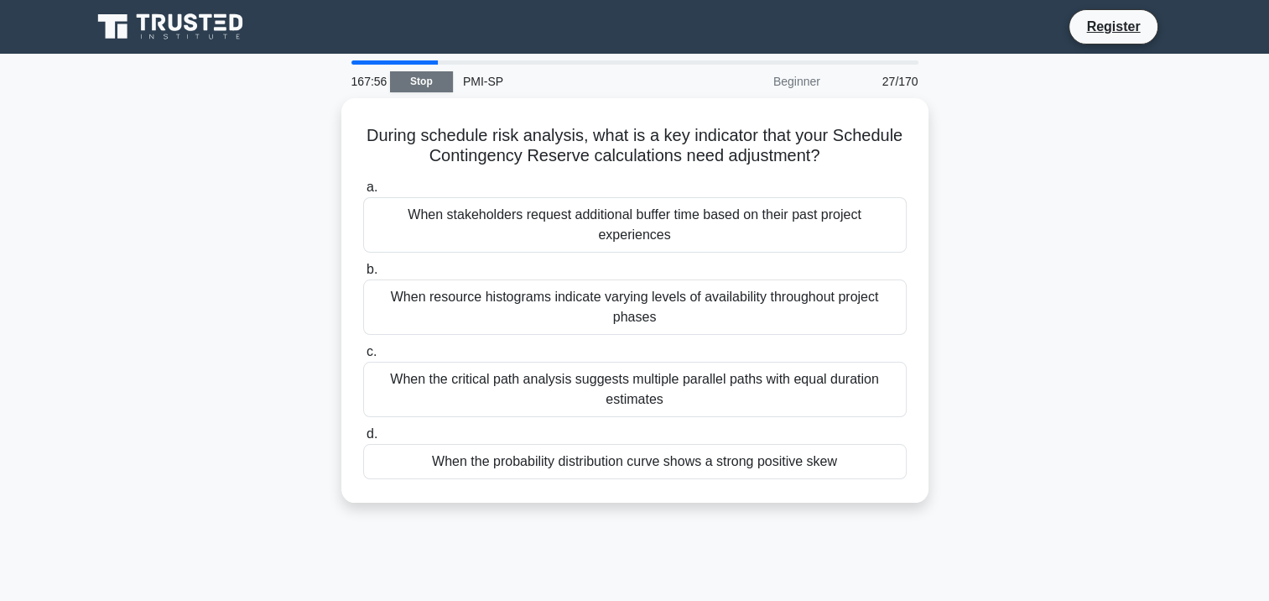
click at [426, 81] on link "Stop" at bounding box center [421, 81] width 63 height 21
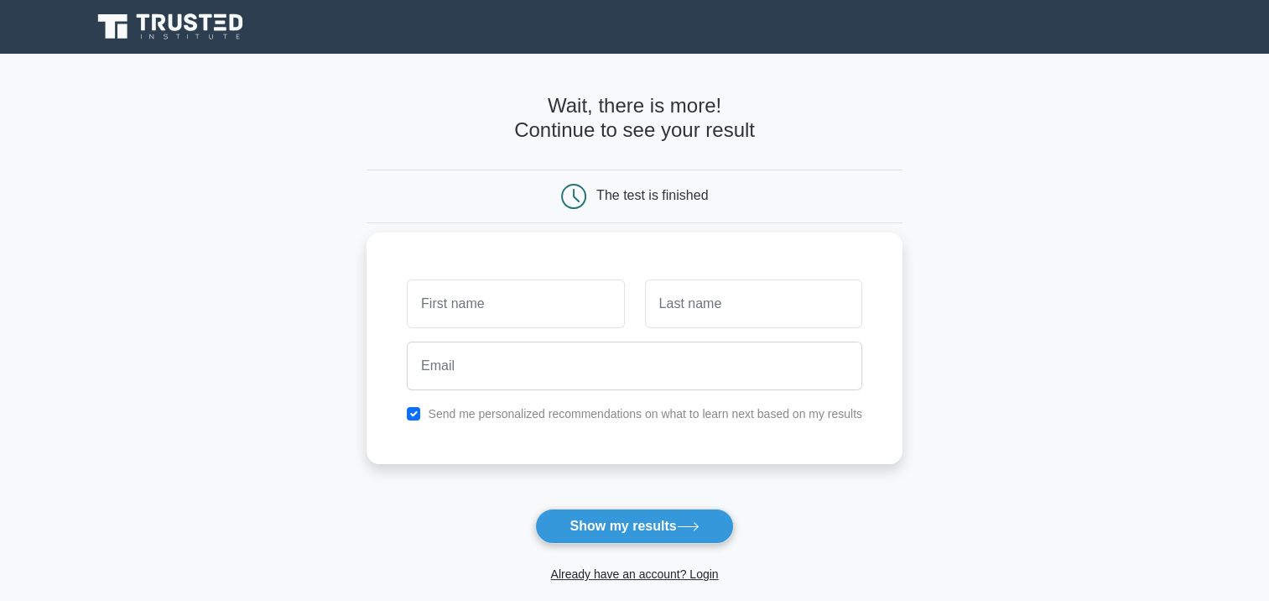
click at [471, 296] on input "text" at bounding box center [515, 303] width 217 height 49
type input "[PERSON_NAME]"
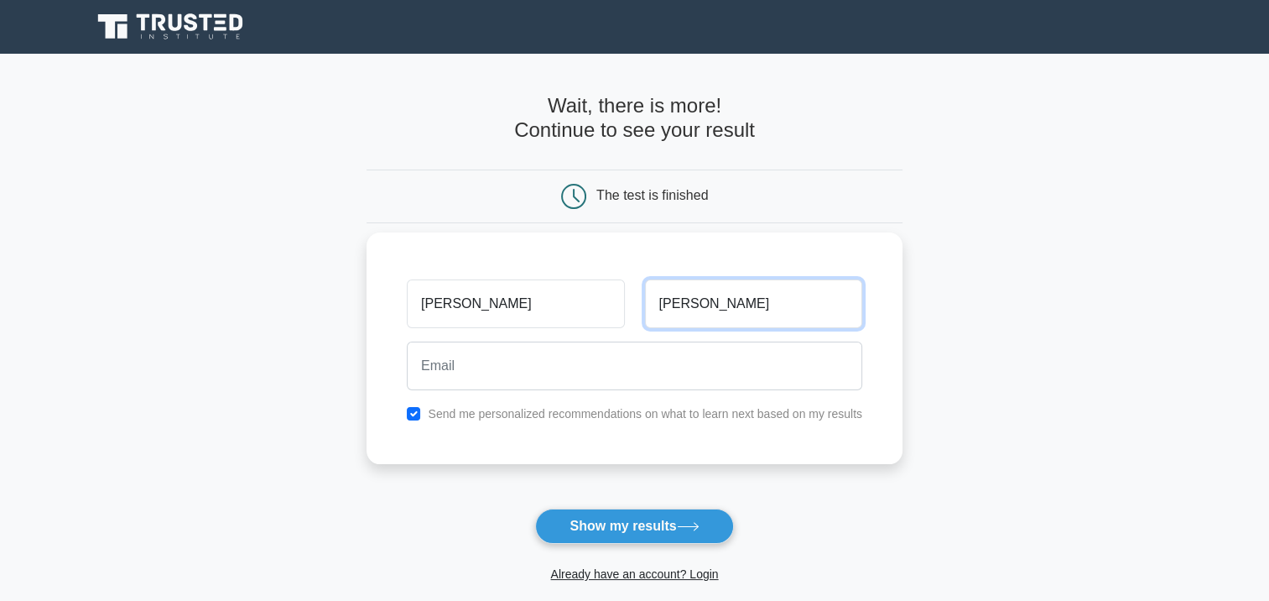
type input "[PERSON_NAME]"
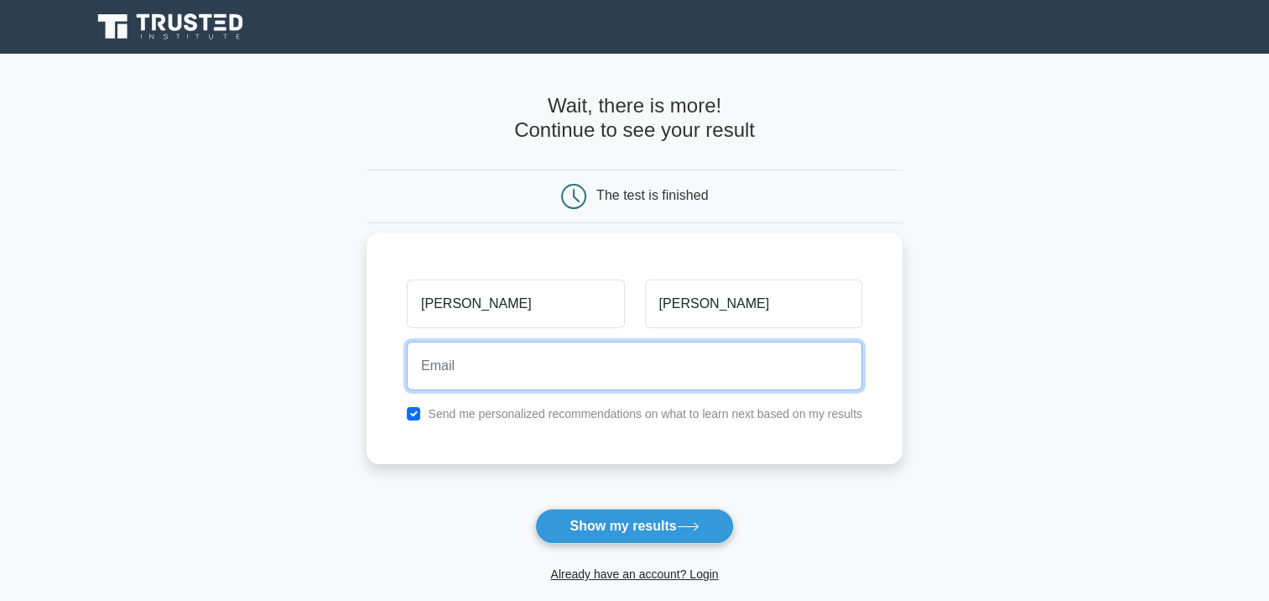
click at [444, 364] on input "email" at bounding box center [634, 365] width 455 height 49
type input "[EMAIL_ADDRESS][DOMAIN_NAME]"
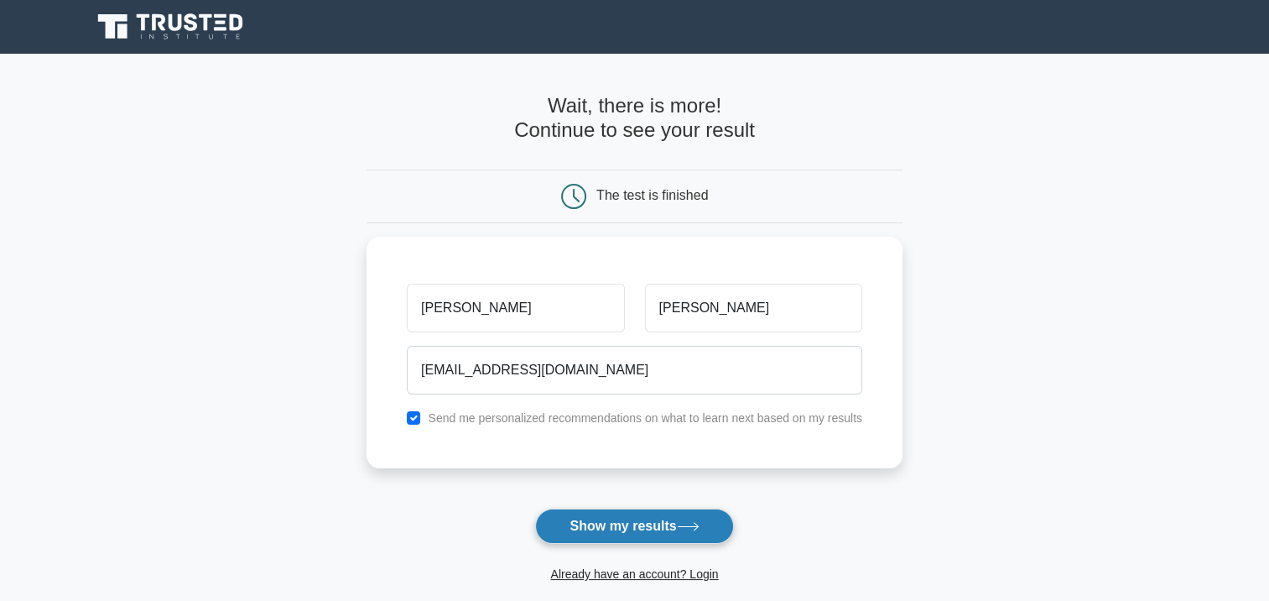
click at [616, 533] on button "Show my results" at bounding box center [634, 525] width 198 height 35
click at [127, 13] on icon at bounding box center [171, 27] width 161 height 32
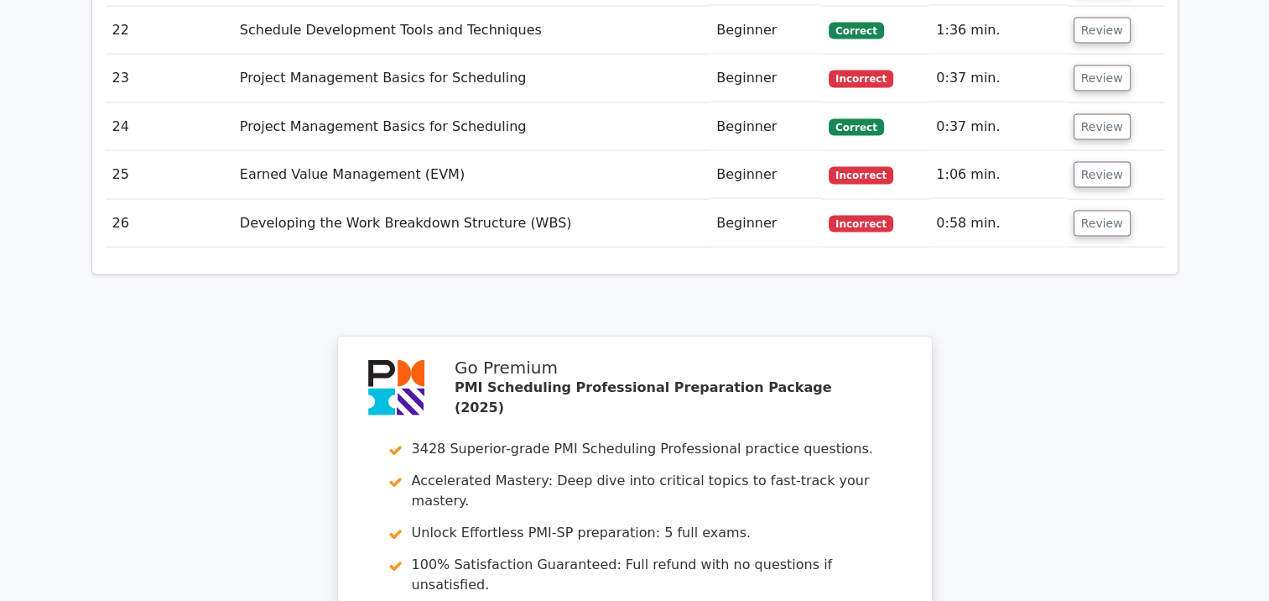
scroll to position [3942, 0]
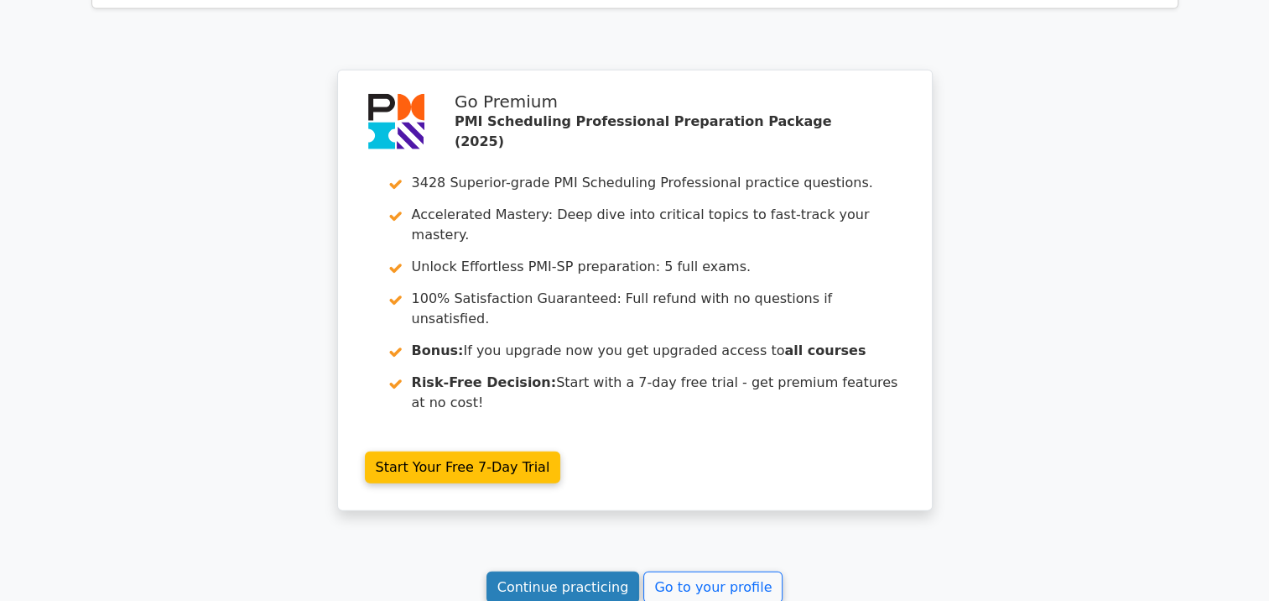
click at [570, 571] on link "Continue practicing" at bounding box center [562, 587] width 153 height 32
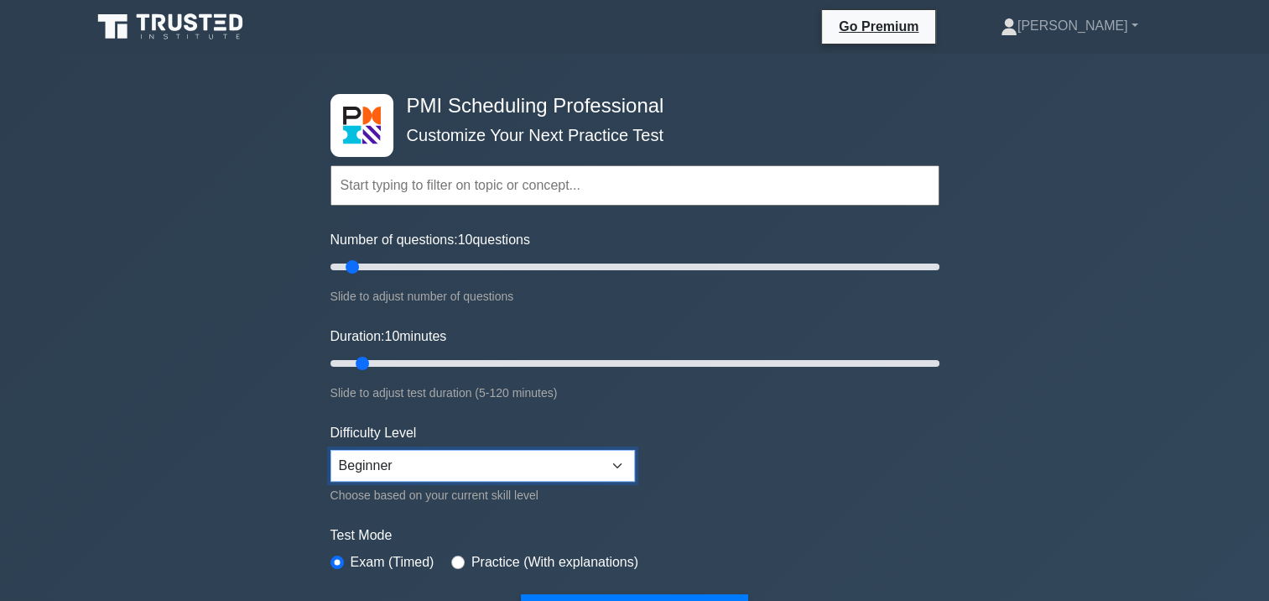
click at [601, 453] on select "Beginner Intermediate Expert" at bounding box center [482, 466] width 304 height 32
drag, startPoint x: 863, startPoint y: 460, endPoint x: 925, endPoint y: 425, distance: 71.0
click at [863, 460] on form "Topics Scheduling Principles and Concepts Understanding Project Requirements De…" at bounding box center [634, 373] width 609 height 518
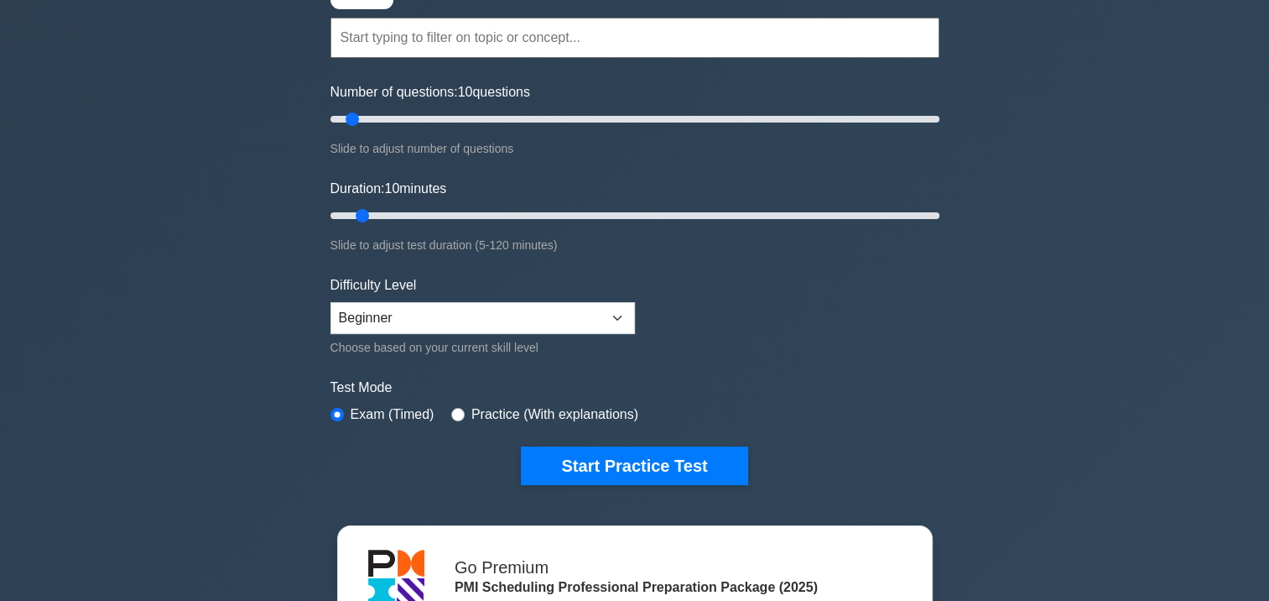
scroll to position [335, 0]
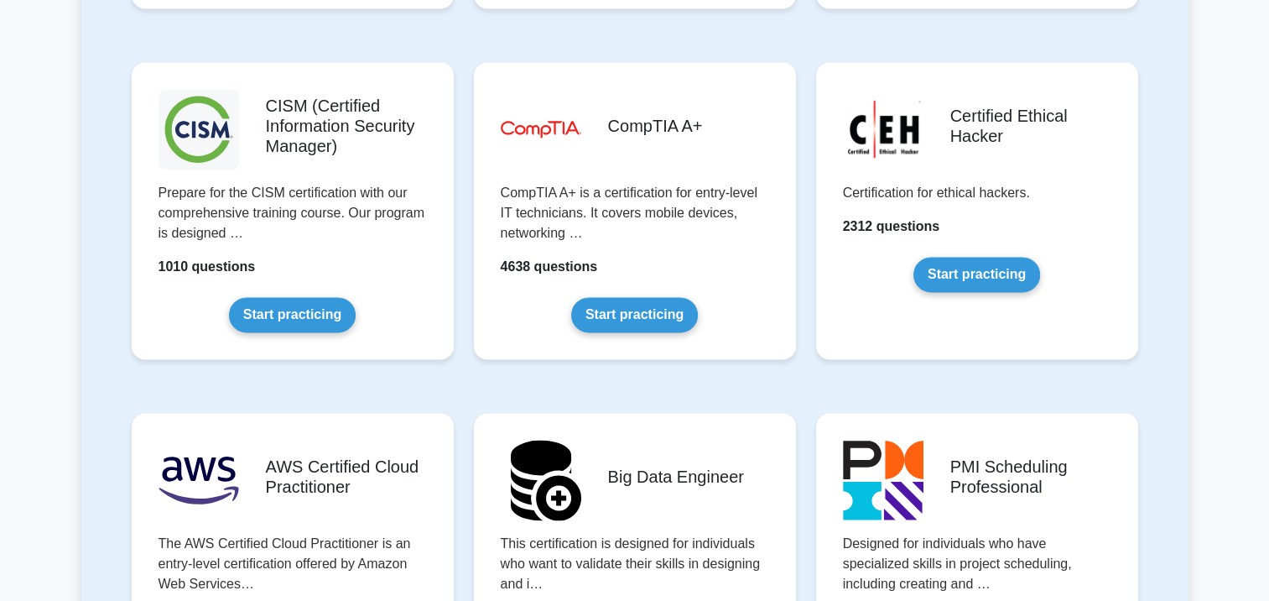
scroll to position [2768, 0]
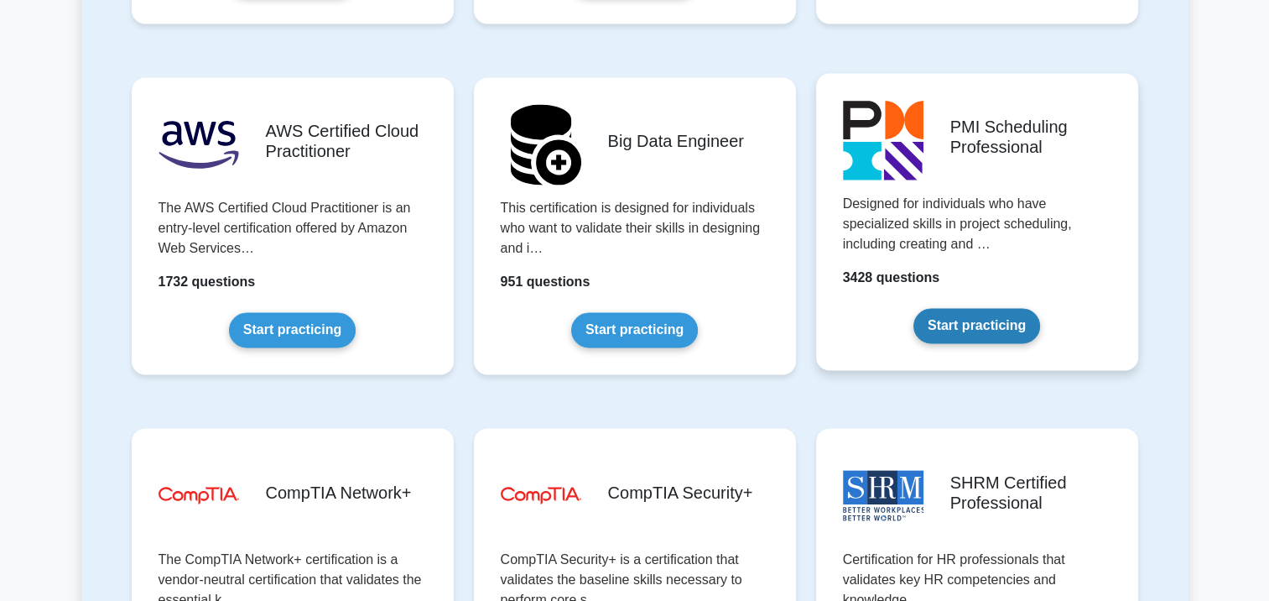
click at [976, 330] on link "Start practicing" at bounding box center [976, 325] width 127 height 35
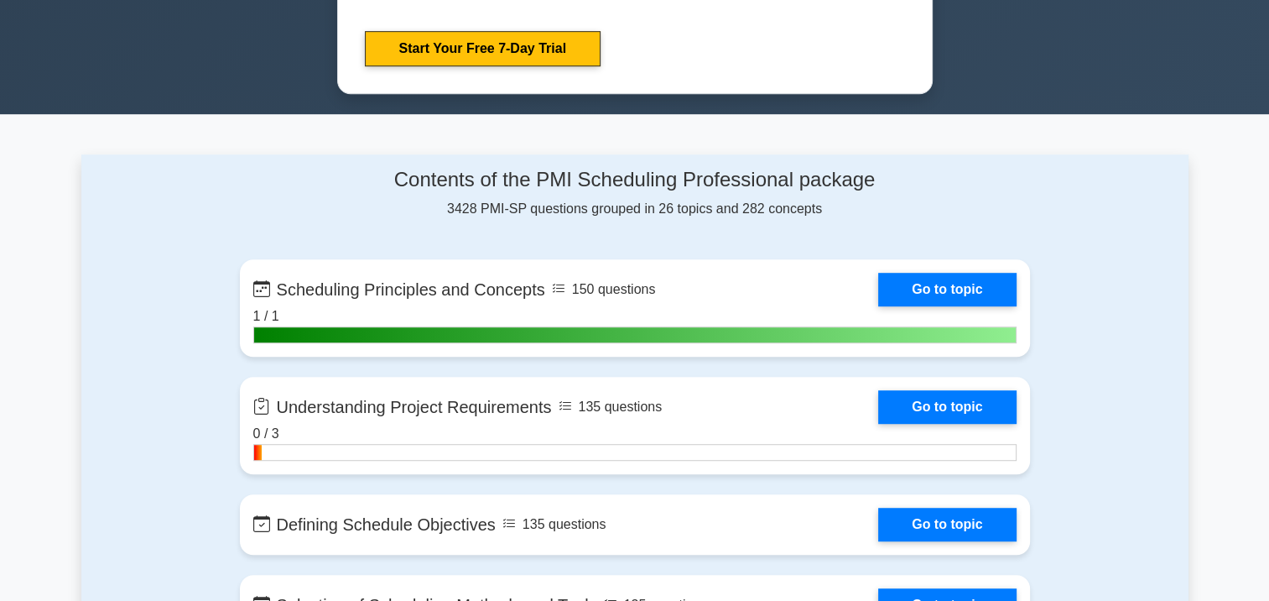
scroll to position [1090, 0]
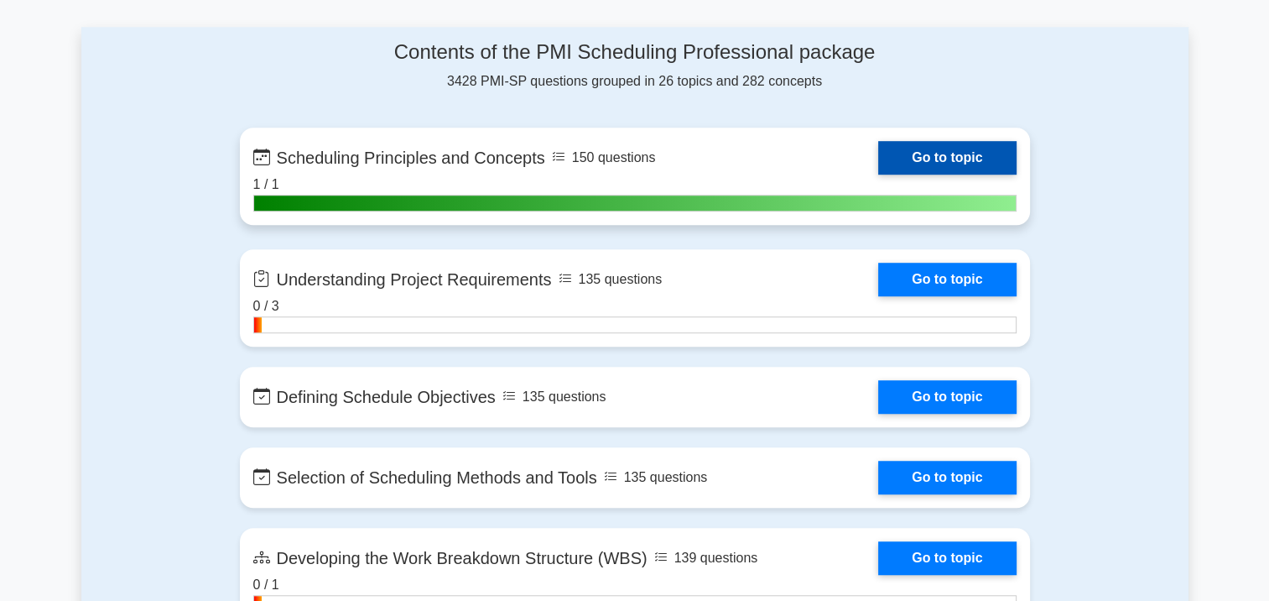
click at [918, 144] on link "Go to topic" at bounding box center [947, 158] width 138 height 34
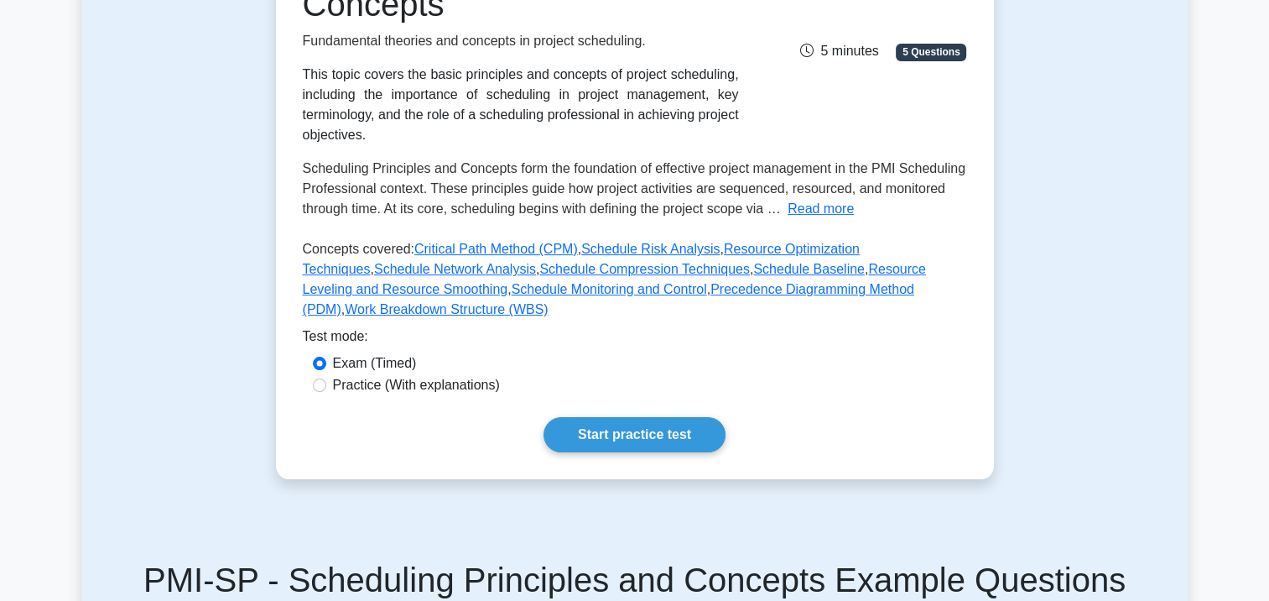
scroll to position [335, 0]
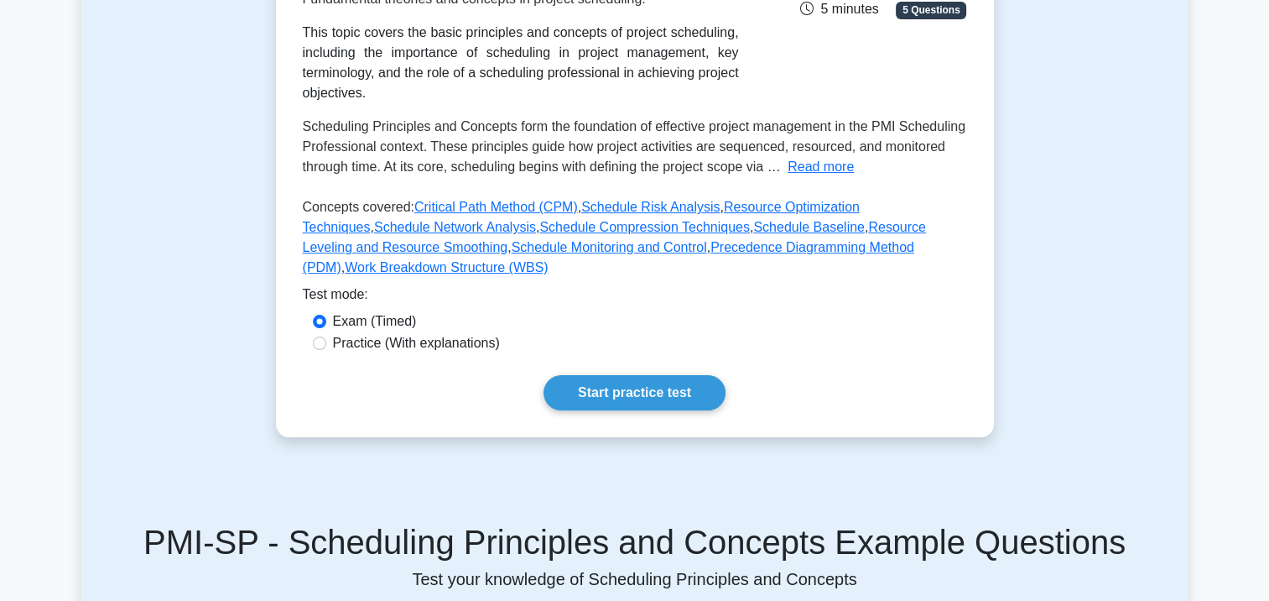
click at [413, 333] on label "Practice (With explanations)" at bounding box center [416, 343] width 167 height 20
click at [326, 336] on input "Practice (With explanations)" at bounding box center [319, 342] width 13 height 13
radio input "true"
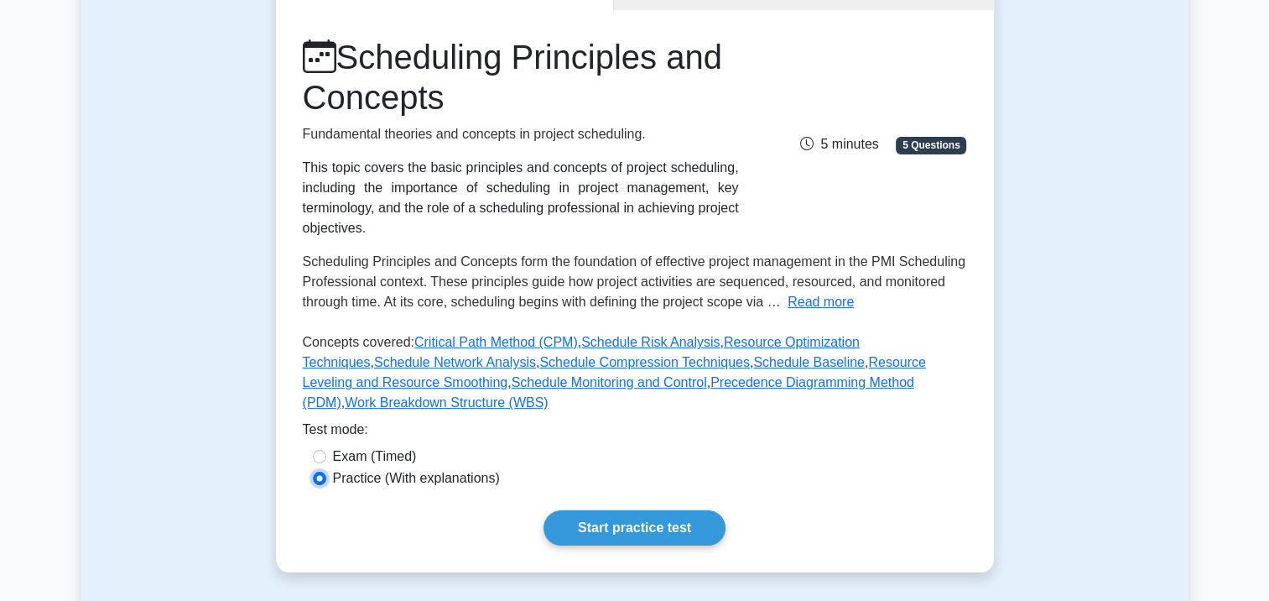
scroll to position [84, 0]
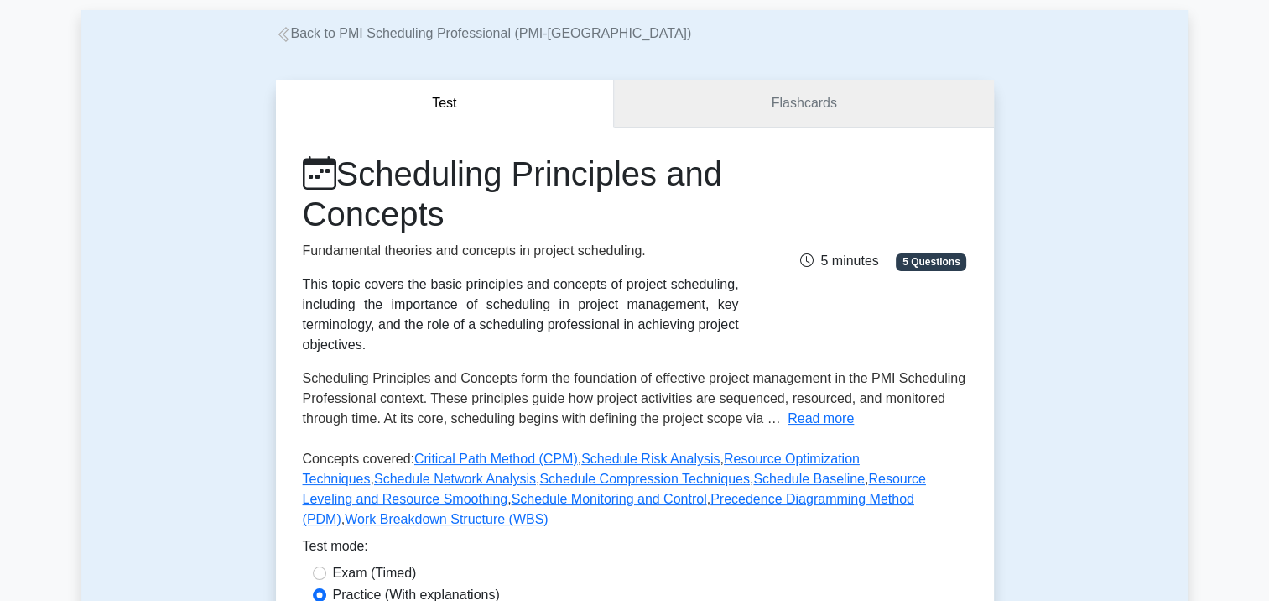
click at [845, 106] on link "Flashcards" at bounding box center [803, 104] width 379 height 48
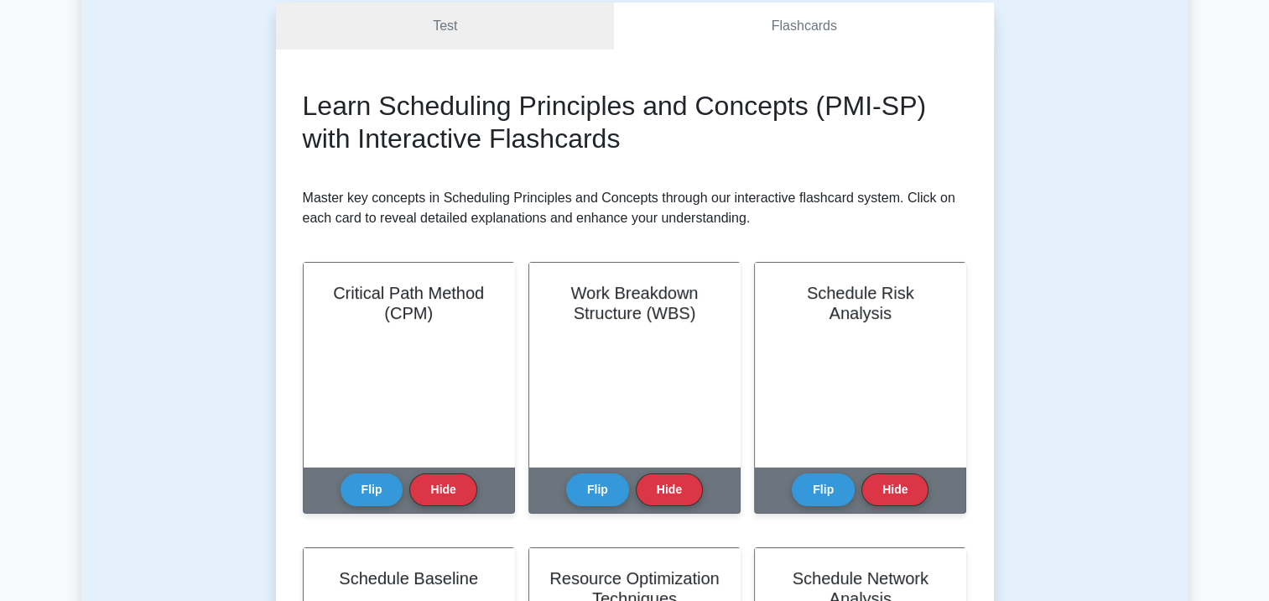
scroll to position [168, 0]
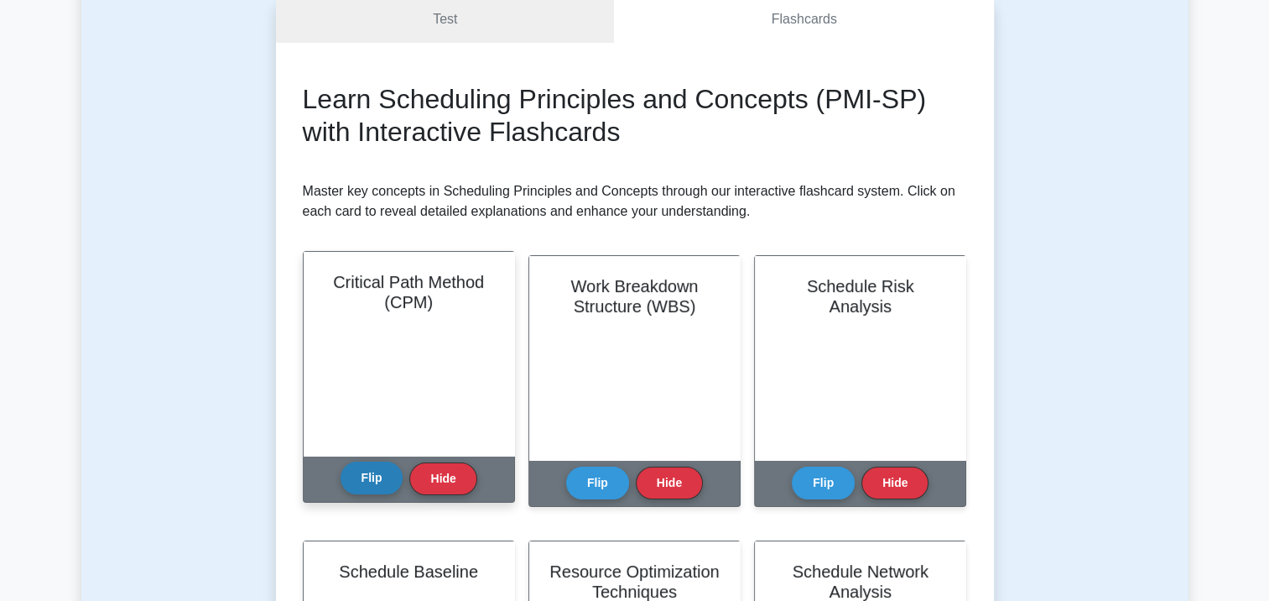
click at [369, 486] on button "Flip" at bounding box center [372, 477] width 63 height 33
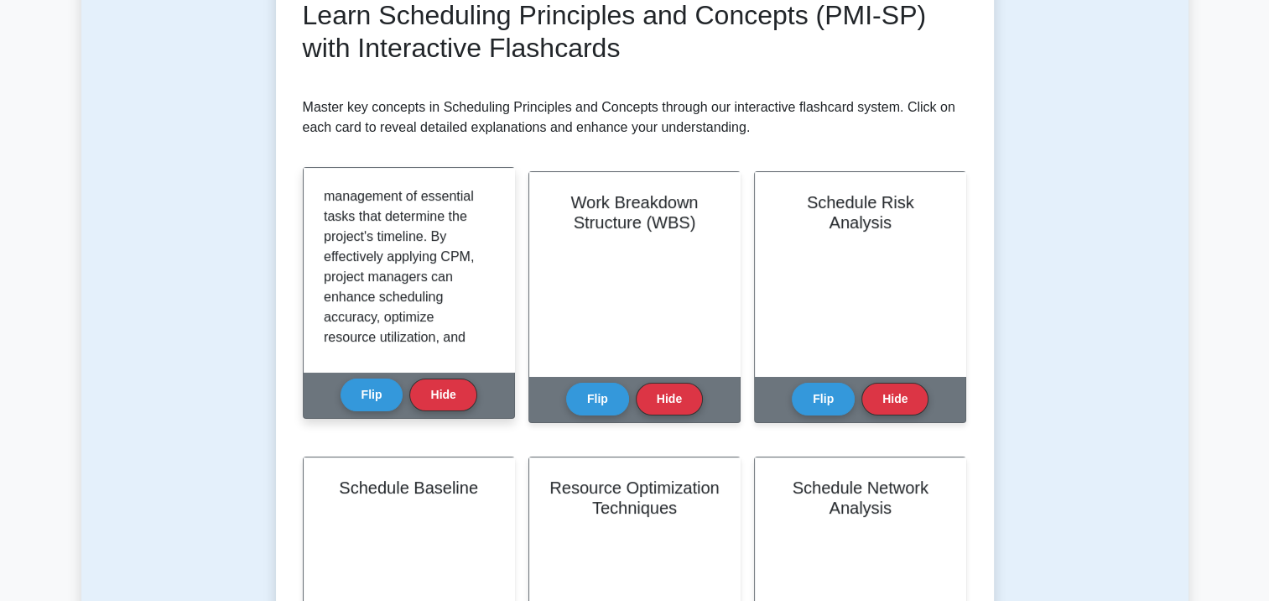
scroll to position [2016, 0]
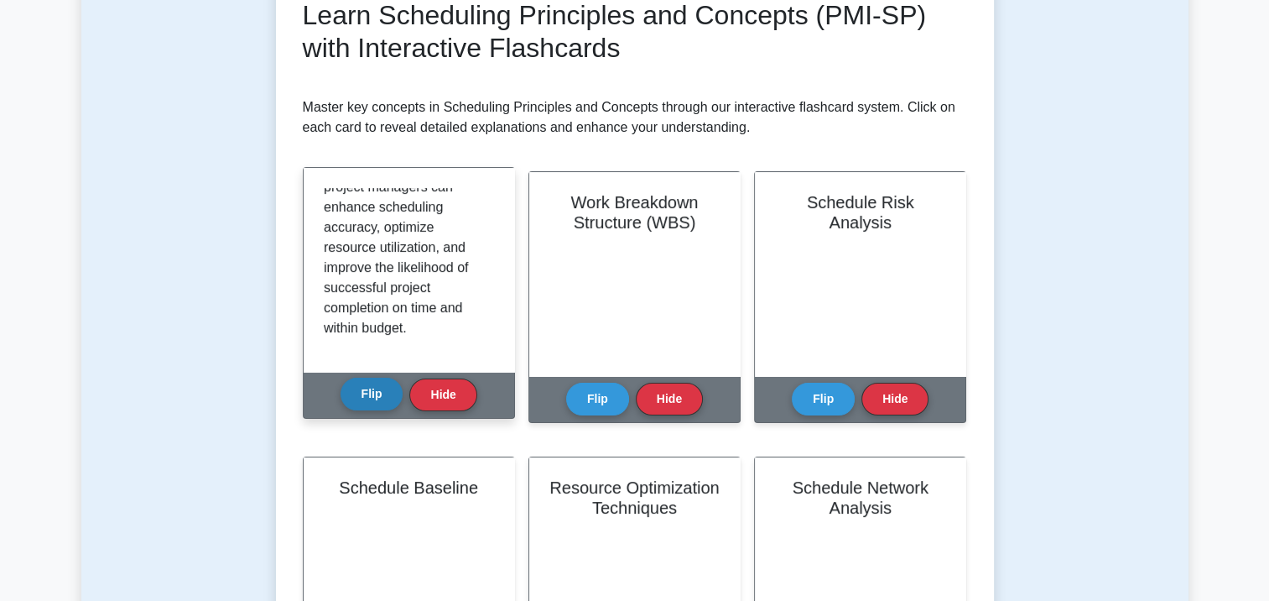
click at [382, 382] on button "Flip" at bounding box center [372, 393] width 63 height 33
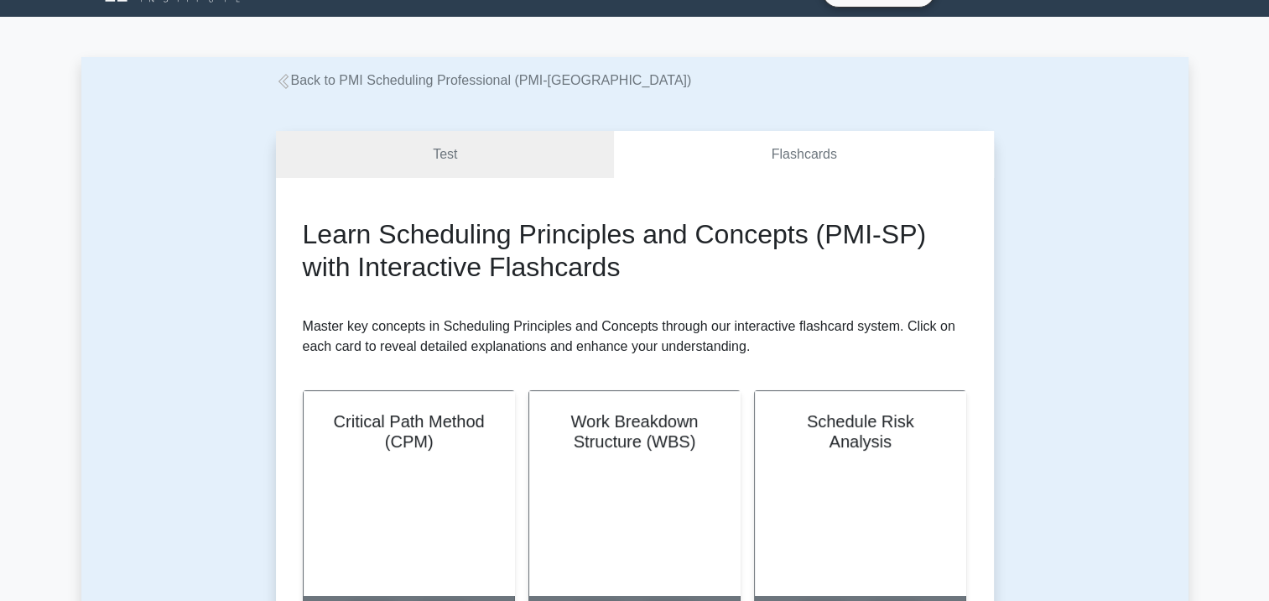
scroll to position [0, 0]
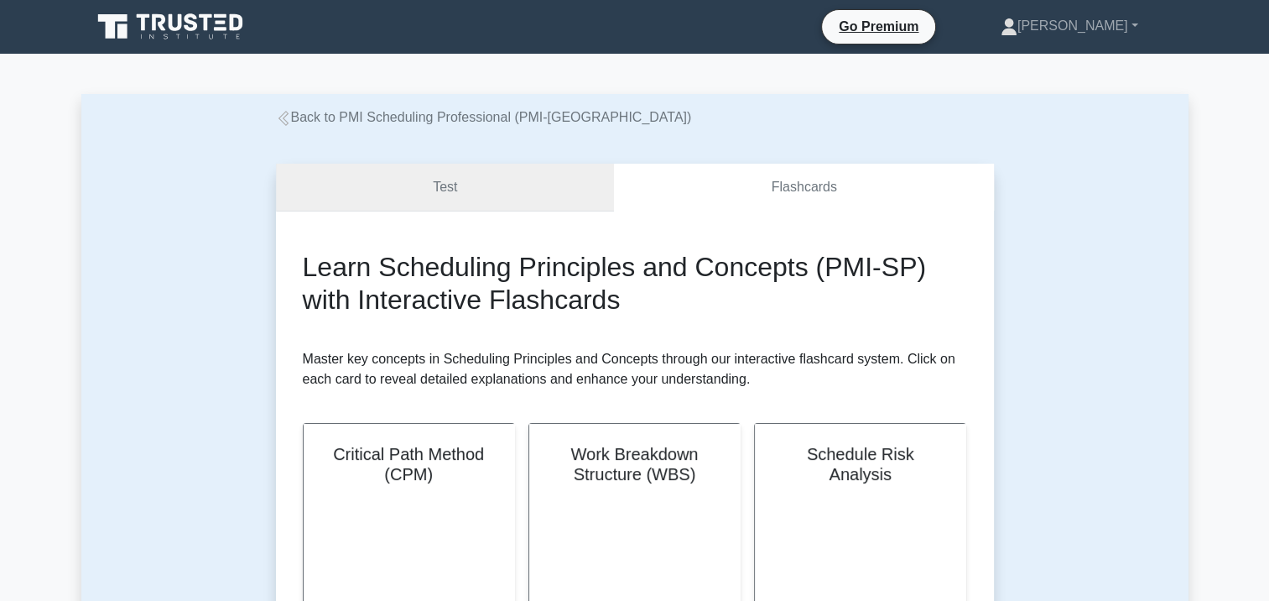
click at [408, 181] on link "Test" at bounding box center [445, 188] width 339 height 48
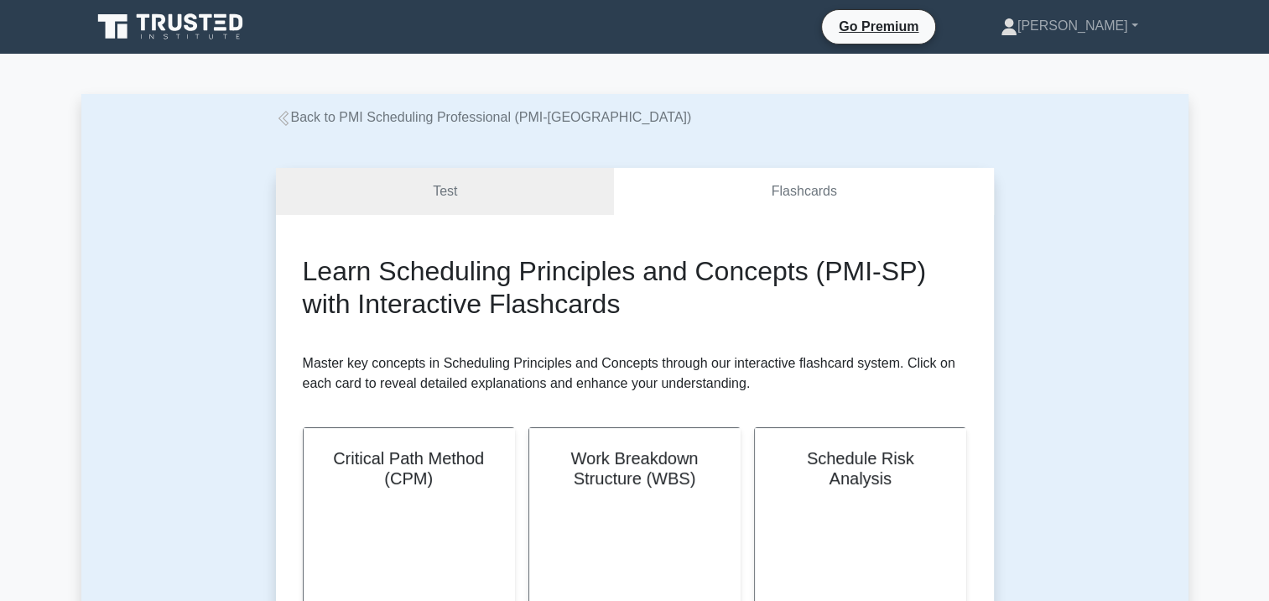
click at [289, 117] on icon at bounding box center [283, 118] width 15 height 15
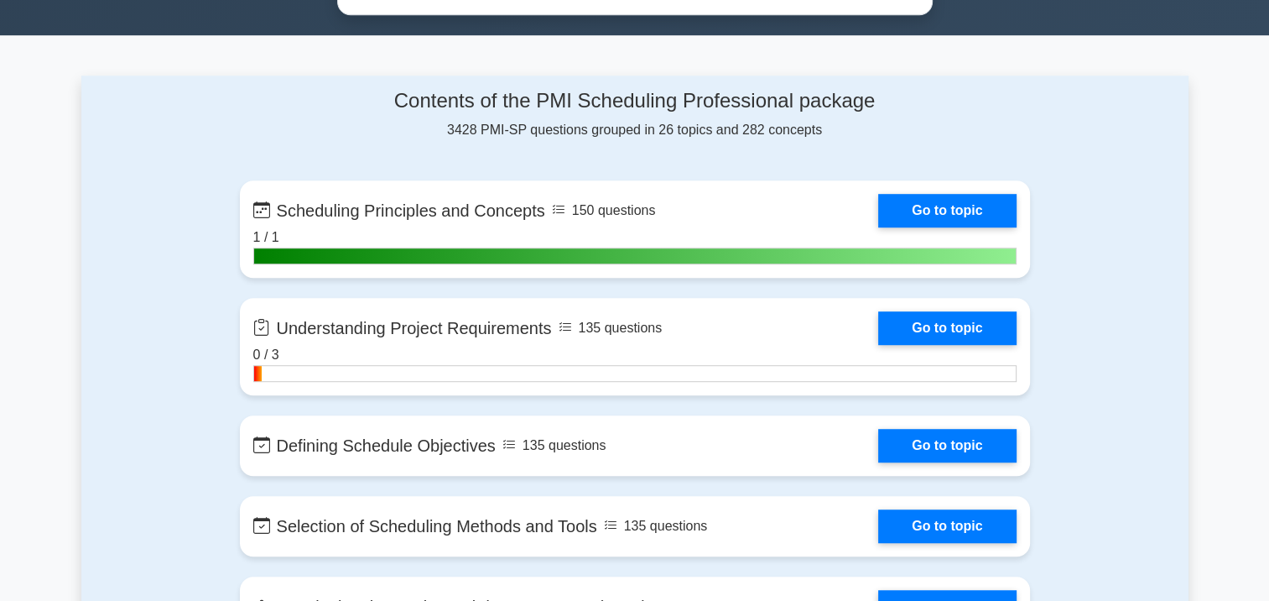
scroll to position [923, 0]
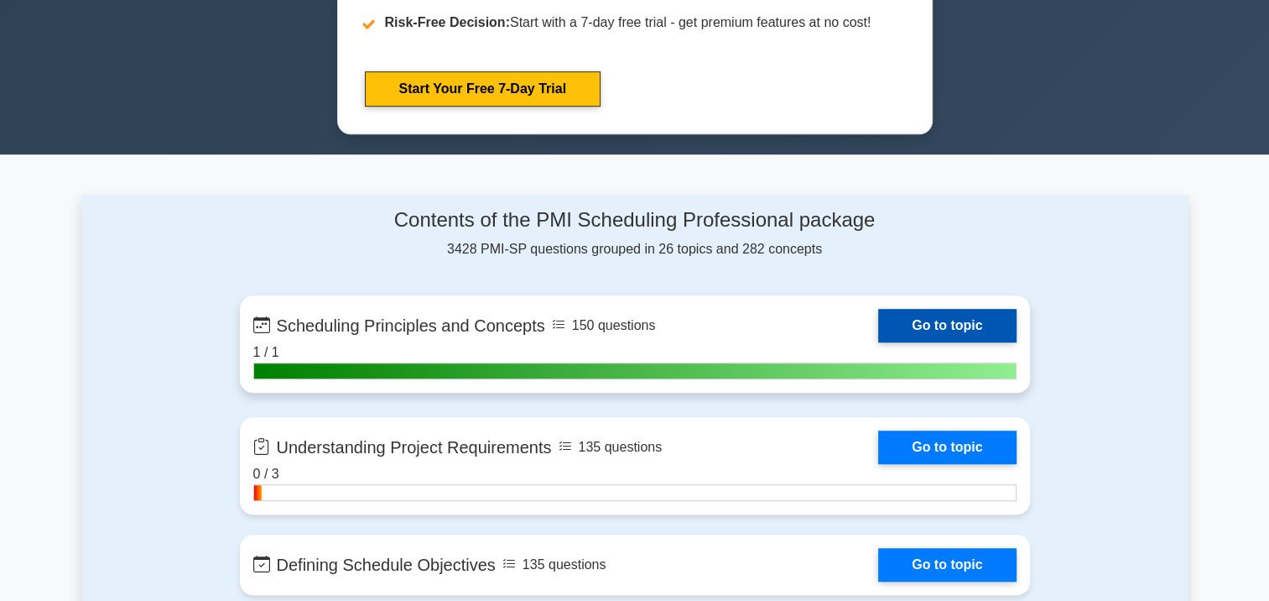
click at [913, 330] on link "Go to topic" at bounding box center [947, 326] width 138 height 34
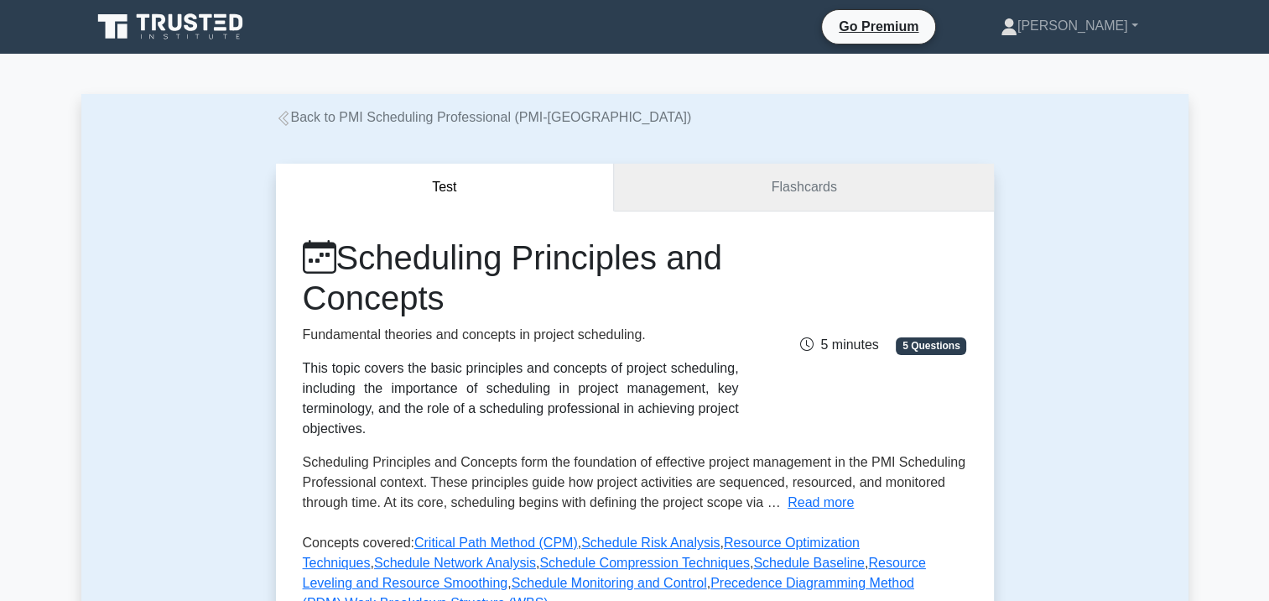
click at [805, 188] on link "Flashcards" at bounding box center [803, 188] width 379 height 48
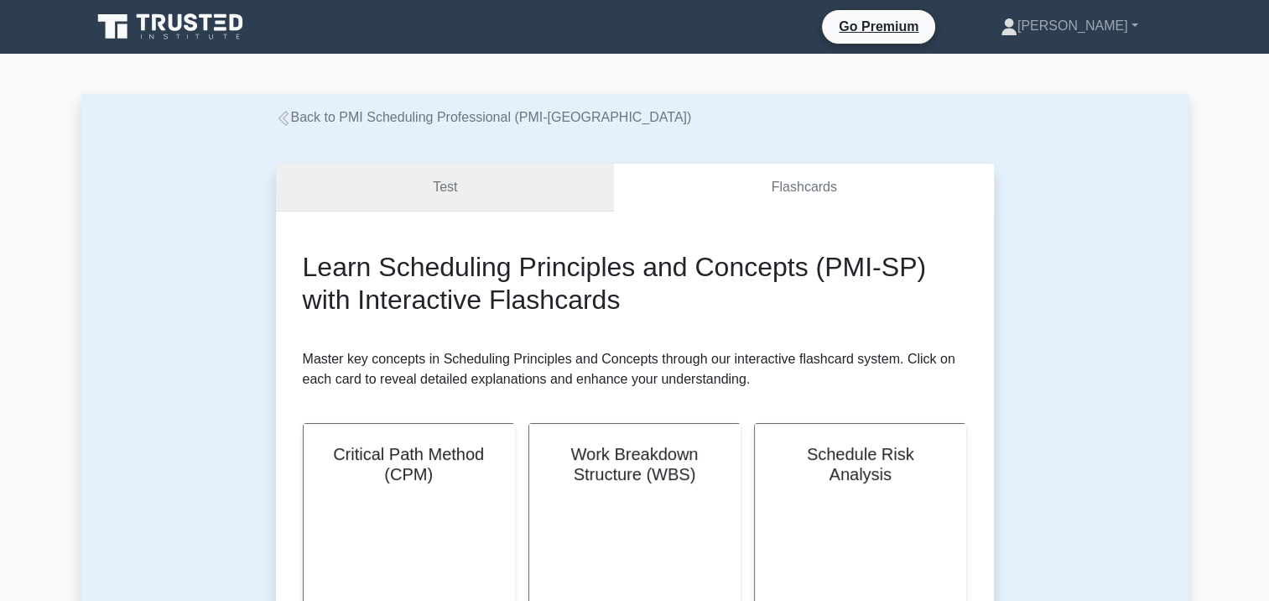
click at [466, 192] on link "Test" at bounding box center [445, 188] width 339 height 48
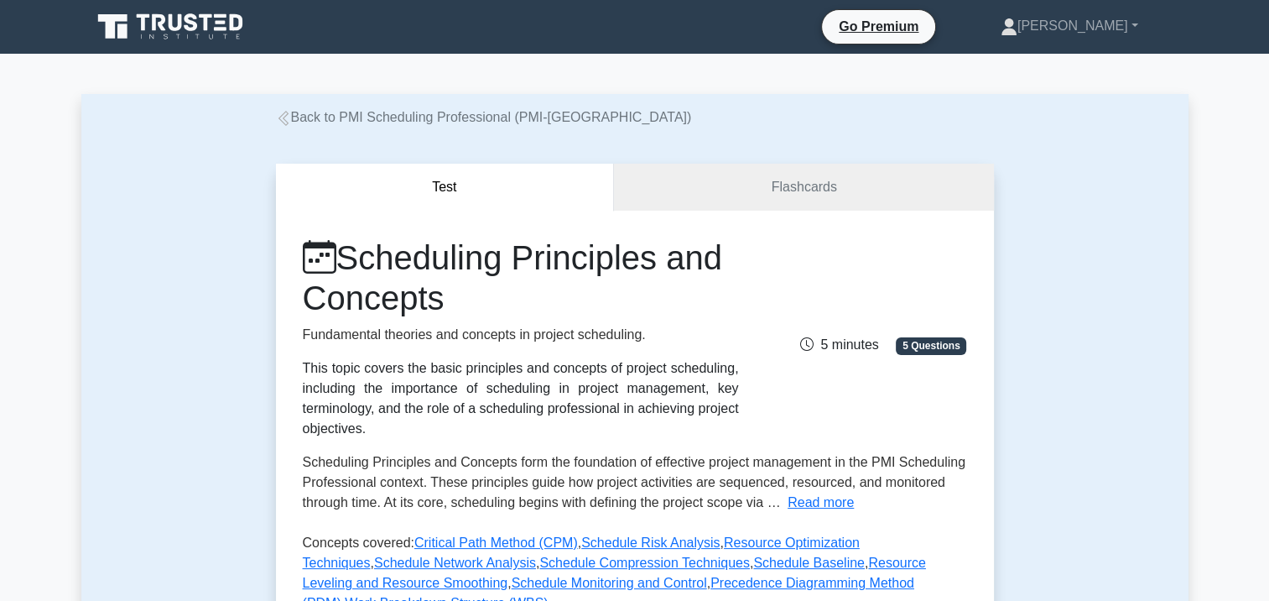
scroll to position [252, 0]
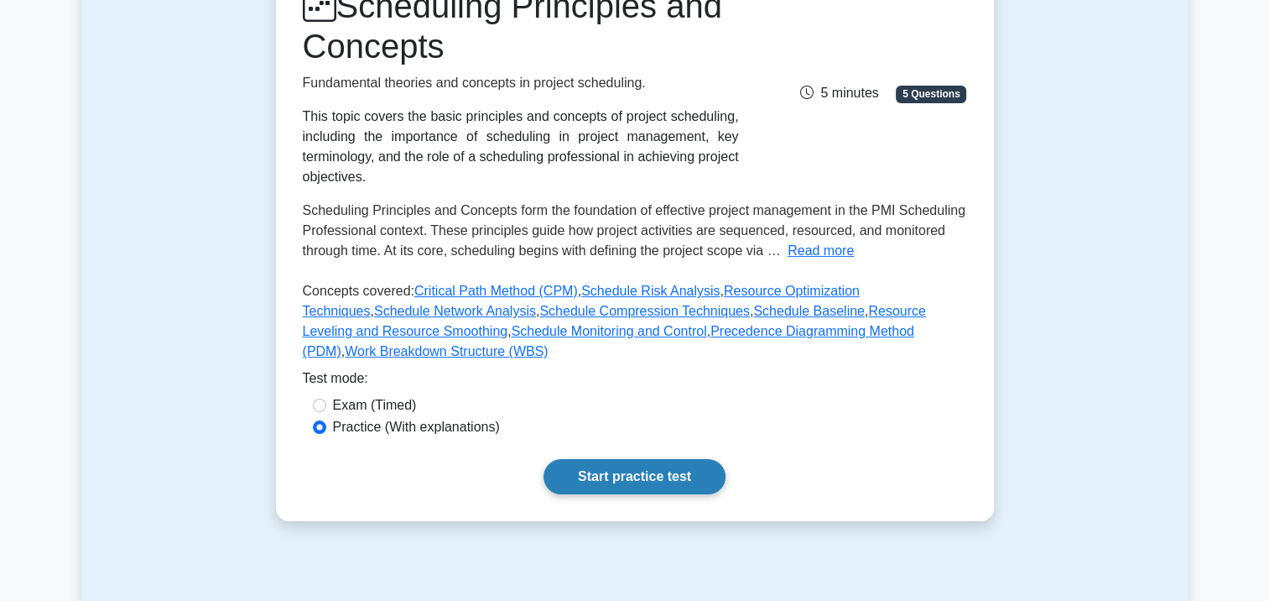
click at [594, 459] on link "Start practice test" at bounding box center [634, 476] width 182 height 35
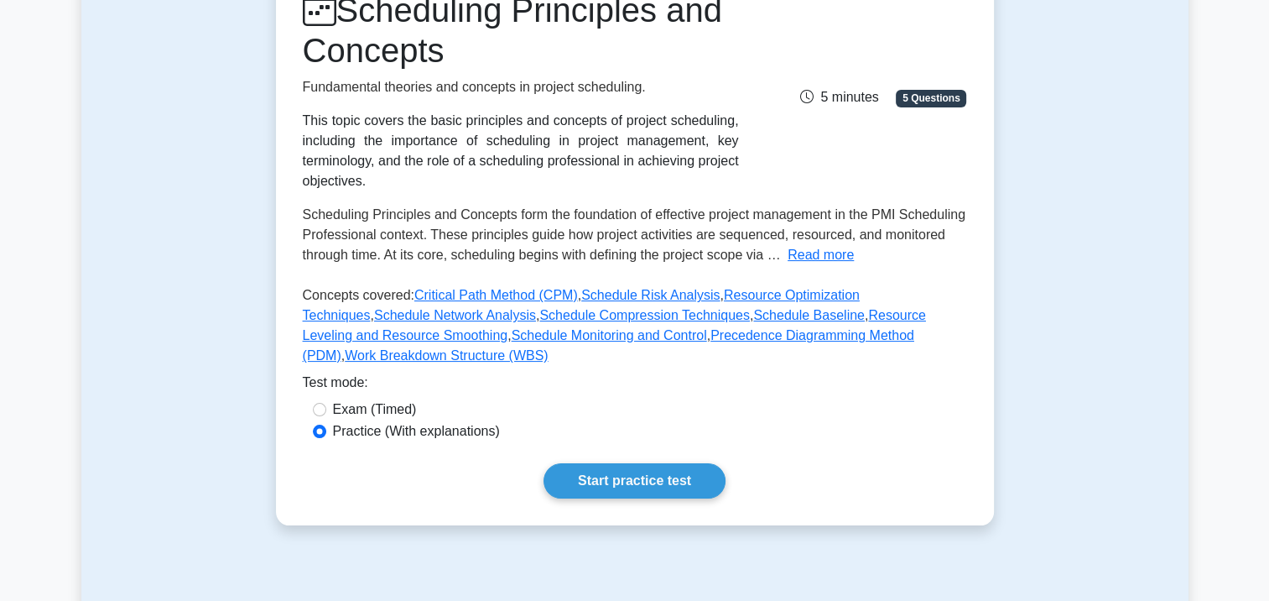
scroll to position [0, 0]
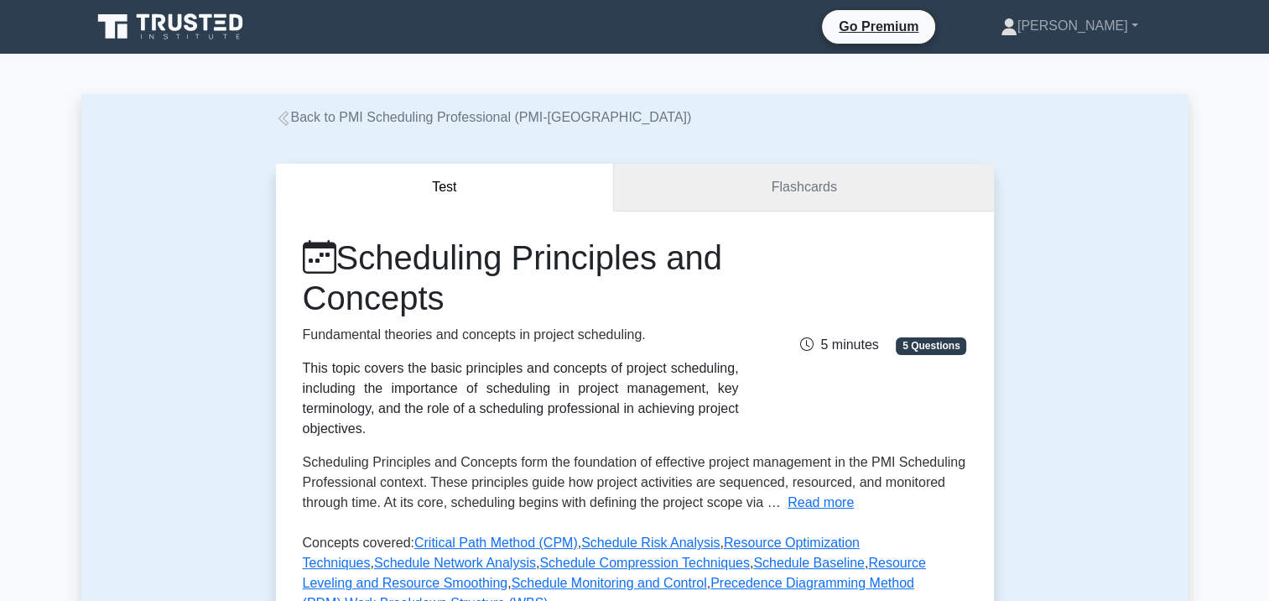
click at [772, 195] on link "Flashcards" at bounding box center [803, 188] width 379 height 48
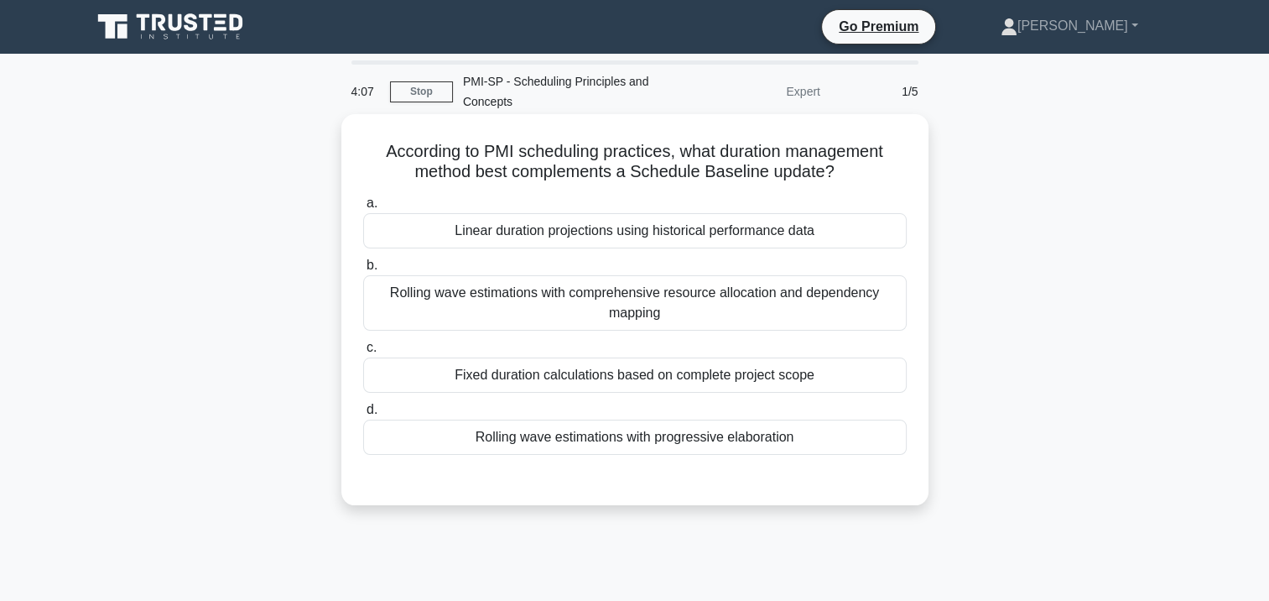
click at [619, 302] on div "Rolling wave estimations with comprehensive resource allocation and dependency …" at bounding box center [634, 302] width 543 height 55
click at [363, 271] on input "b. Rolling wave estimations with comprehensive resource allocation and dependen…" at bounding box center [363, 265] width 0 height 11
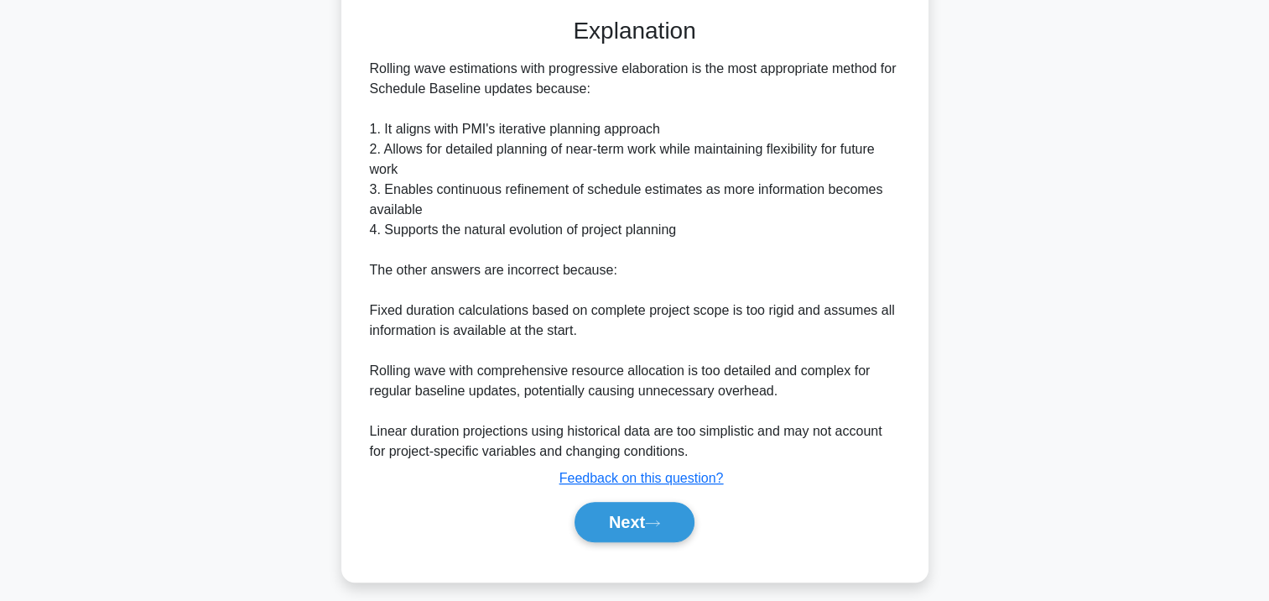
scroll to position [474, 0]
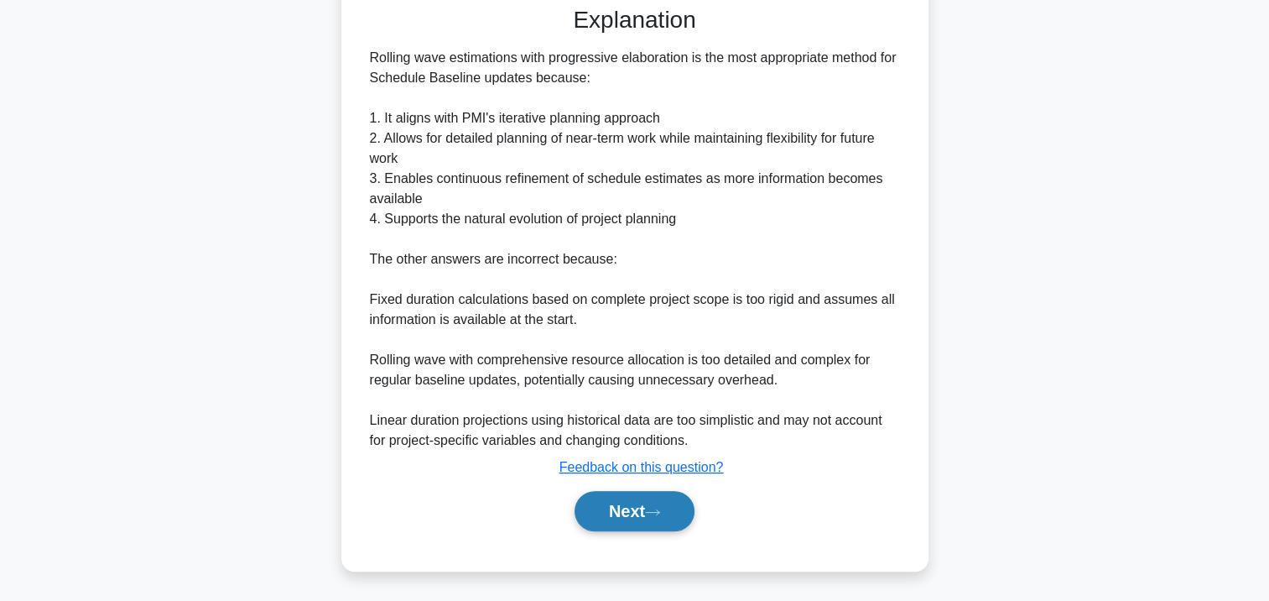
click at [614, 512] on button "Next" at bounding box center [635, 511] width 120 height 40
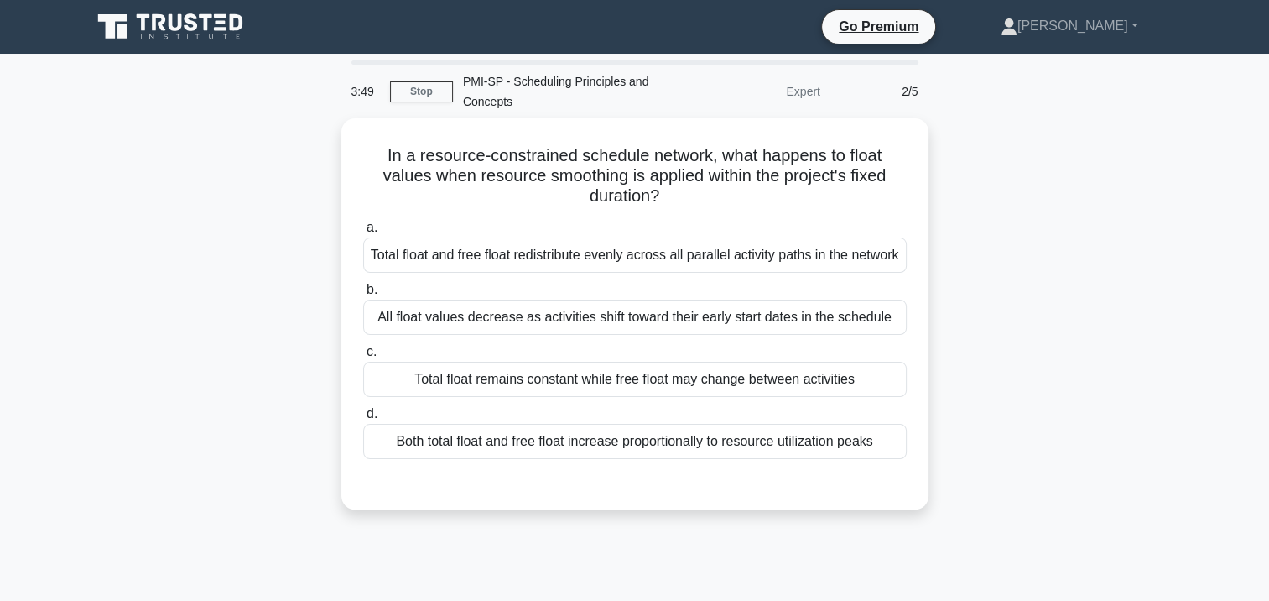
scroll to position [0, 0]
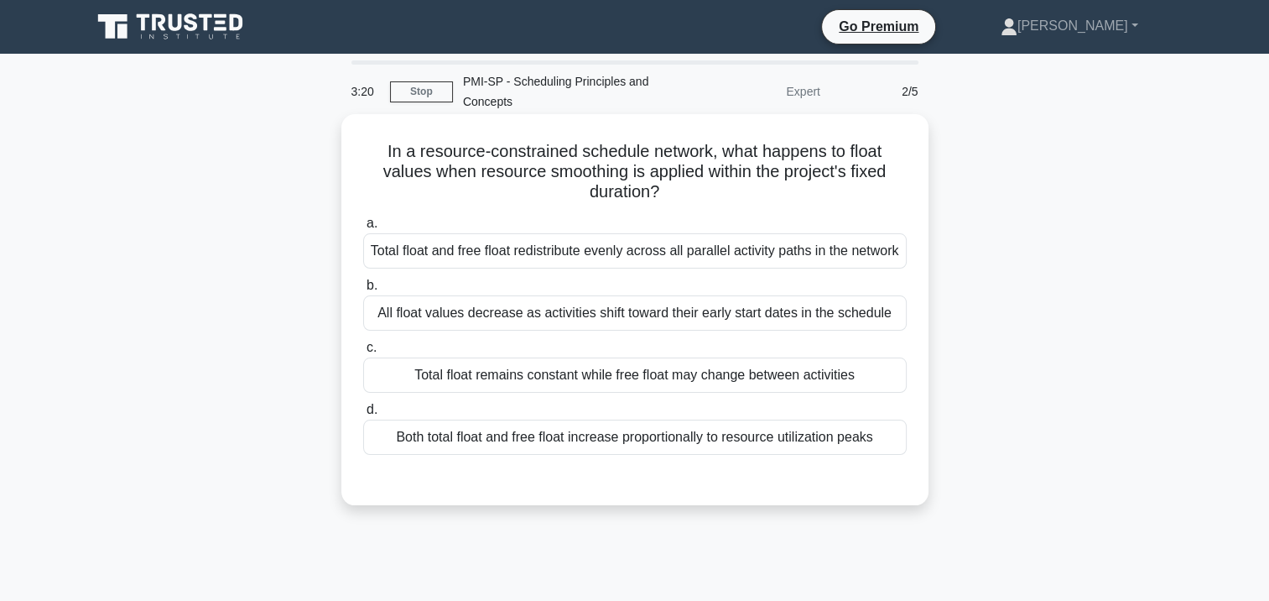
click at [670, 264] on div "Total float and free float redistribute evenly across all parallel activity pat…" at bounding box center [634, 250] width 543 height 35
click at [363, 229] on input "a. Total float and free float redistribute evenly across all parallel activity …" at bounding box center [363, 223] width 0 height 11
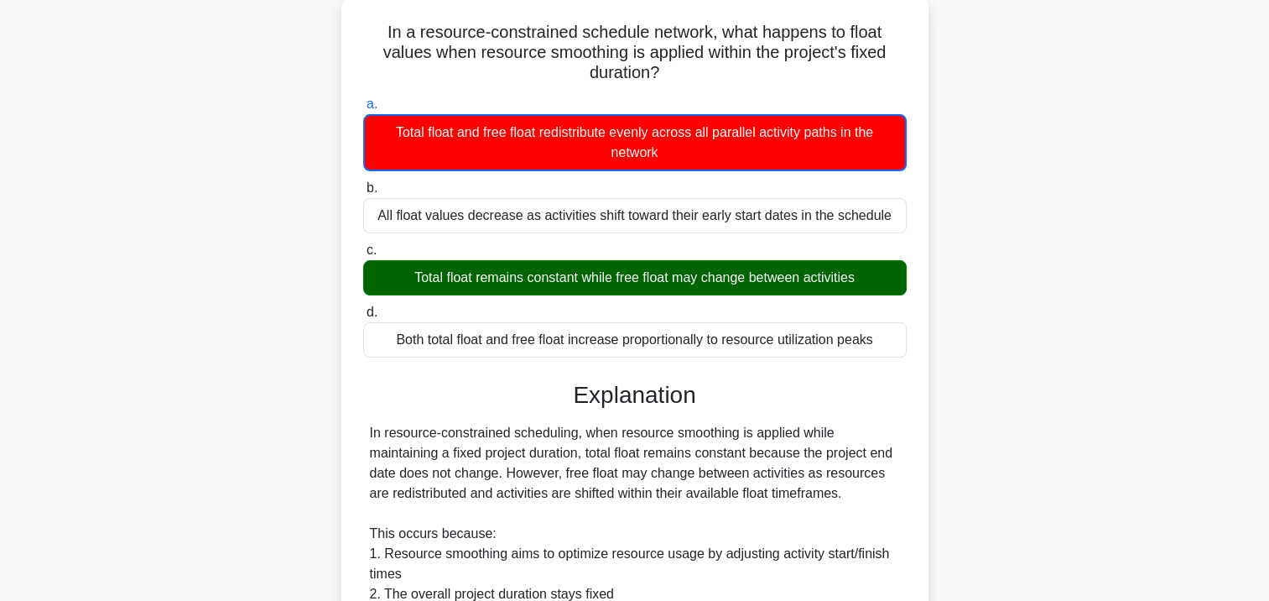
scroll to position [335, 0]
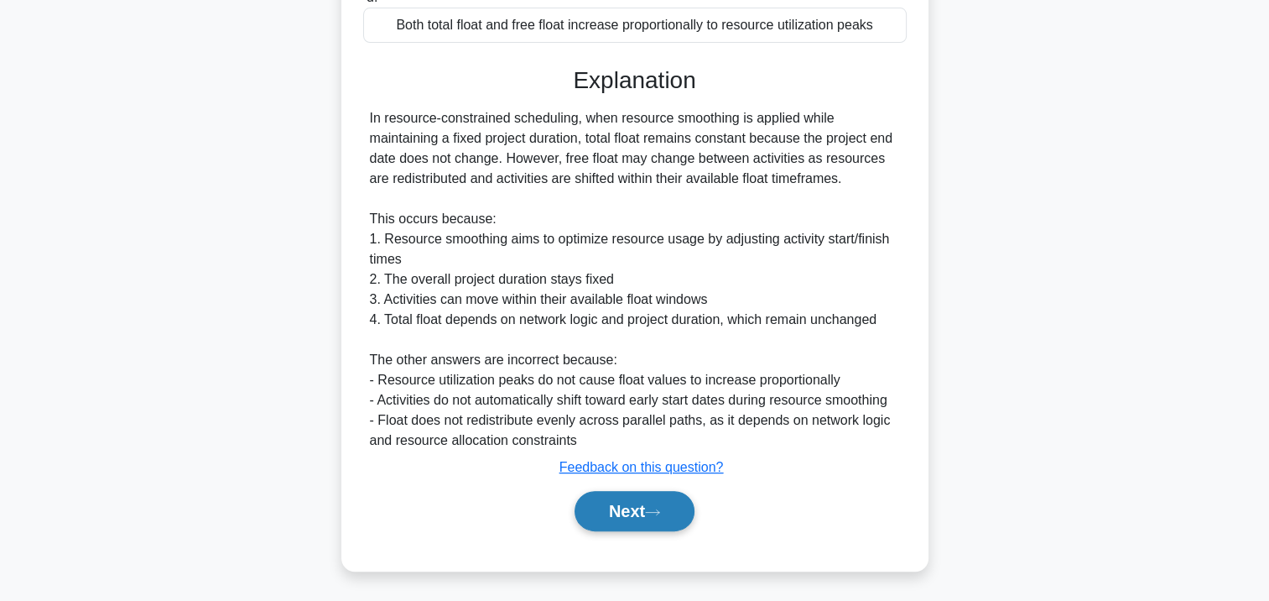
click at [621, 516] on button "Next" at bounding box center [635, 511] width 120 height 40
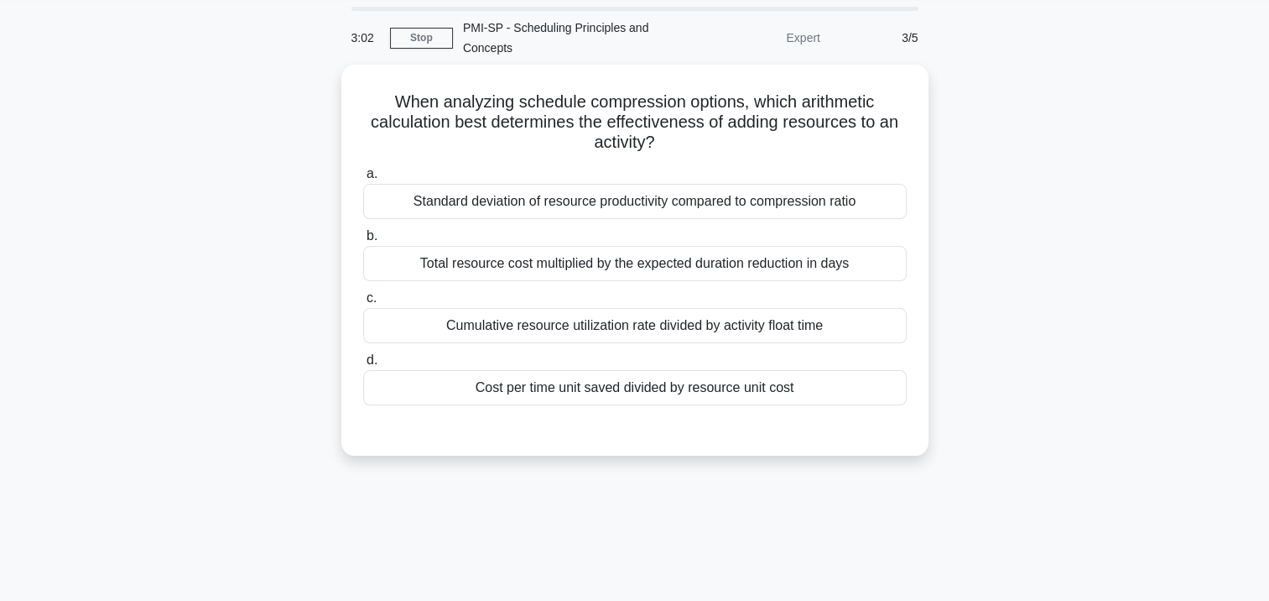
scroll to position [0, 0]
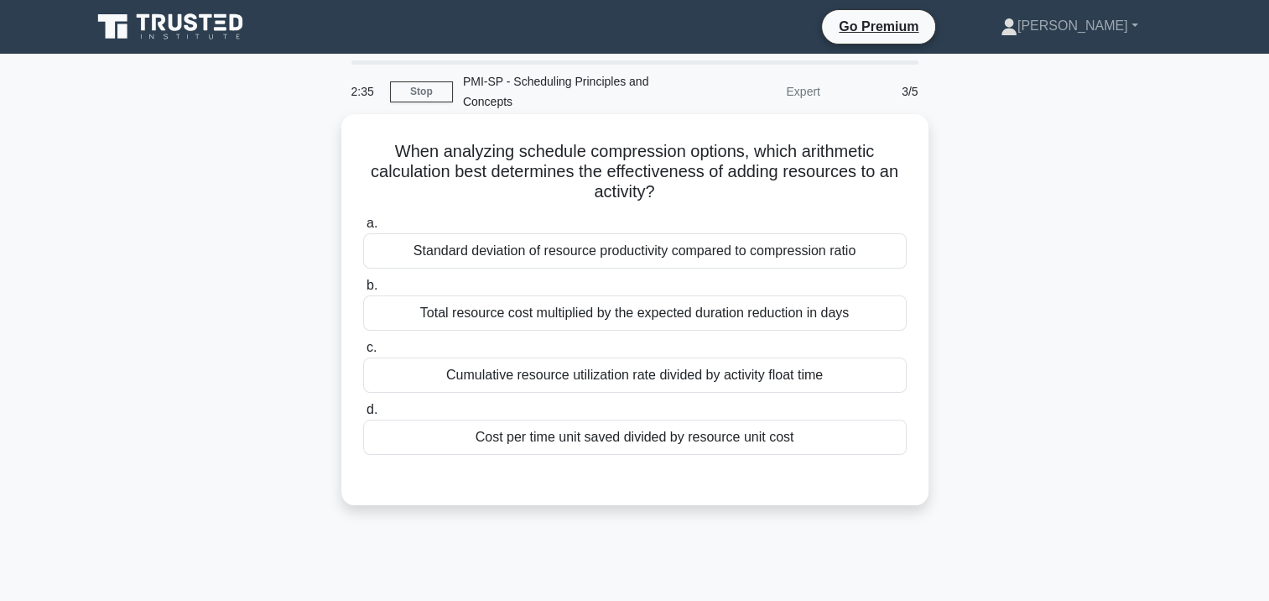
click at [629, 377] on div "Cumulative resource utilization rate divided by activity float time" at bounding box center [634, 374] width 543 height 35
click at [363, 353] on input "c. Cumulative resource utilization rate divided by activity float time" at bounding box center [363, 347] width 0 height 11
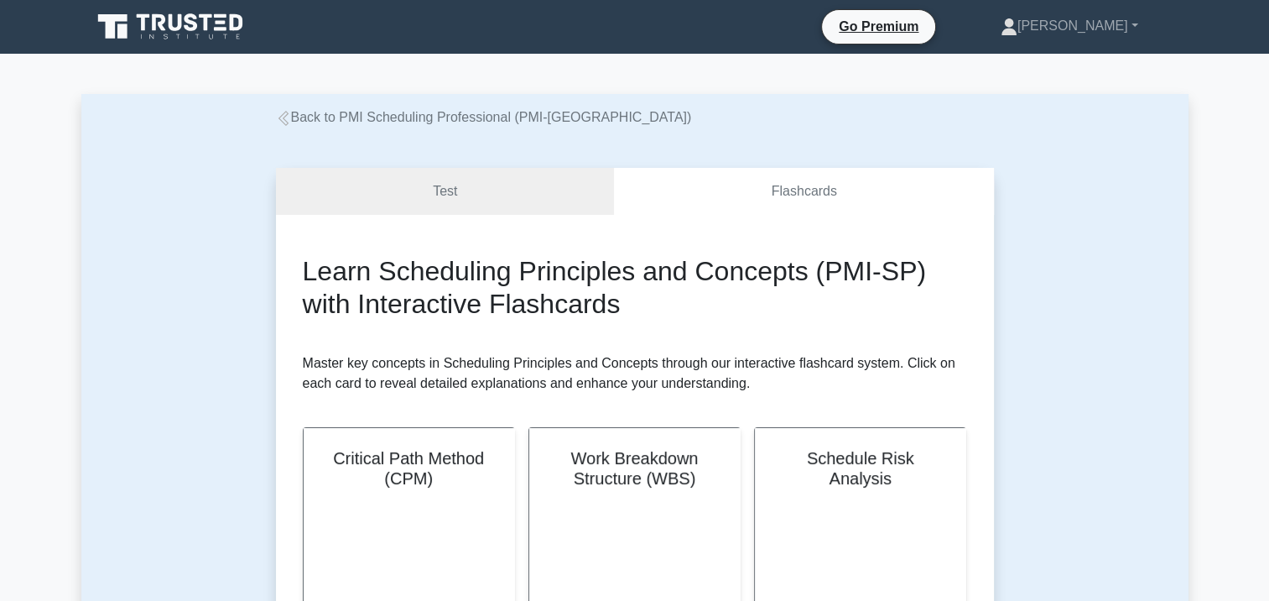
scroll to position [252, 0]
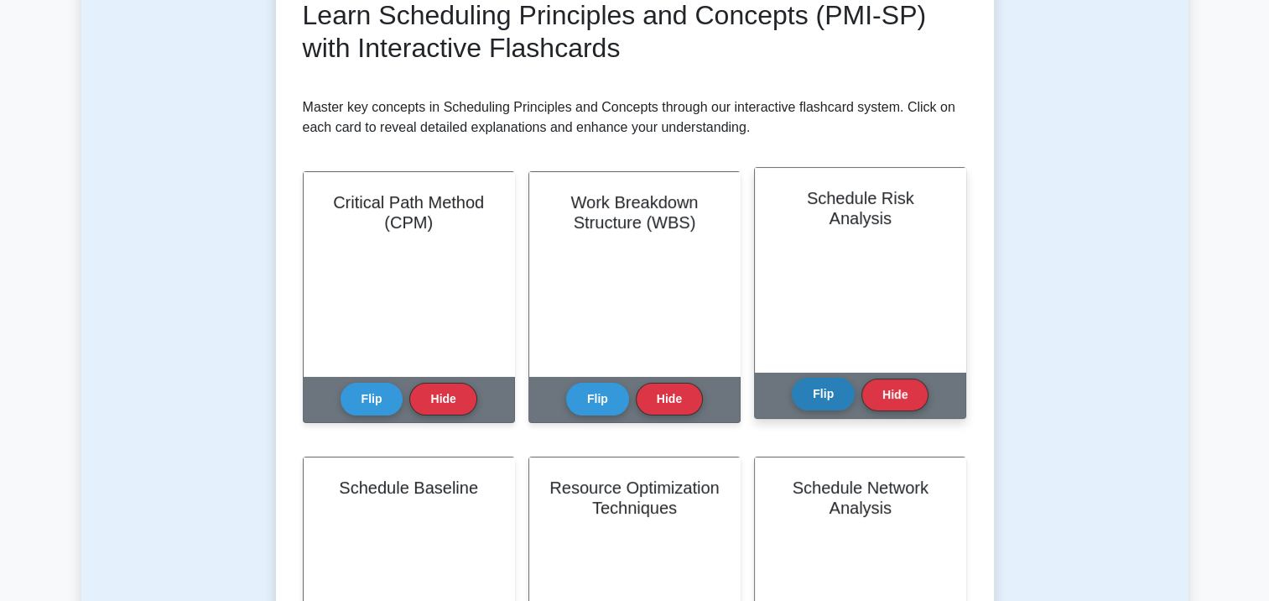
click at [816, 386] on button "Flip" at bounding box center [823, 393] width 63 height 33
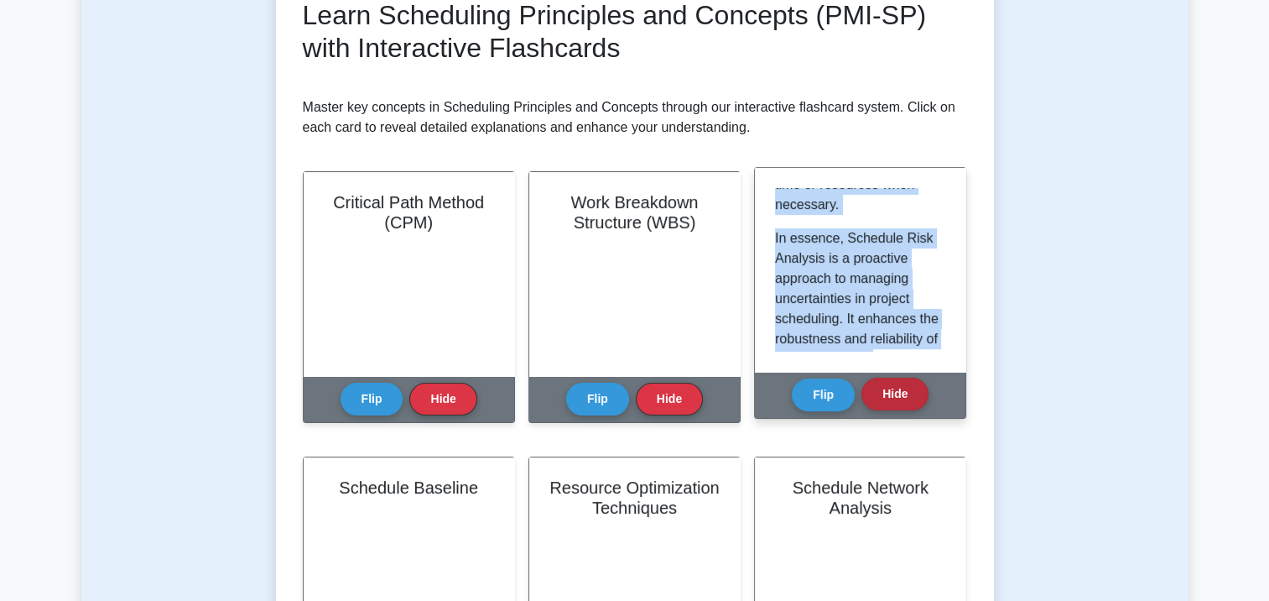
scroll to position [2426, 0]
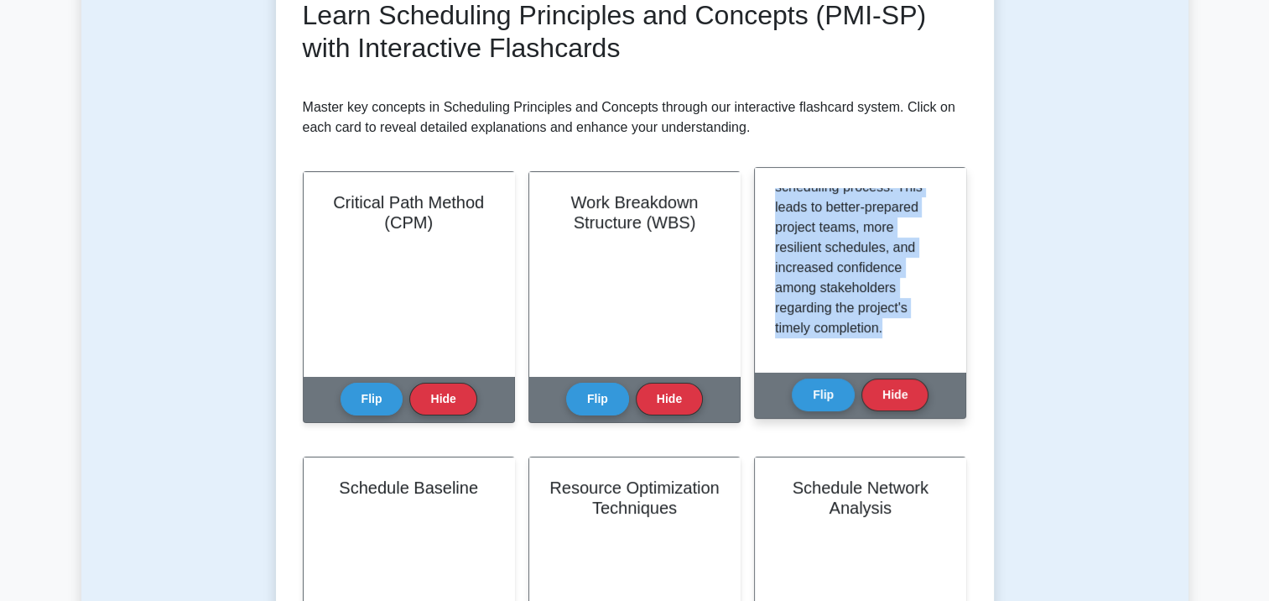
drag, startPoint x: 775, startPoint y: 195, endPoint x: 929, endPoint y: 361, distance: 226.1
click at [929, 363] on div "Schedule Risk Analysis is a critical process in project management that involve…" at bounding box center [860, 270] width 211 height 204
drag, startPoint x: 929, startPoint y: 361, endPoint x: 861, endPoint y: 265, distance: 117.8
copy div "Schedule Risk Analysis is a critical process in project management that involve…"
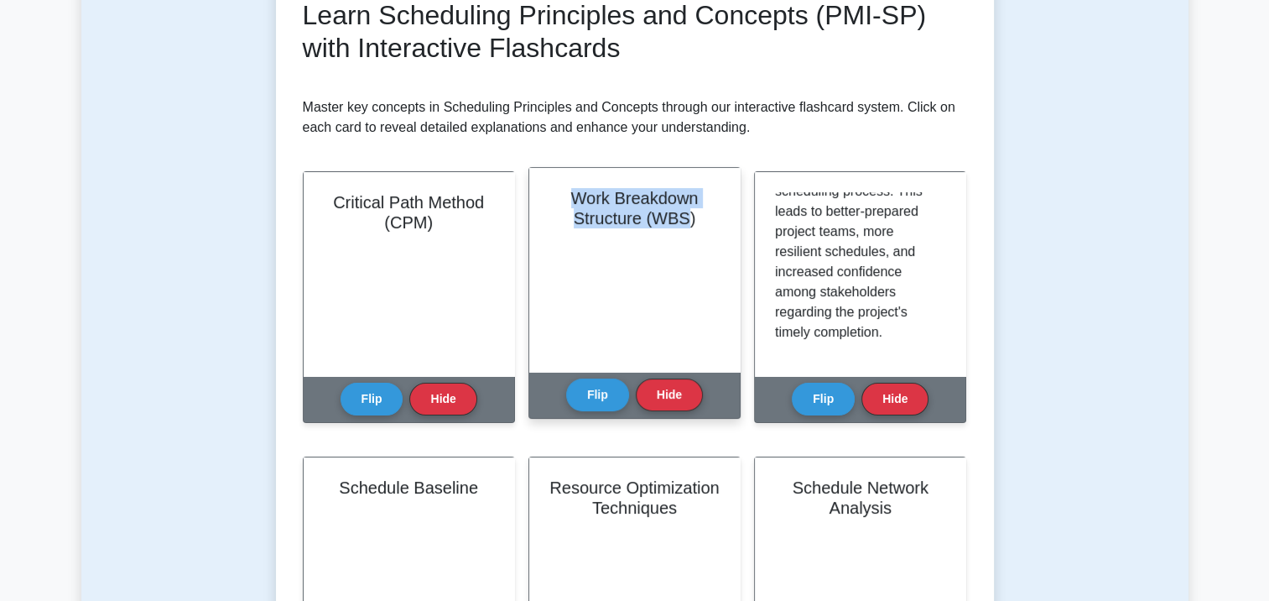
drag, startPoint x: 691, startPoint y: 221, endPoint x: 541, endPoint y: 181, distance: 155.4
click at [541, 181] on div "Work Breakdown Structure (WBS)" at bounding box center [634, 270] width 211 height 204
drag, startPoint x: 541, startPoint y: 181, endPoint x: 603, endPoint y: 202, distance: 65.5
copy h2 "Work Breakdown Structure (WBS"
click at [599, 405] on button "Flip" at bounding box center [597, 393] width 63 height 33
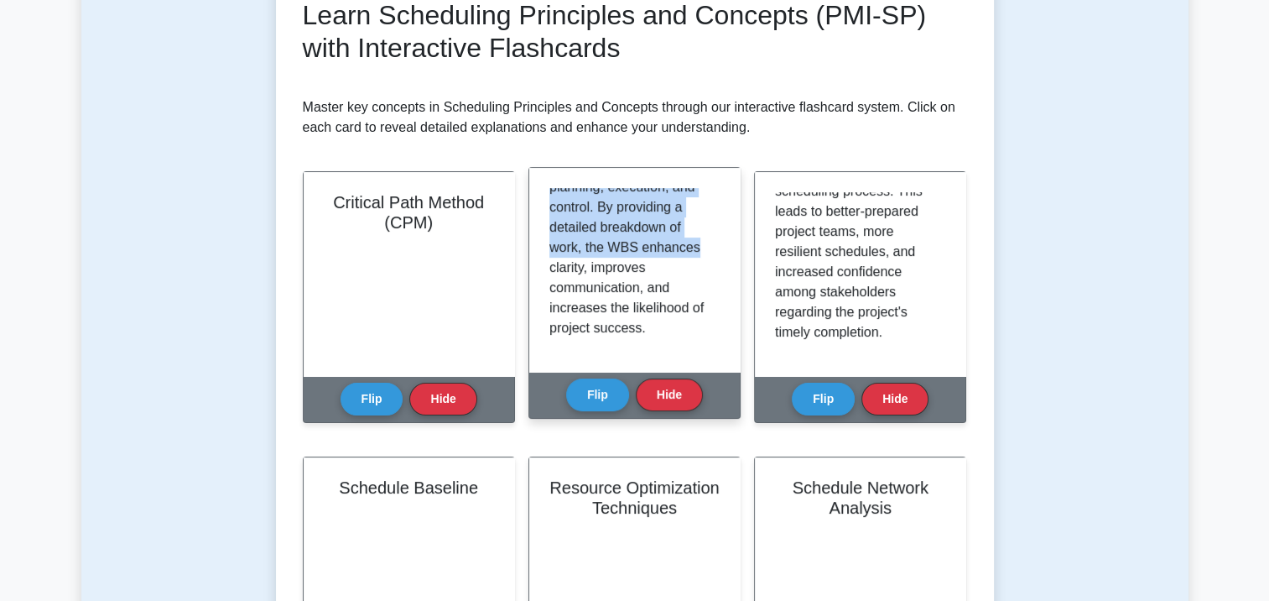
scroll to position [2110, 0]
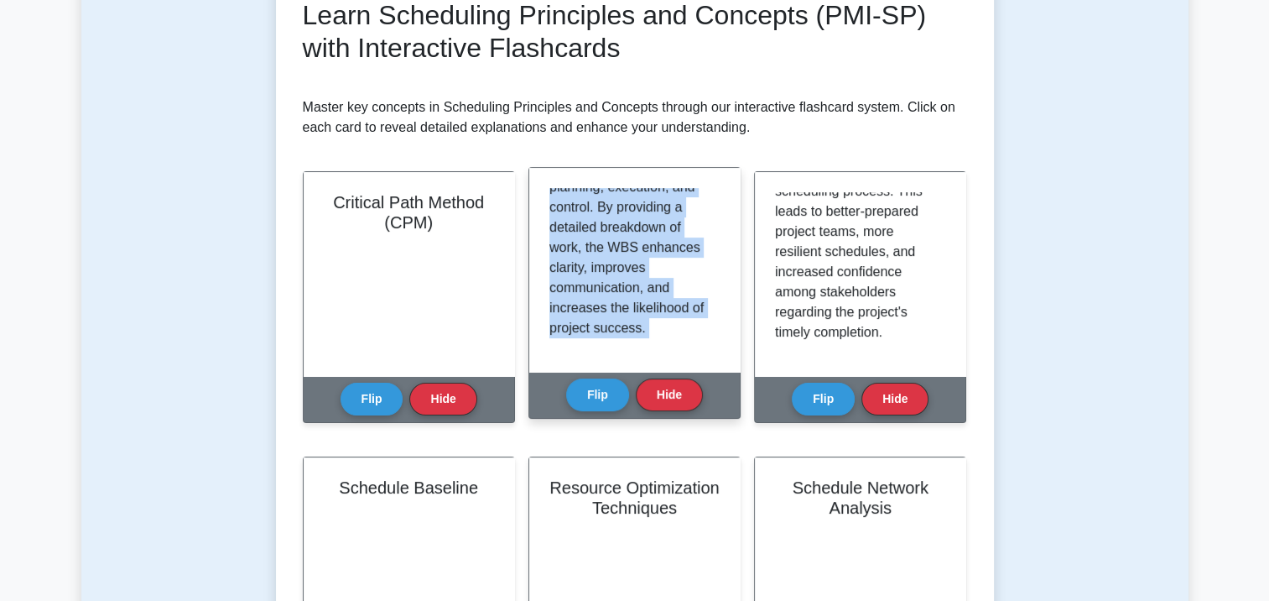
drag, startPoint x: 549, startPoint y: 196, endPoint x: 710, endPoint y: 390, distance: 251.9
click at [710, 390] on div "Work Breakdown Structure (WBS) The Work Breakdown Structure (WBS) is a hierarch…" at bounding box center [634, 293] width 212 height 252
drag, startPoint x: 710, startPoint y: 390, endPoint x: 631, endPoint y: 278, distance: 137.1
copy div "The Work Breakdown Structure (WBS) is a hierarchical decomposition of the total…"
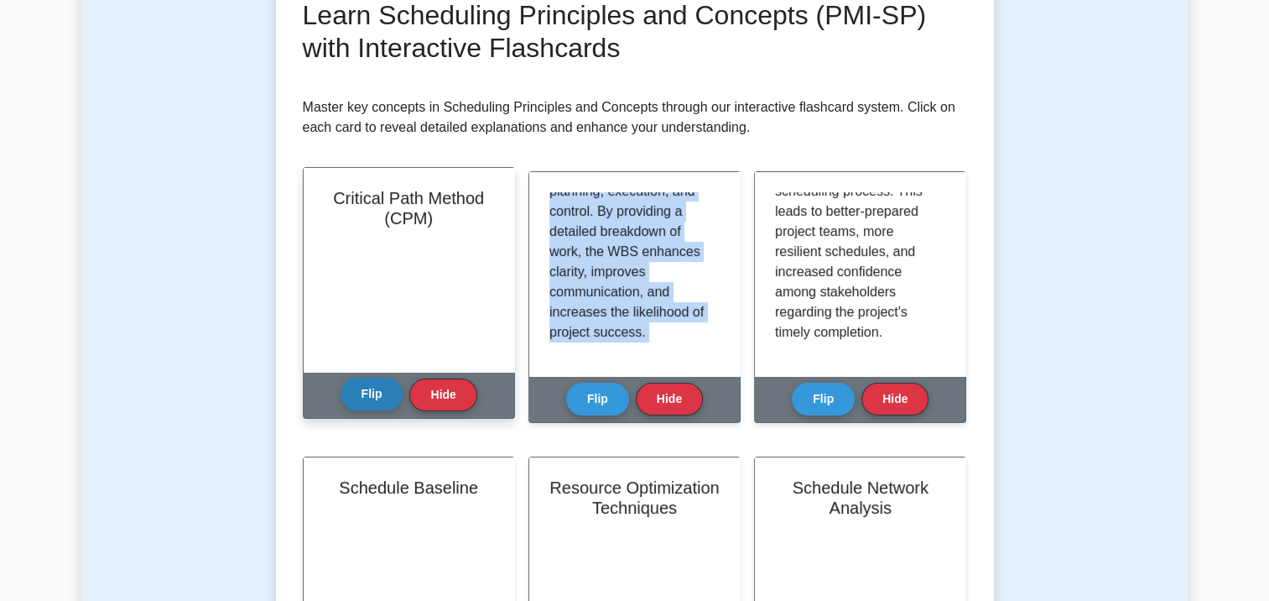
click at [382, 396] on button "Flip" at bounding box center [372, 393] width 63 height 33
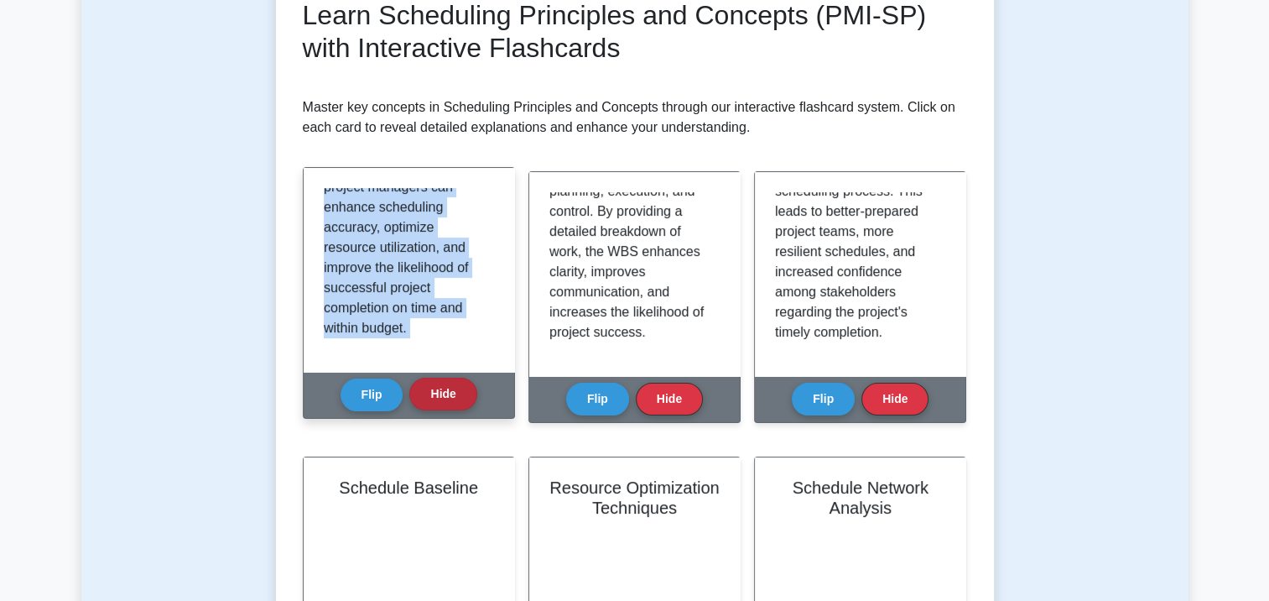
scroll to position [2016, 0]
drag, startPoint x: 325, startPoint y: 197, endPoint x: 453, endPoint y: 386, distance: 227.7
click at [453, 386] on div "Critical Path Method (CPM) The Critical Path Method (CPM) is a fundamental sche…" at bounding box center [409, 293] width 212 height 252
drag, startPoint x: 453, startPoint y: 384, endPoint x: 396, endPoint y: 245, distance: 150.5
copy div "The Critical Path Method (CPM) is a fundamental scheduling technique used in pr…"
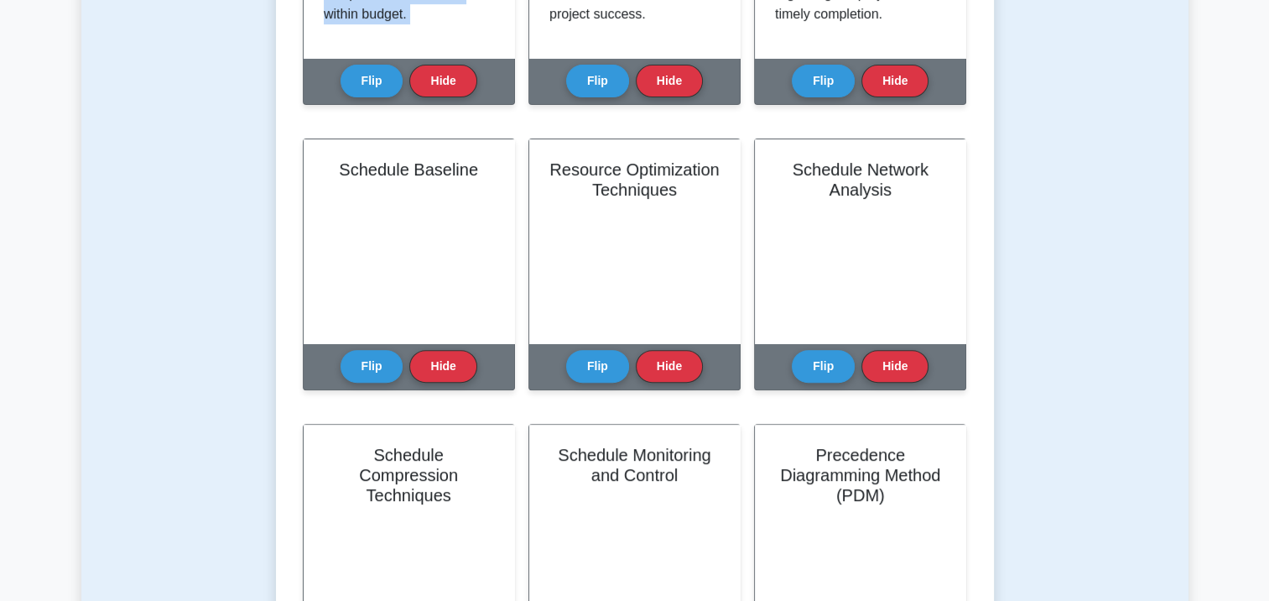
scroll to position [587, 0]
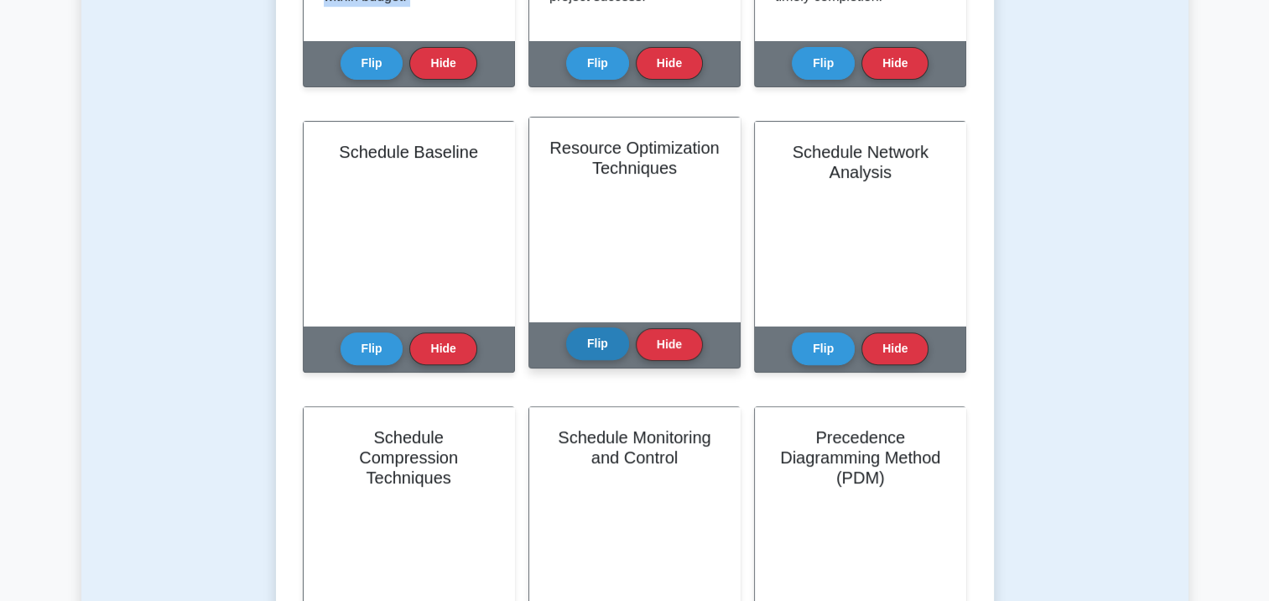
click at [572, 349] on button "Flip" at bounding box center [597, 343] width 63 height 33
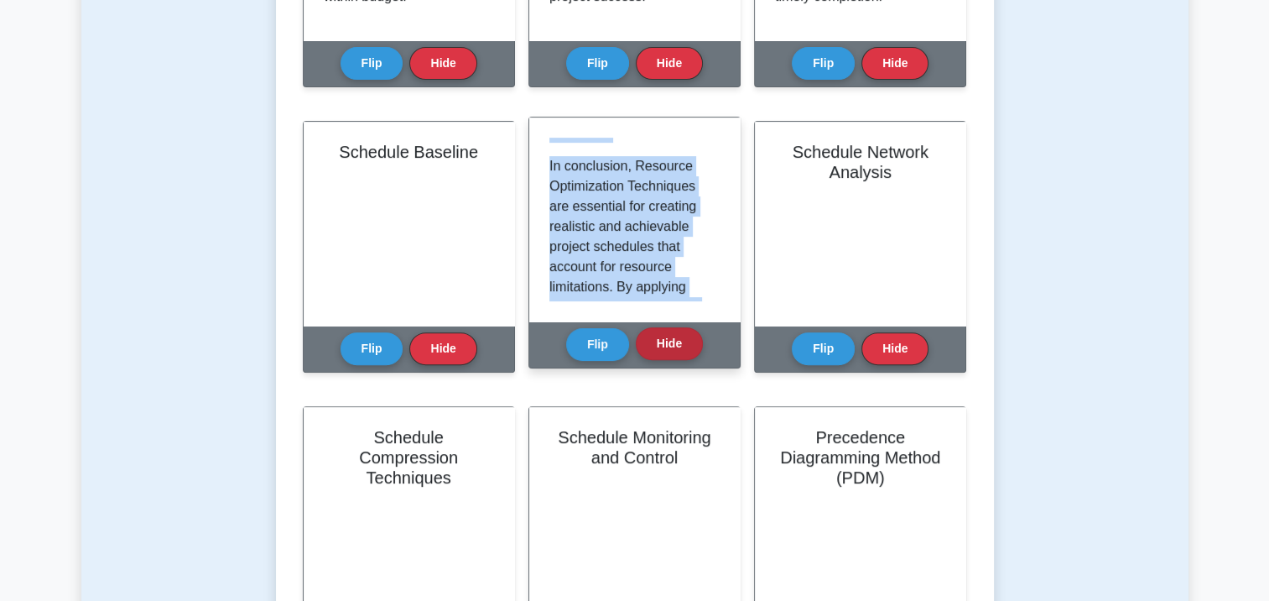
scroll to position [2010, 0]
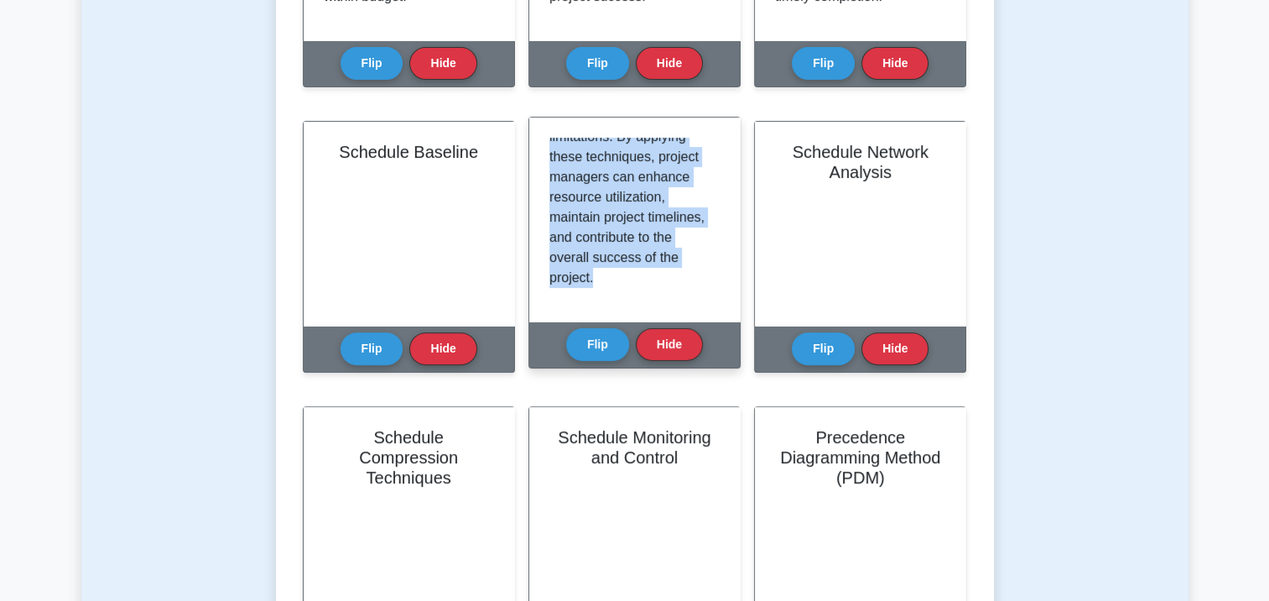
drag, startPoint x: 549, startPoint y: 143, endPoint x: 654, endPoint y: 286, distance: 177.0
click at [654, 286] on div "Resource Optimization Techniques are scheduling methods used to adjust the proj…" at bounding box center [634, 220] width 170 height 164
drag, startPoint x: 654, startPoint y: 286, endPoint x: 608, endPoint y: 220, distance: 80.7
copy div "Resource Optimization Techniques are scheduling methods used to adjust the proj…"
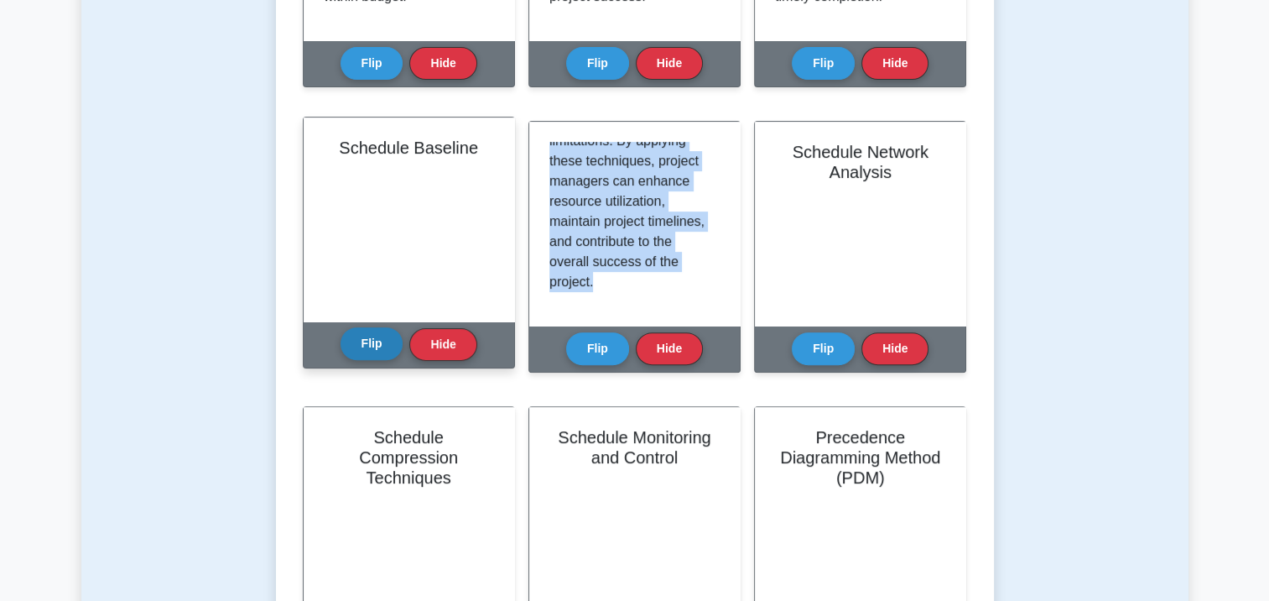
click at [364, 349] on button "Flip" at bounding box center [372, 343] width 63 height 33
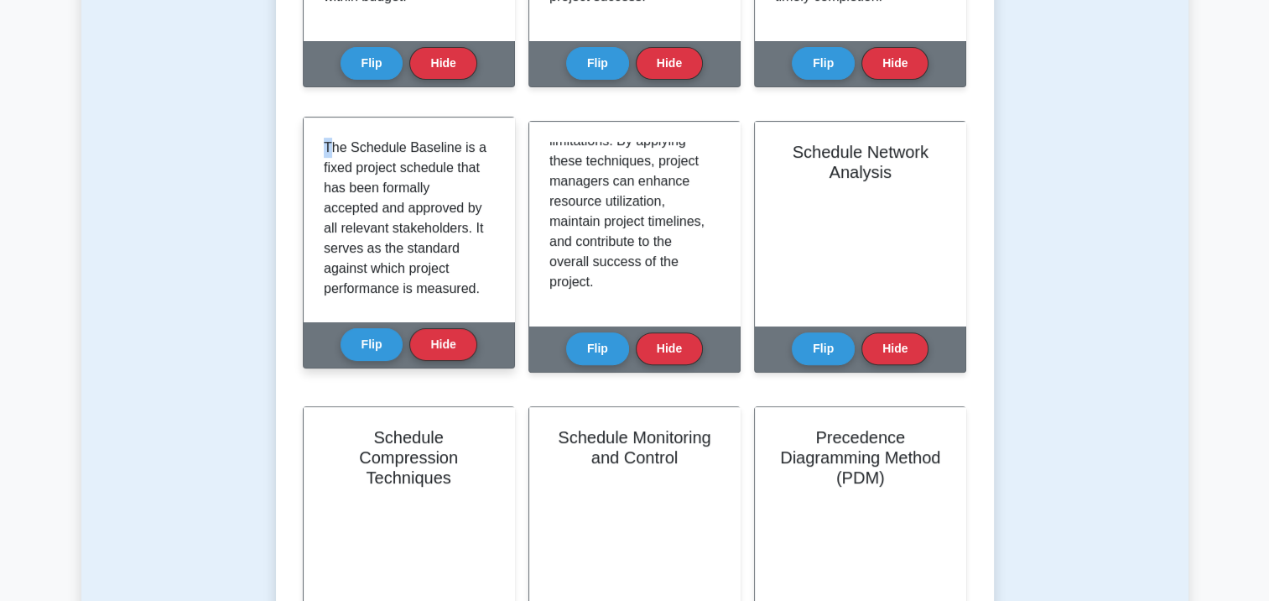
click at [327, 149] on div "The Schedule Baseline is a fixed project schedule that has been formally accept…" at bounding box center [409, 219] width 211 height 204
click at [327, 143] on div "The Schedule Baseline is a fixed project schedule that has been formally accept…" at bounding box center [409, 219] width 211 height 204
click at [325, 148] on p "The Schedule Baseline is a fixed project schedule that has been formally accept…" at bounding box center [406, 339] width 164 height 403
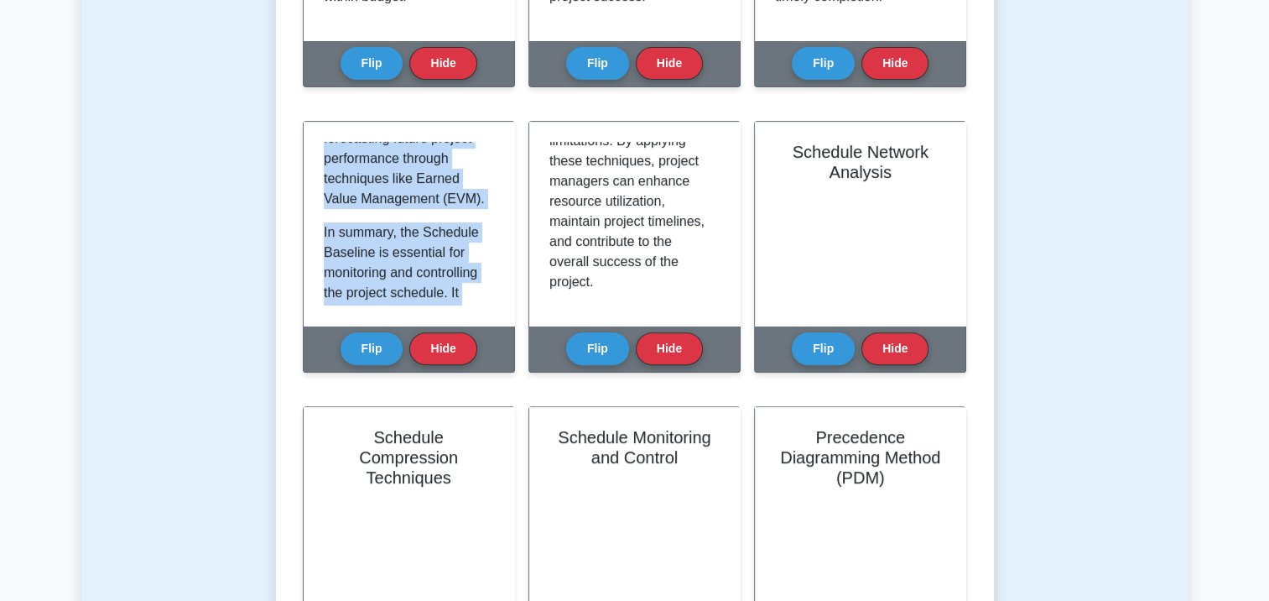
scroll to position [1654, 0]
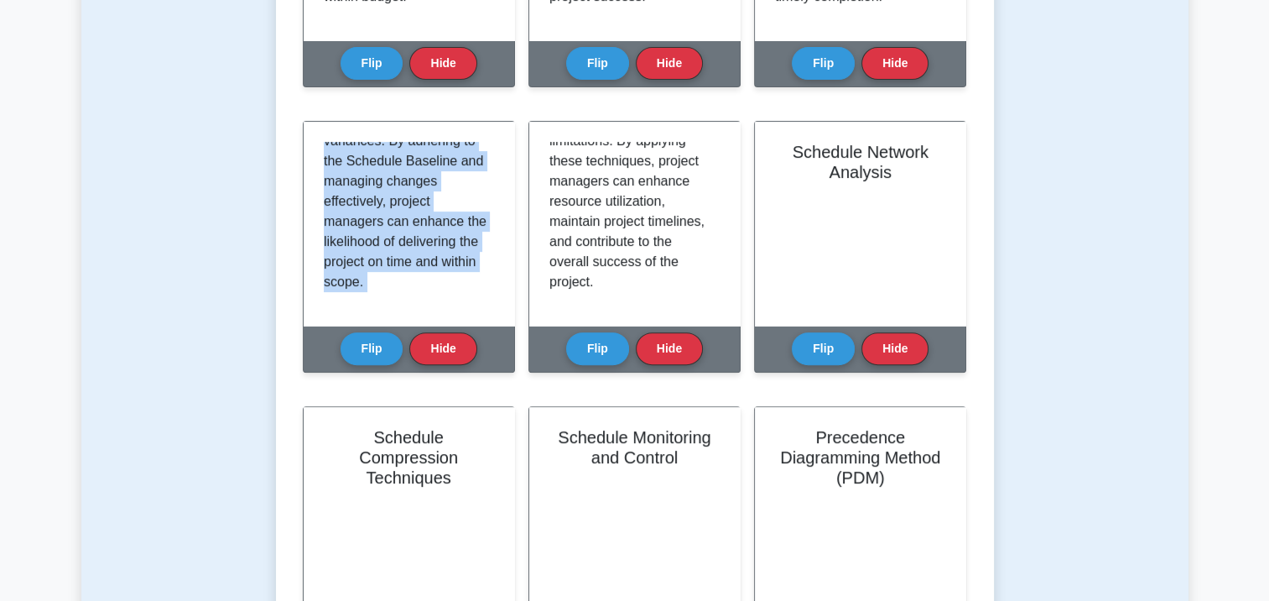
drag, startPoint x: 325, startPoint y: 147, endPoint x: 517, endPoint y: 372, distance: 296.3
click at [517, 372] on div "Learn Scheduling Principles and Concepts (PMI-SP) with Interactive Flashcards M…" at bounding box center [635, 313] width 664 height 1299
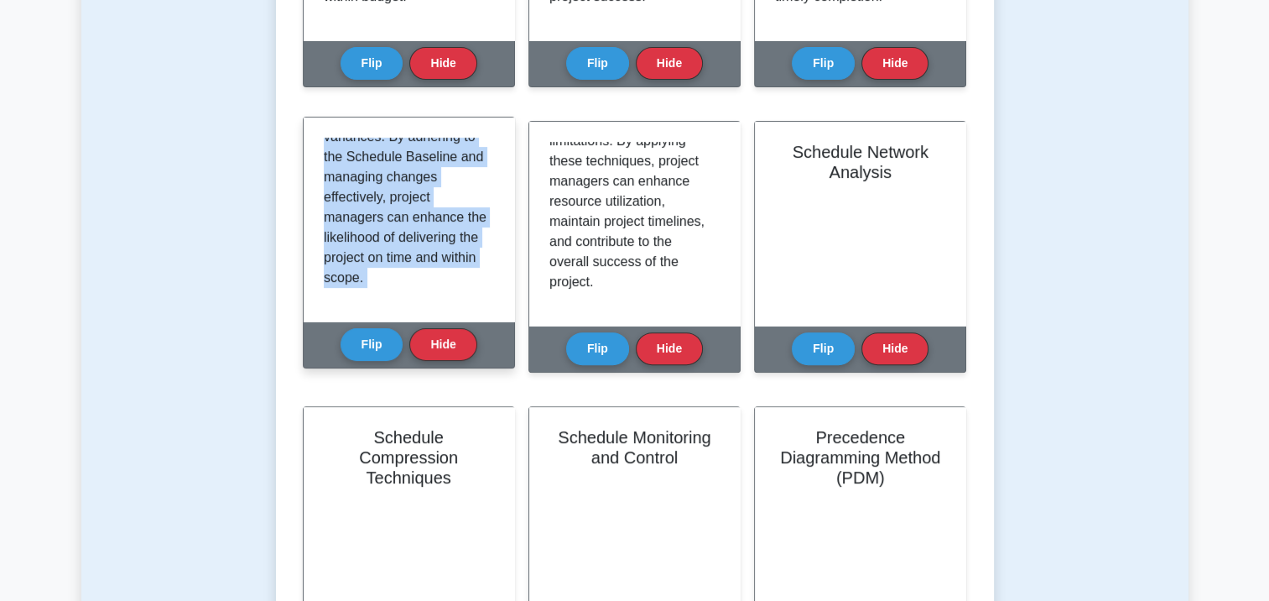
drag, startPoint x: 517, startPoint y: 372, endPoint x: 406, endPoint y: 242, distance: 171.4
copy div "The Schedule Baseline is a fixed project schedule that has been formally accept…"
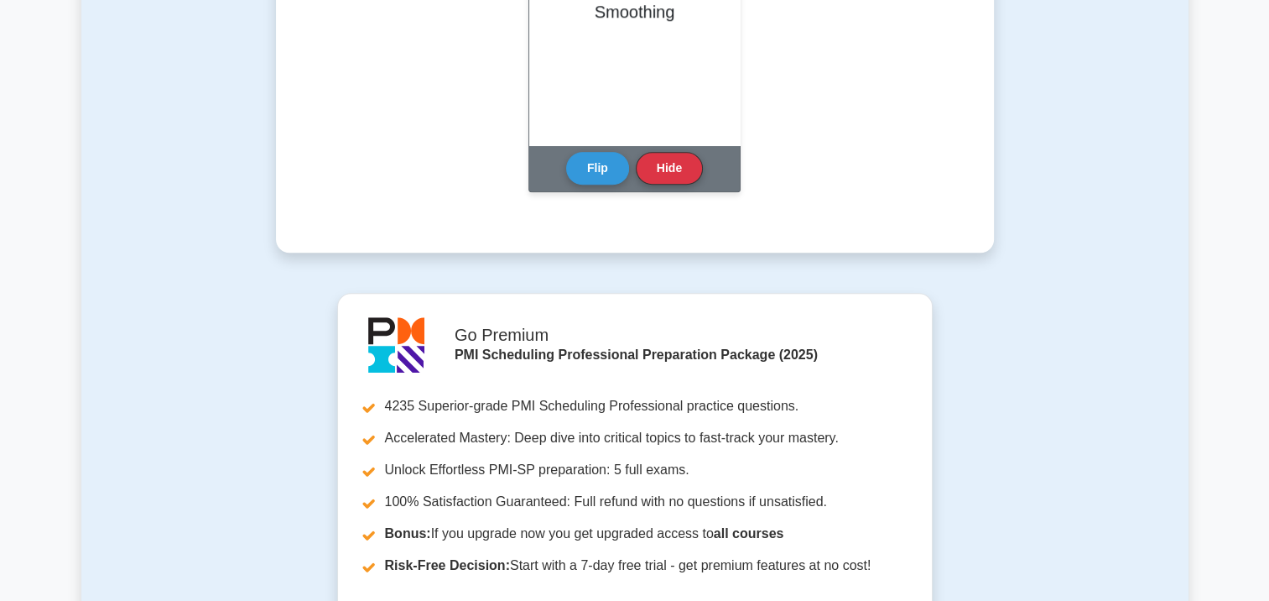
scroll to position [1258, 0]
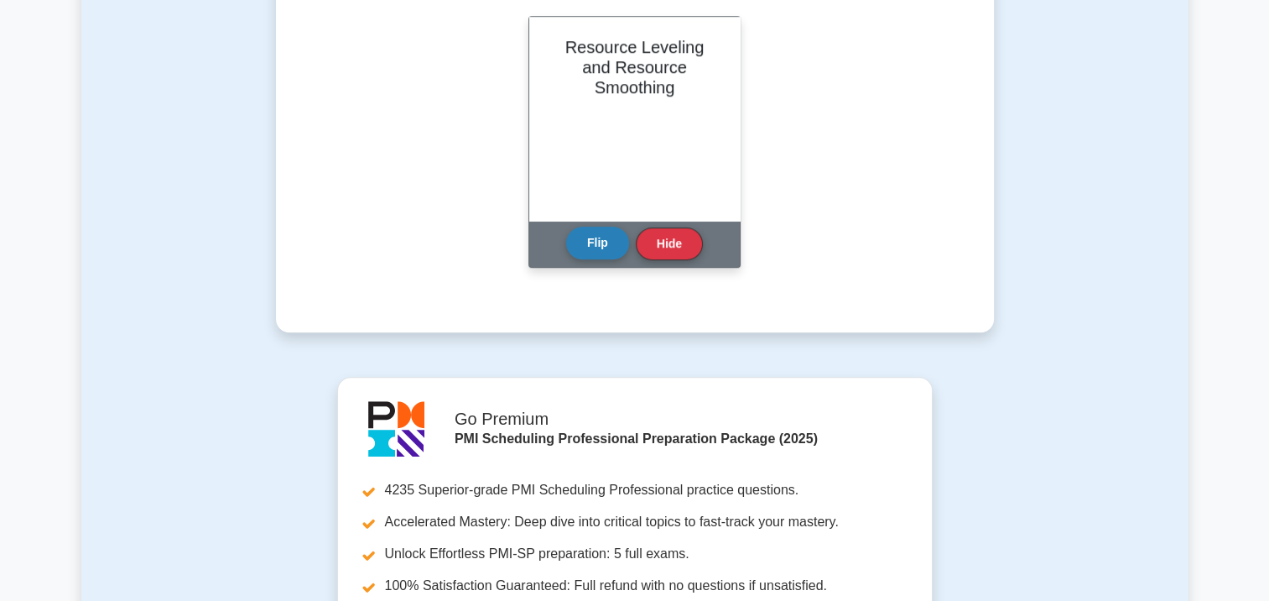
click at [590, 245] on button "Flip" at bounding box center [597, 242] width 63 height 33
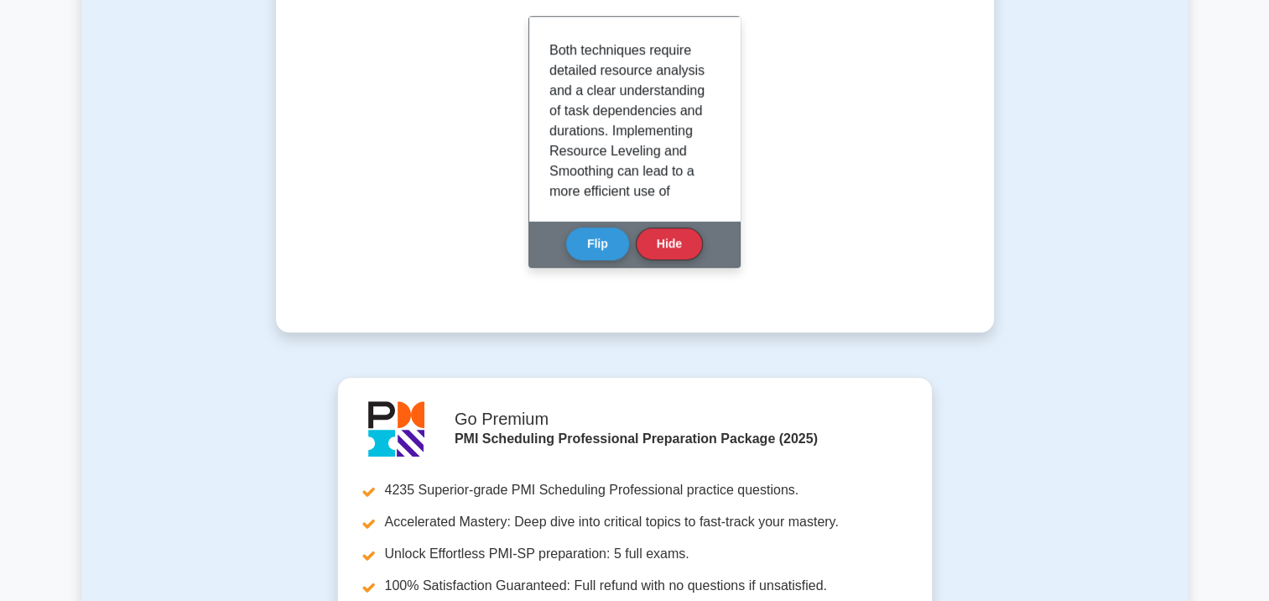
scroll to position [1896, 0]
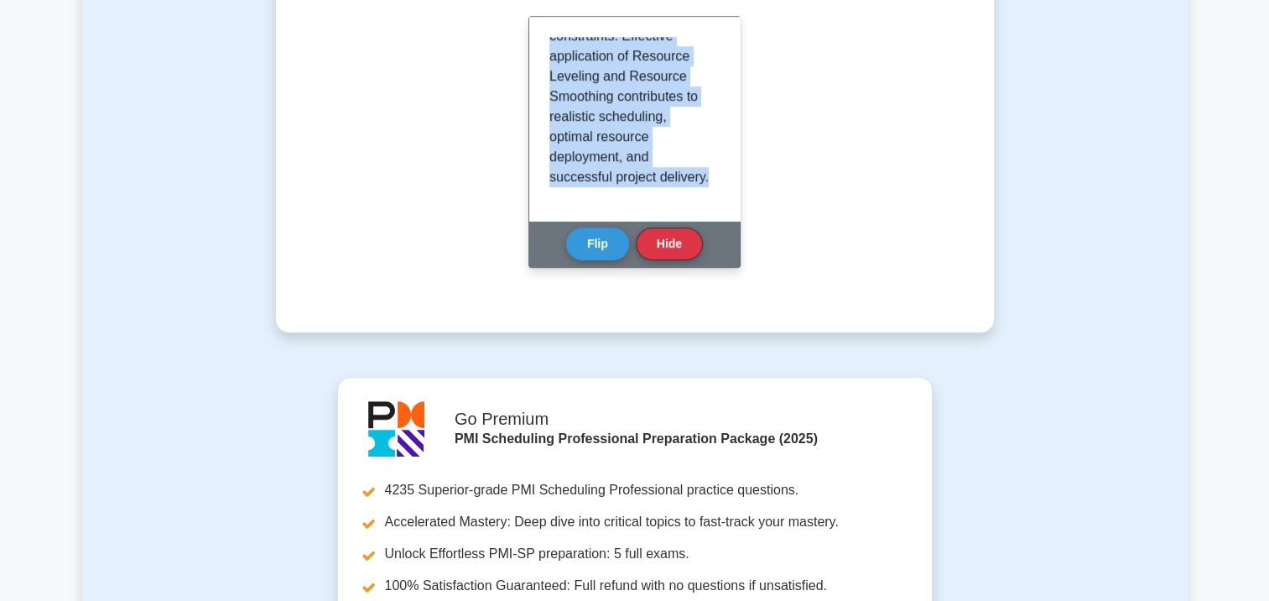
drag, startPoint x: 550, startPoint y: 48, endPoint x: 722, endPoint y: 193, distance: 225.0
click at [722, 193] on div "Resource Leveling and Resource Smoothing are two essential techniques in projec…" at bounding box center [634, 119] width 211 height 204
drag, startPoint x: 722, startPoint y: 193, endPoint x: 617, endPoint y: 134, distance: 120.2
copy div "Resource Leveling and Resource Smoothing are two essential techniques in projec…"
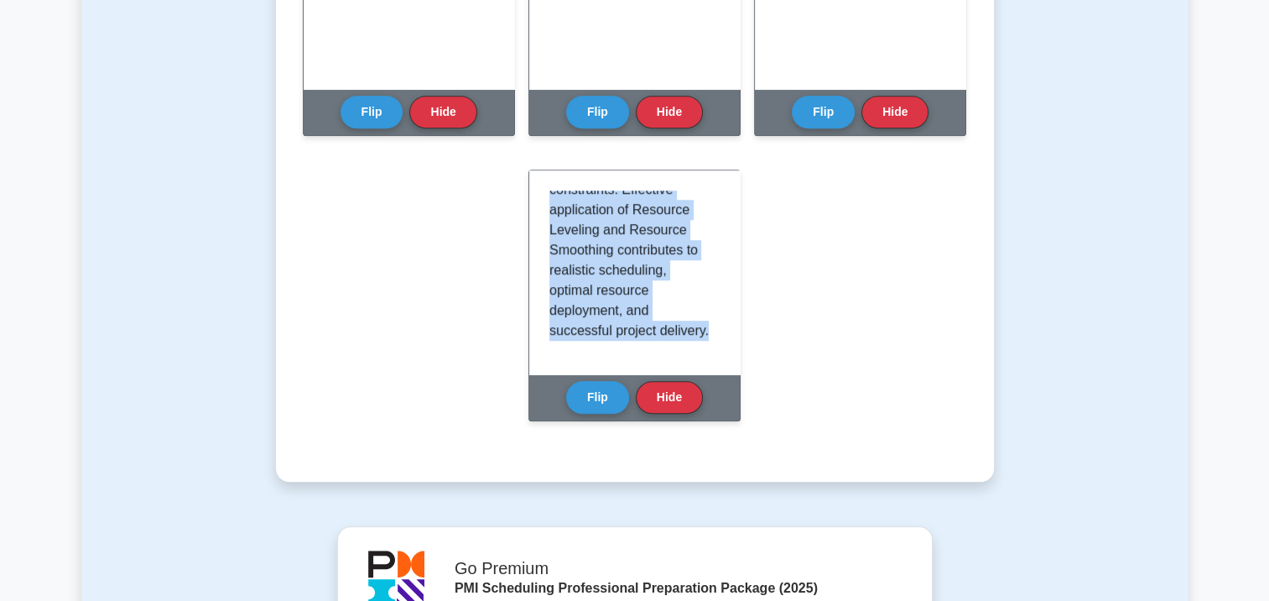
scroll to position [1006, 0]
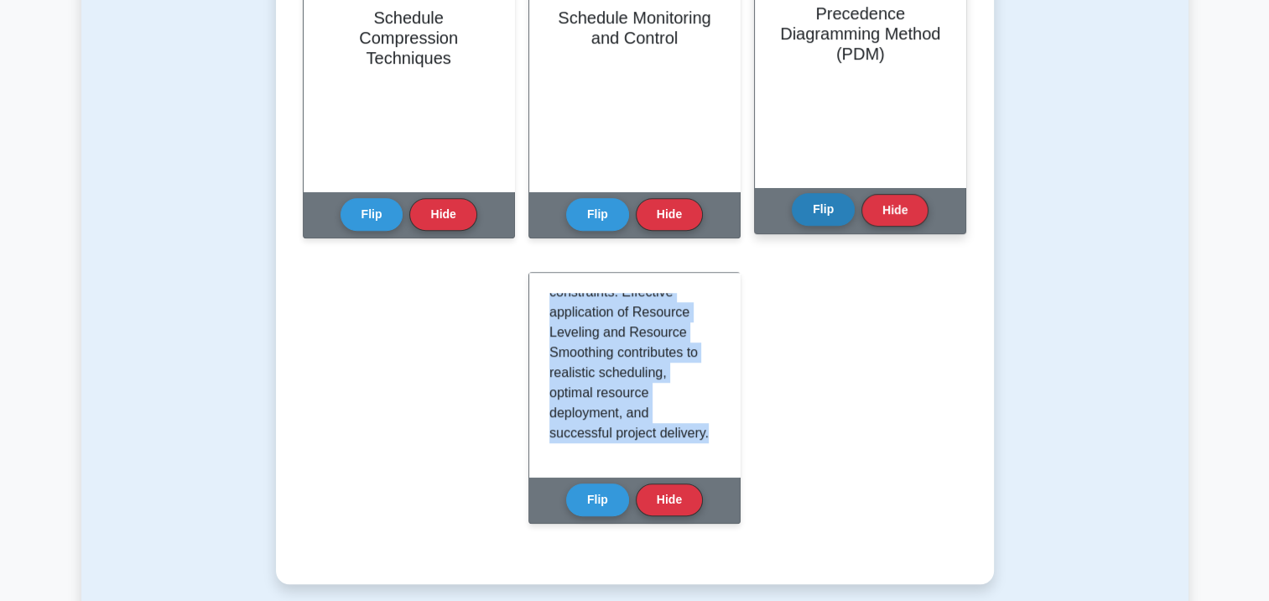
click at [812, 215] on button "Flip" at bounding box center [823, 209] width 63 height 33
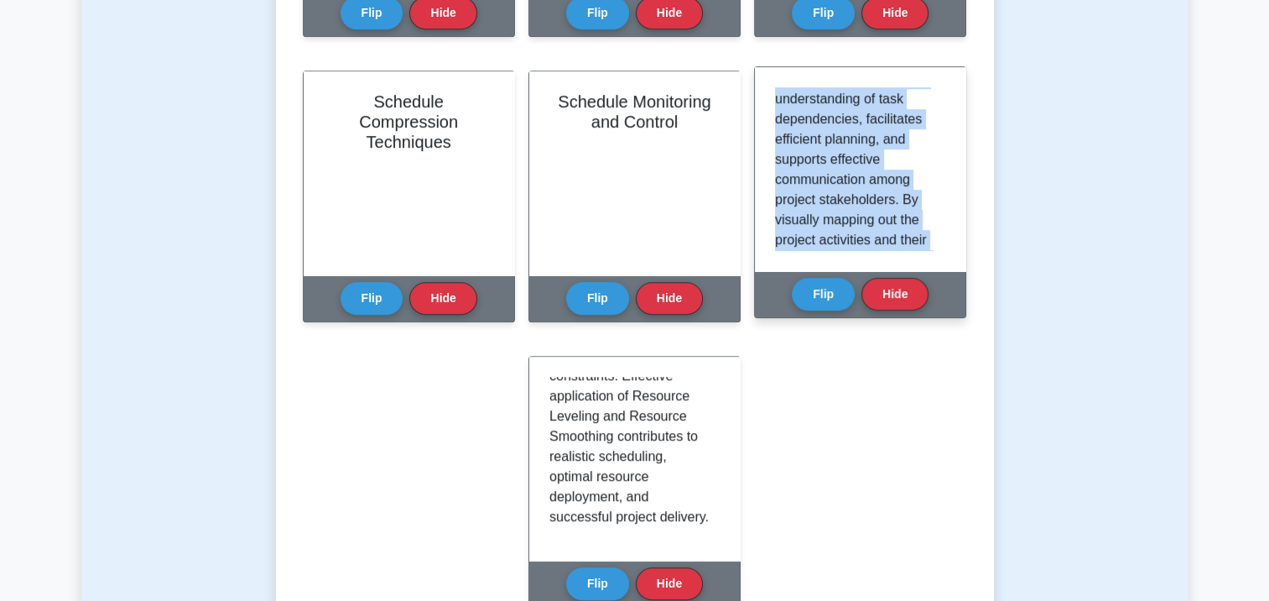
scroll to position [1896, 0]
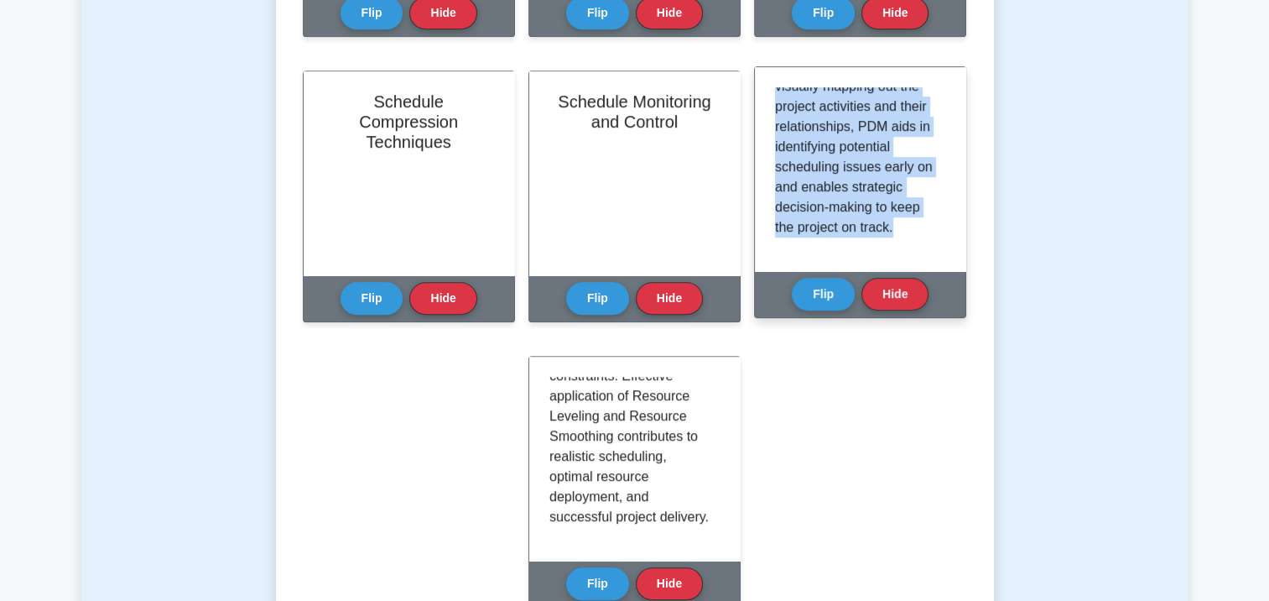
drag, startPoint x: 778, startPoint y: 98, endPoint x: 953, endPoint y: 269, distance: 245.0
click at [953, 269] on div "The Precedence Diagramming Method (PDM) is a visual scheduling technique used i…" at bounding box center [860, 169] width 211 height 204
drag, startPoint x: 953, startPoint y: 269, endPoint x: 893, endPoint y: 186, distance: 102.2
copy div "The Precedence Diagramming Method (PDM) is a visual scheduling technique used i…"
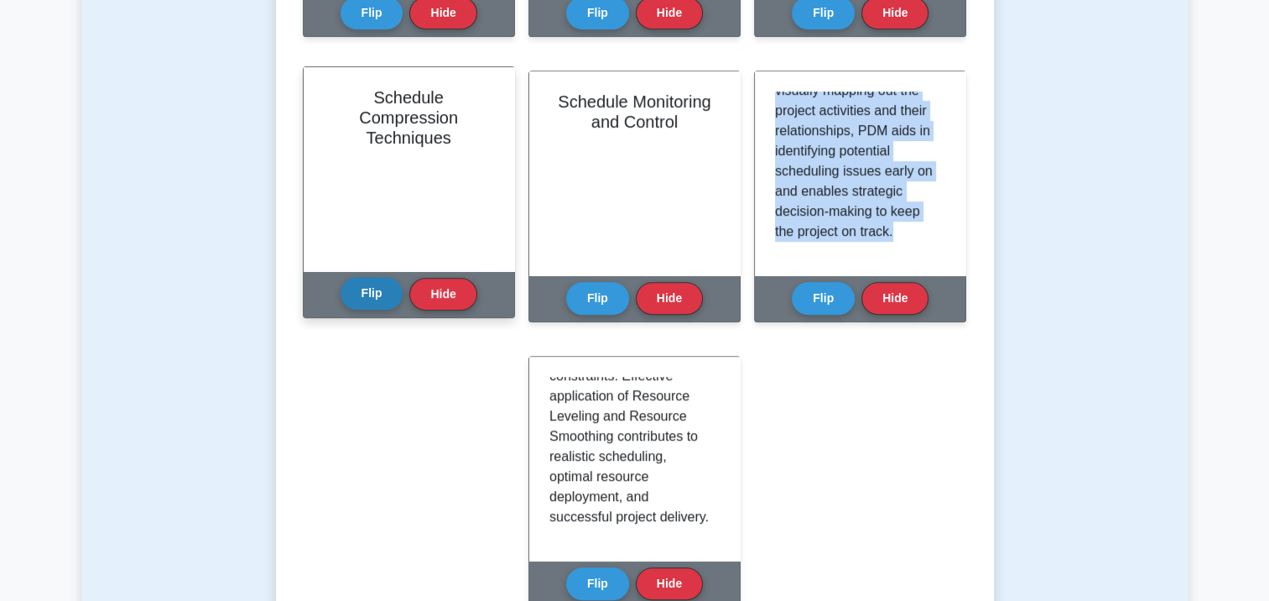
click at [376, 304] on button "Flip" at bounding box center [372, 293] width 63 height 33
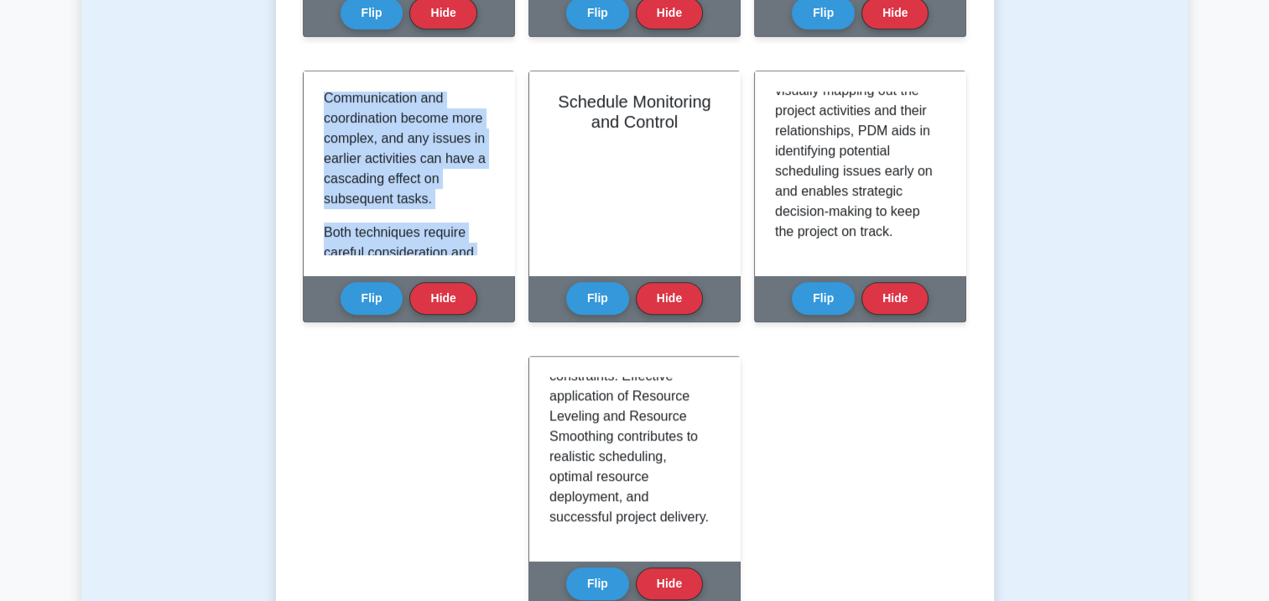
scroll to position [1540, 0]
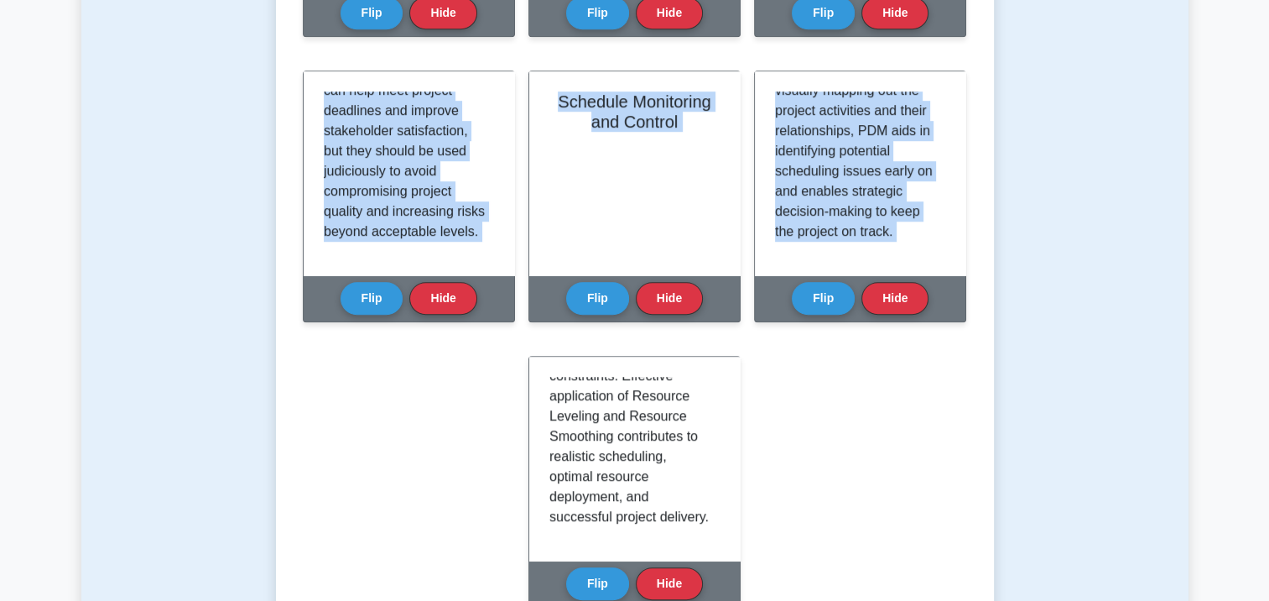
drag, startPoint x: 323, startPoint y: 96, endPoint x: 486, endPoint y: 391, distance: 336.8
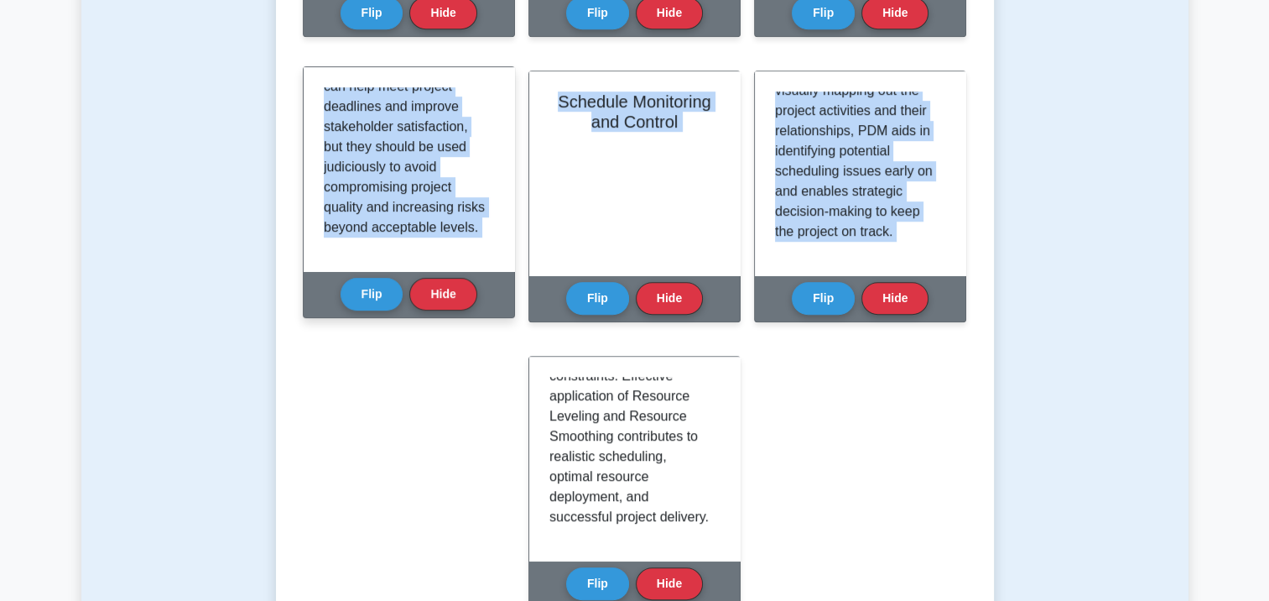
drag, startPoint x: 486, startPoint y: 389, endPoint x: 408, endPoint y: 176, distance: 226.9
click at [408, 176] on p "Both techniques require careful consideration and analysis. Project managers mu…" at bounding box center [406, 46] width 164 height 382
click at [366, 225] on p "Both techniques require careful consideration and analysis. Project managers mu…" at bounding box center [406, 46] width 164 height 382
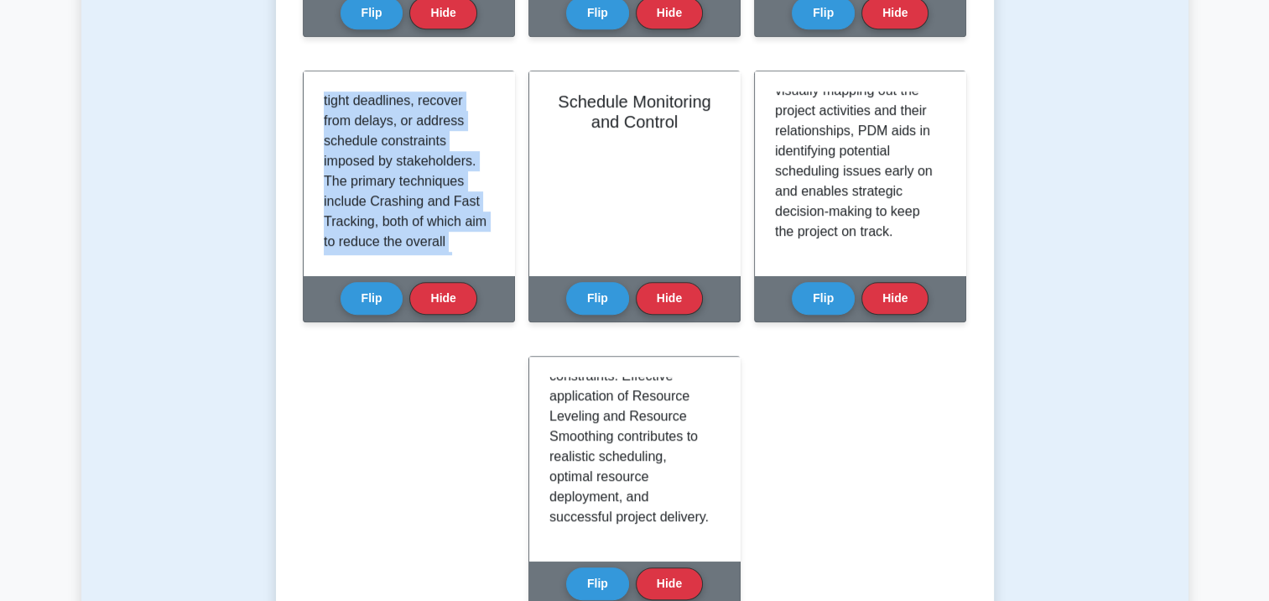
scroll to position [0, 0]
drag, startPoint x: 376, startPoint y: 234, endPoint x: 313, endPoint y: 64, distance: 181.5
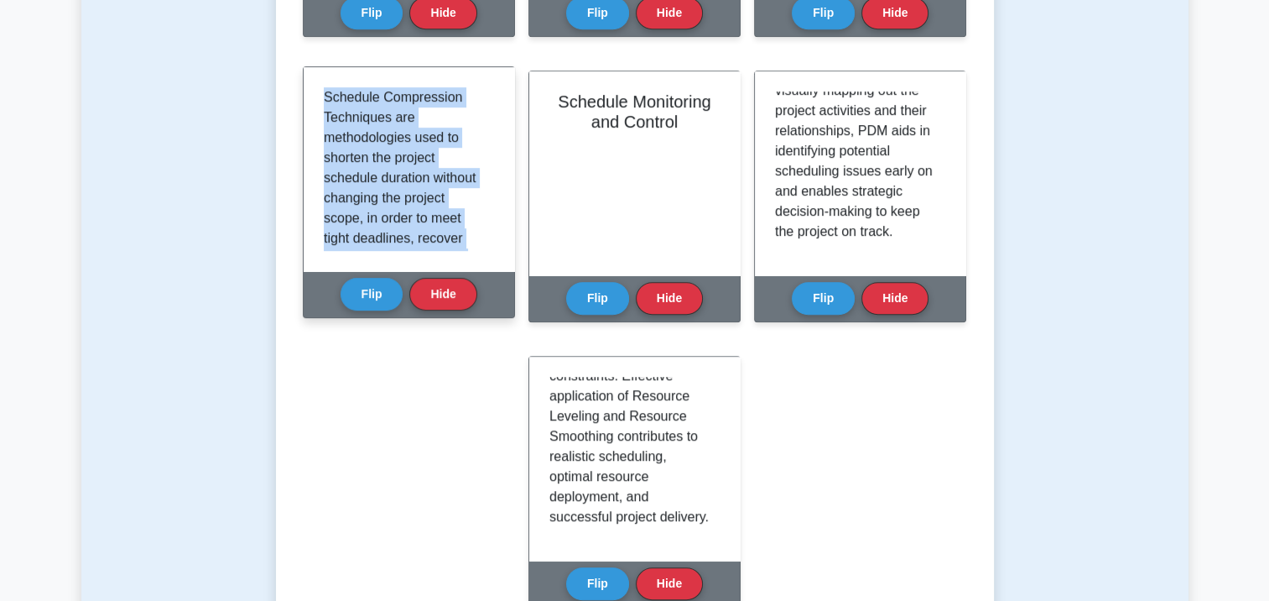
drag, startPoint x: 313, startPoint y: 64, endPoint x: 379, endPoint y: 159, distance: 116.3
copy div "Schedule Compression Techniques Schedule Compression Techniques are methodologi…"
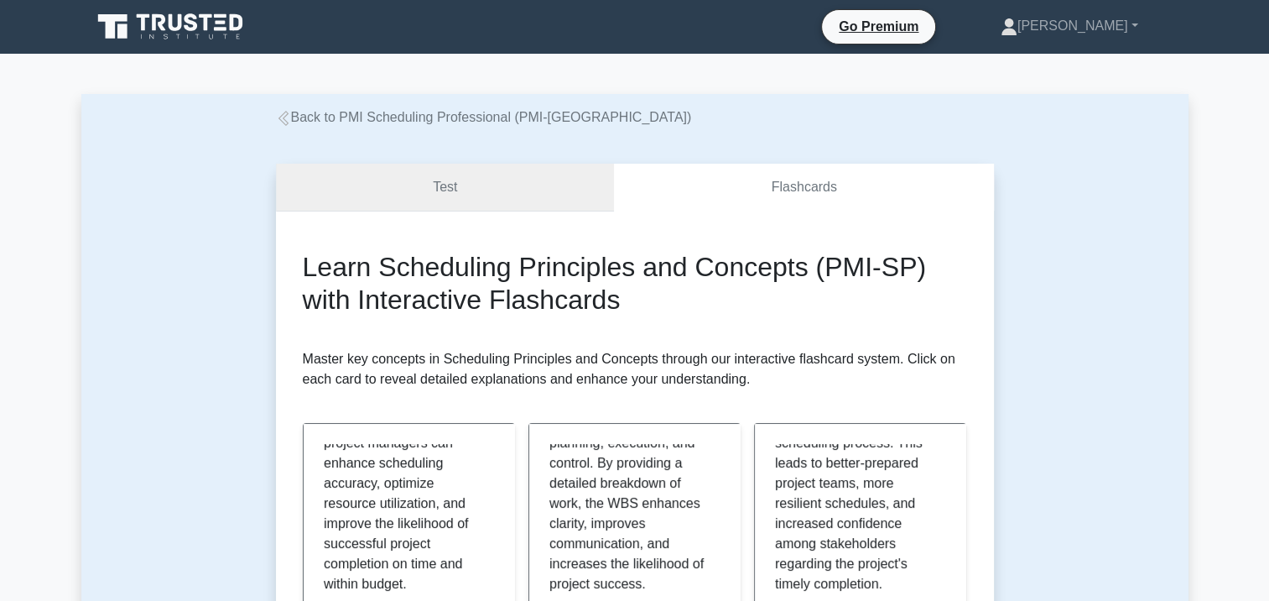
click at [528, 190] on link "Test" at bounding box center [445, 188] width 339 height 48
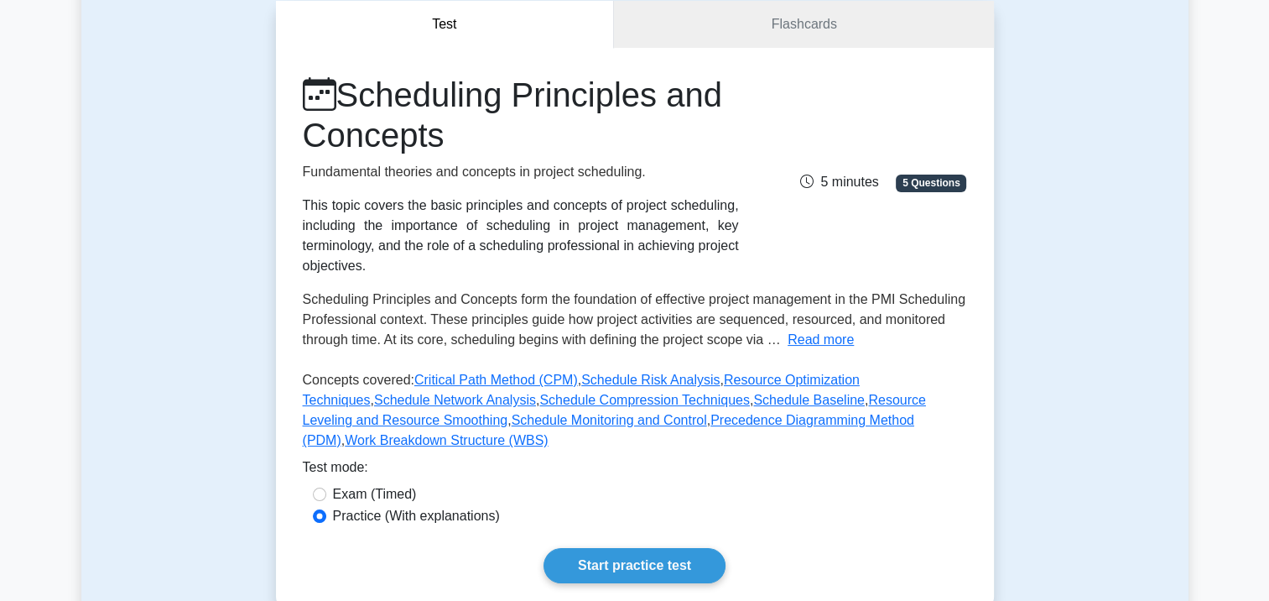
scroll to position [168, 0]
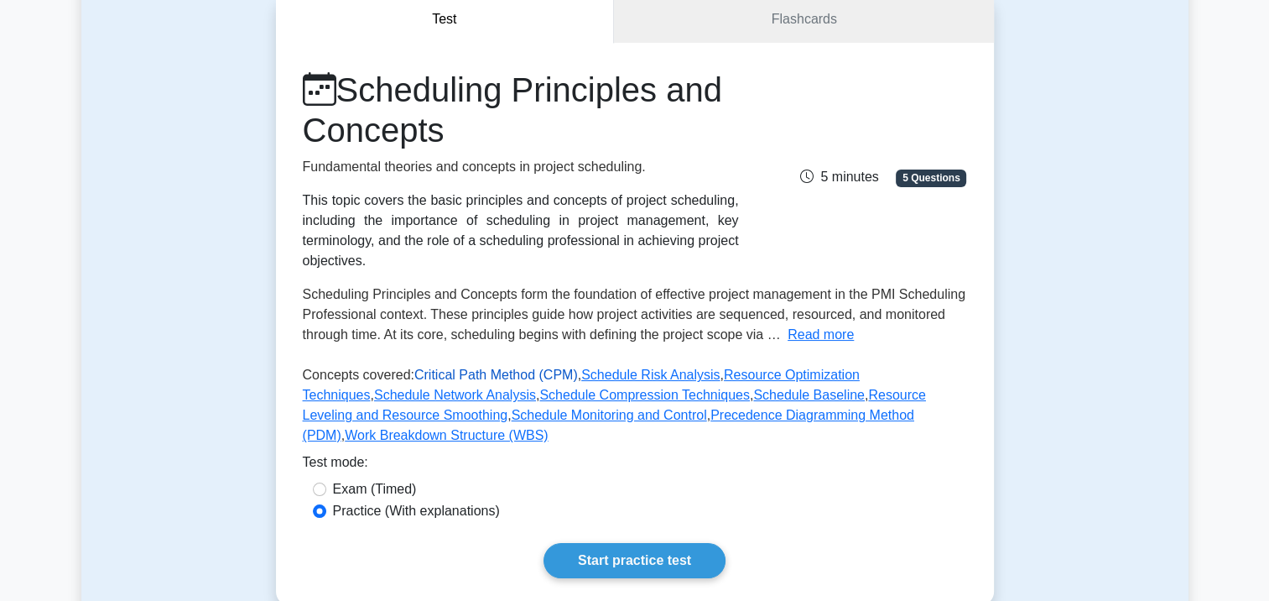
click at [457, 377] on link "Critical Path Method (CPM)" at bounding box center [496, 374] width 164 height 14
click at [655, 377] on link "Schedule Risk Analysis" at bounding box center [650, 374] width 138 height 14
click at [830, 337] on button "Read more" at bounding box center [821, 335] width 66 height 20
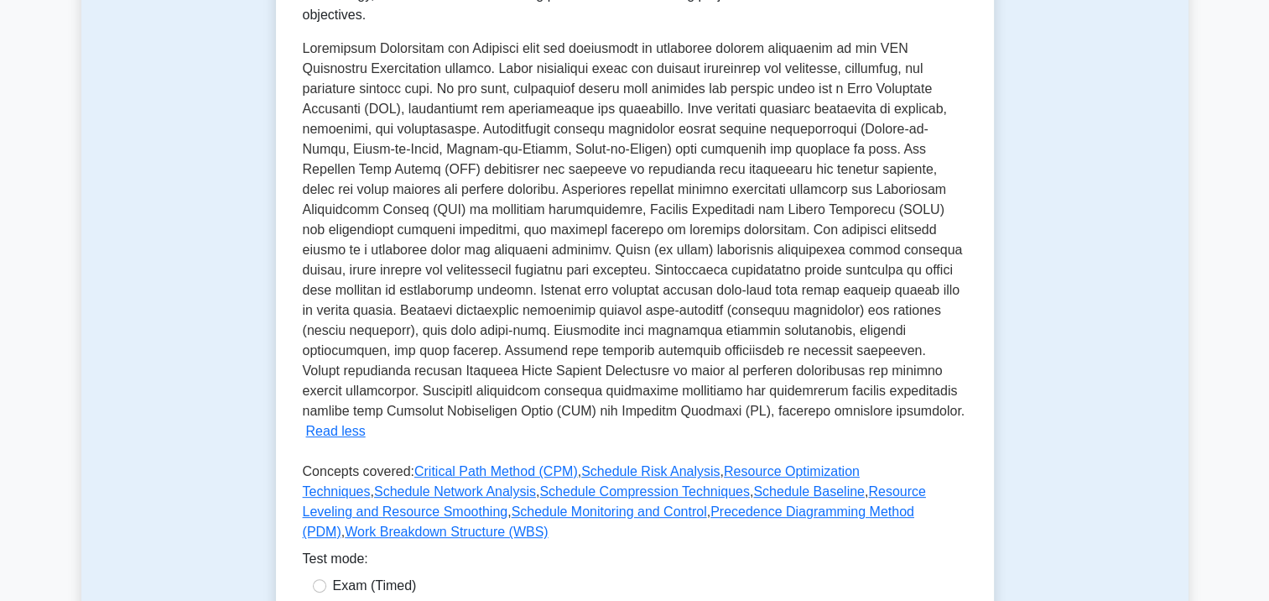
scroll to position [419, 0]
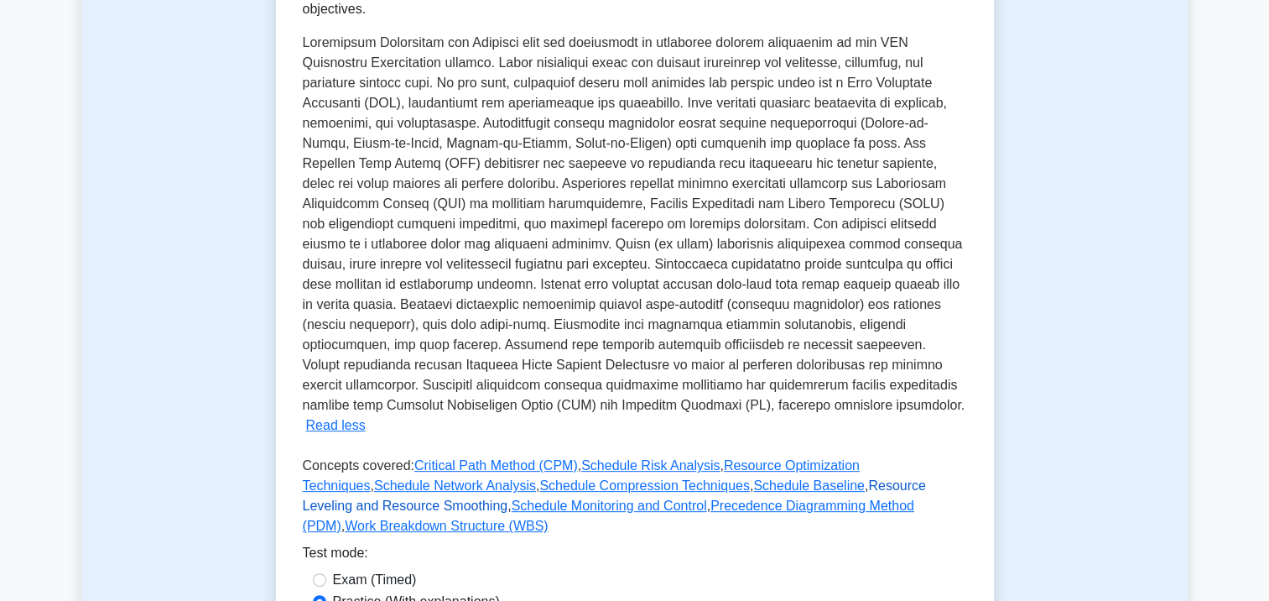
click at [840, 478] on link "Resource Leveling and Resource Smoothing" at bounding box center [614, 495] width 623 height 34
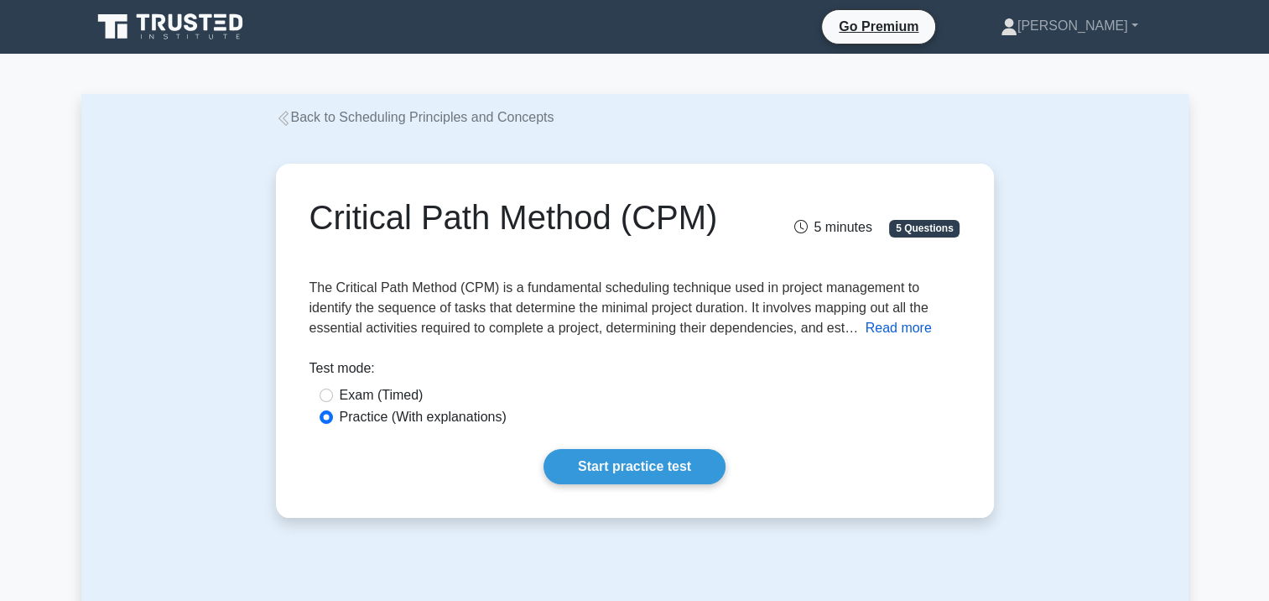
click at [892, 325] on button "Read more" at bounding box center [899, 328] width 66 height 20
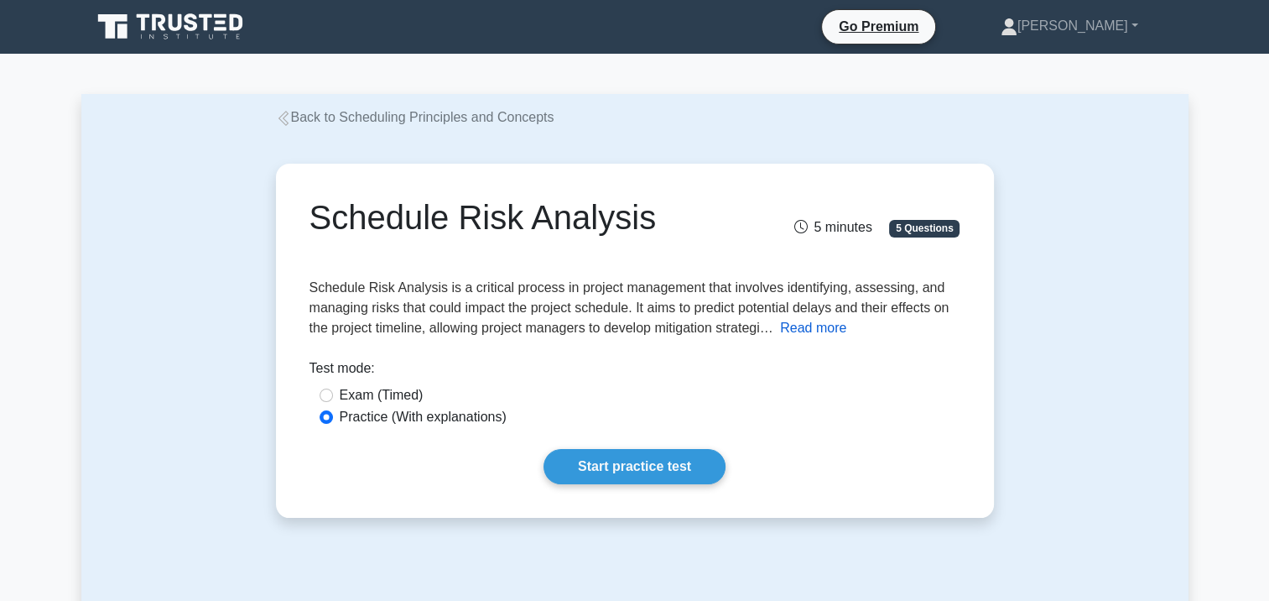
click at [819, 336] on button "Read more" at bounding box center [813, 328] width 66 height 20
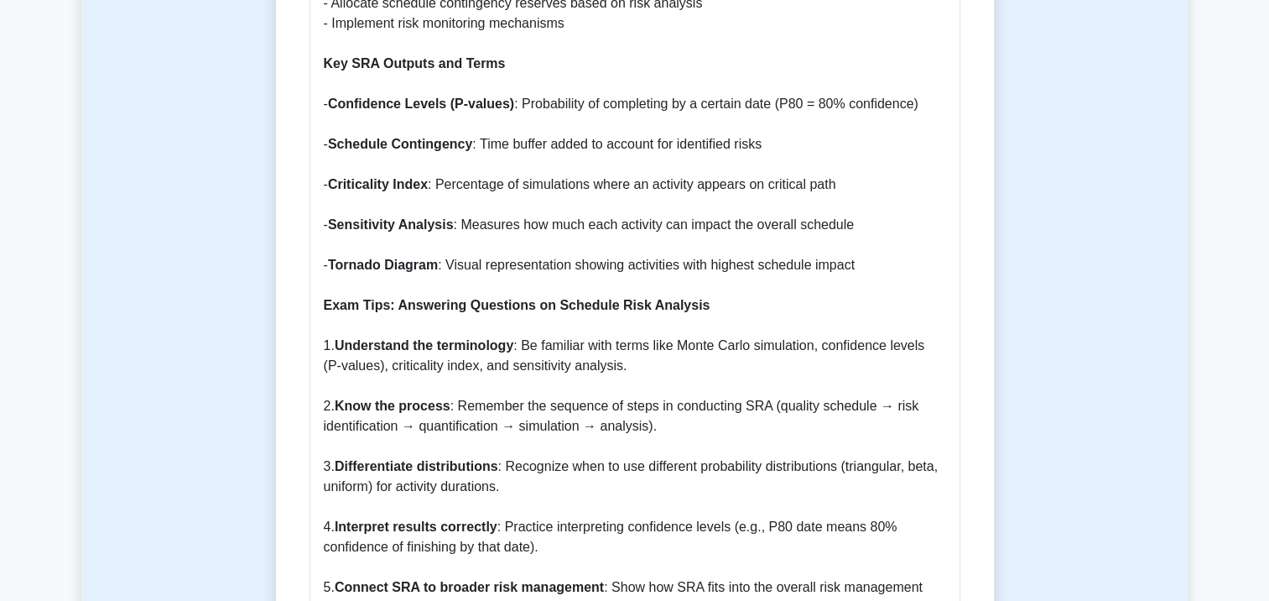
scroll to position [1845, 0]
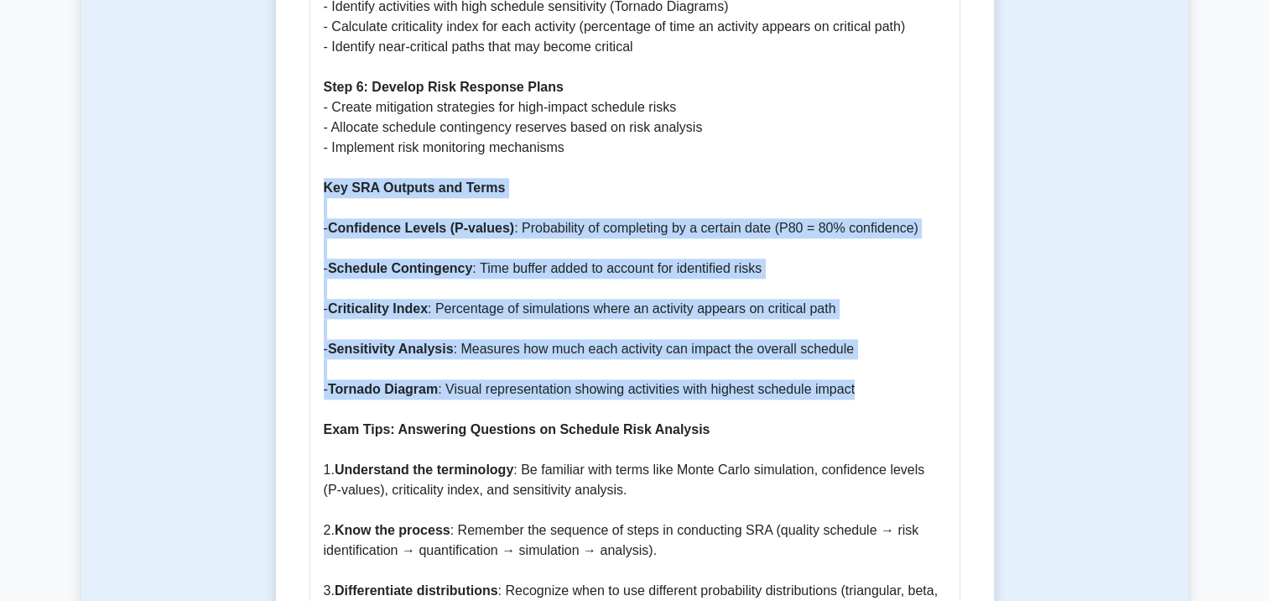
drag, startPoint x: 889, startPoint y: 351, endPoint x: 325, endPoint y: 145, distance: 600.2
click at [325, 145] on p "What is Schedule Risk Analysis? Schedule Risk Analysis (SRA) is a systematic ap…" at bounding box center [635, 57] width 622 height 1973
drag, startPoint x: 325, startPoint y: 145, endPoint x: 382, endPoint y: 152, distance: 56.6
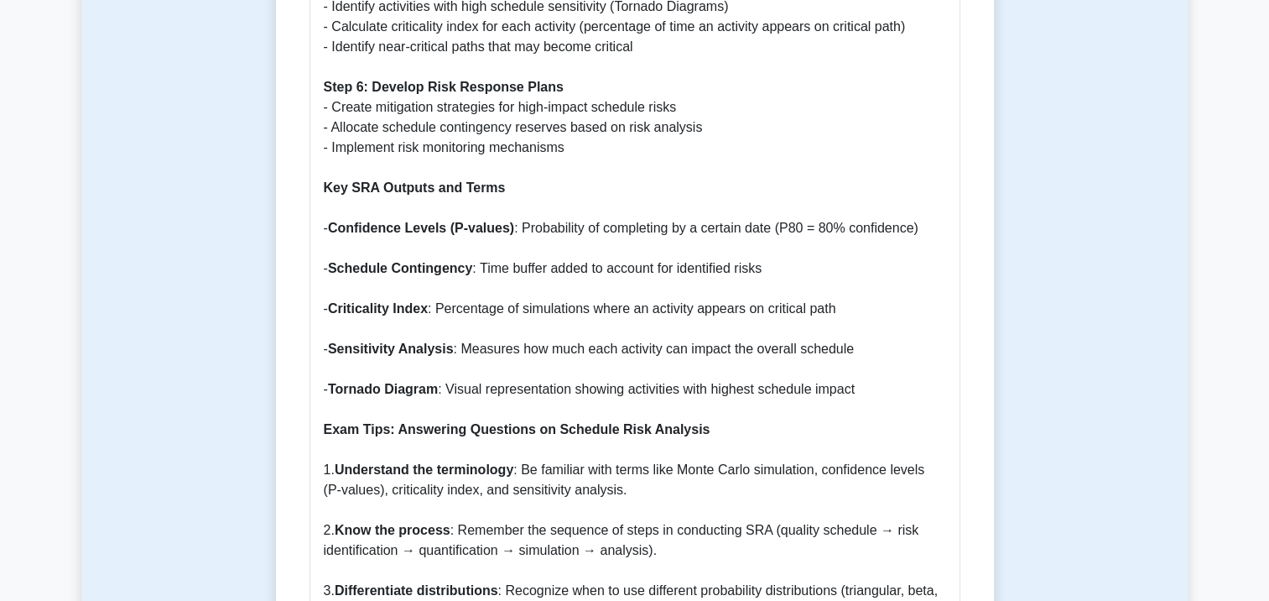
drag, startPoint x: 382, startPoint y: 152, endPoint x: 429, endPoint y: 133, distance: 50.5
click at [413, 127] on p "What is Schedule Risk Analysis? Schedule Risk Analysis (SRA) is a systematic ap…" at bounding box center [635, 57] width 622 height 1973
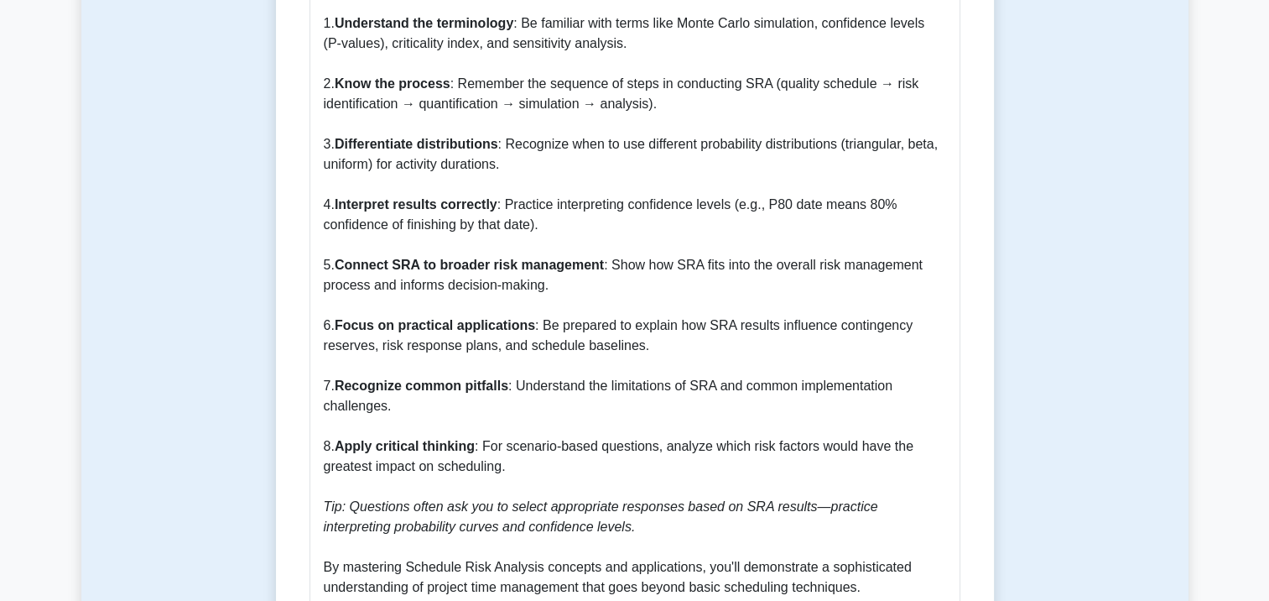
scroll to position [2516, 0]
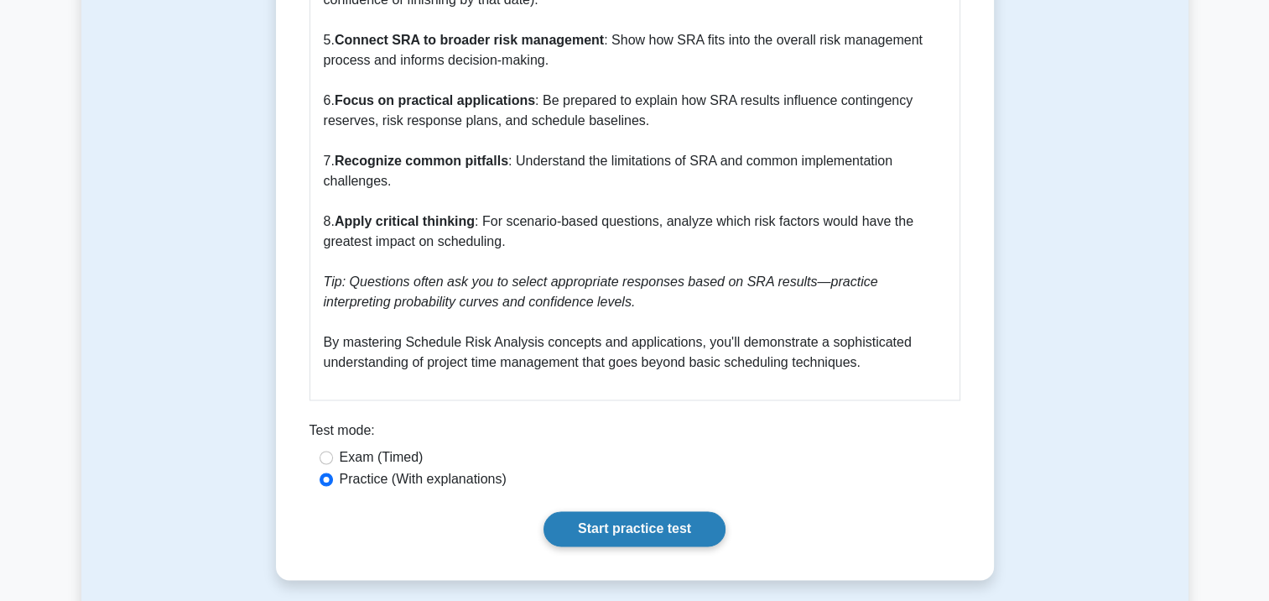
click at [607, 511] on link "Start practice test" at bounding box center [634, 528] width 182 height 35
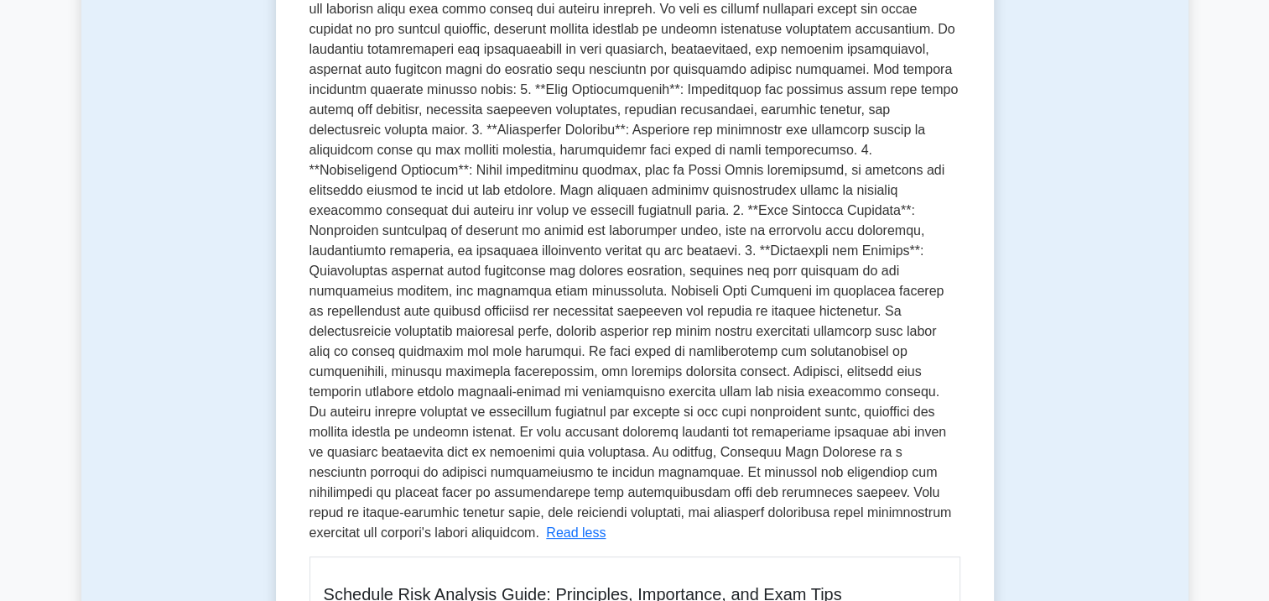
scroll to position [252, 0]
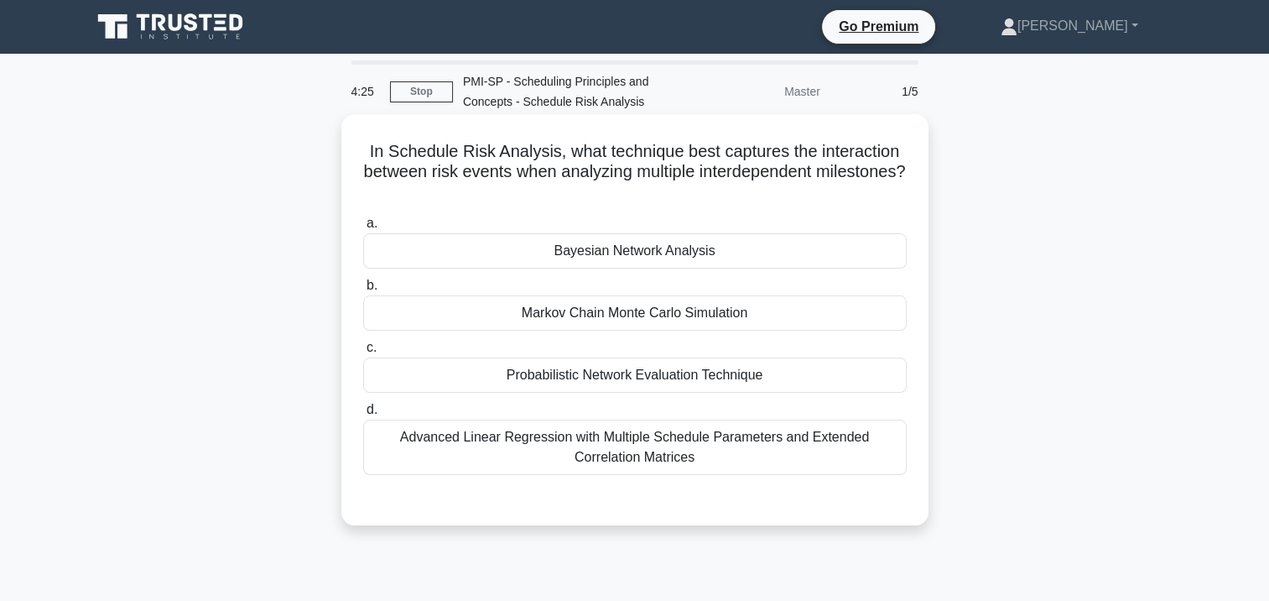
click at [695, 442] on div "Advanced Linear Regression with Multiple Schedule Parameters and Extended Corre…" at bounding box center [634, 446] width 543 height 55
click at [363, 415] on input "d. Advanced Linear Regression with Multiple Schedule Parameters and Extended Co…" at bounding box center [363, 409] width 0 height 11
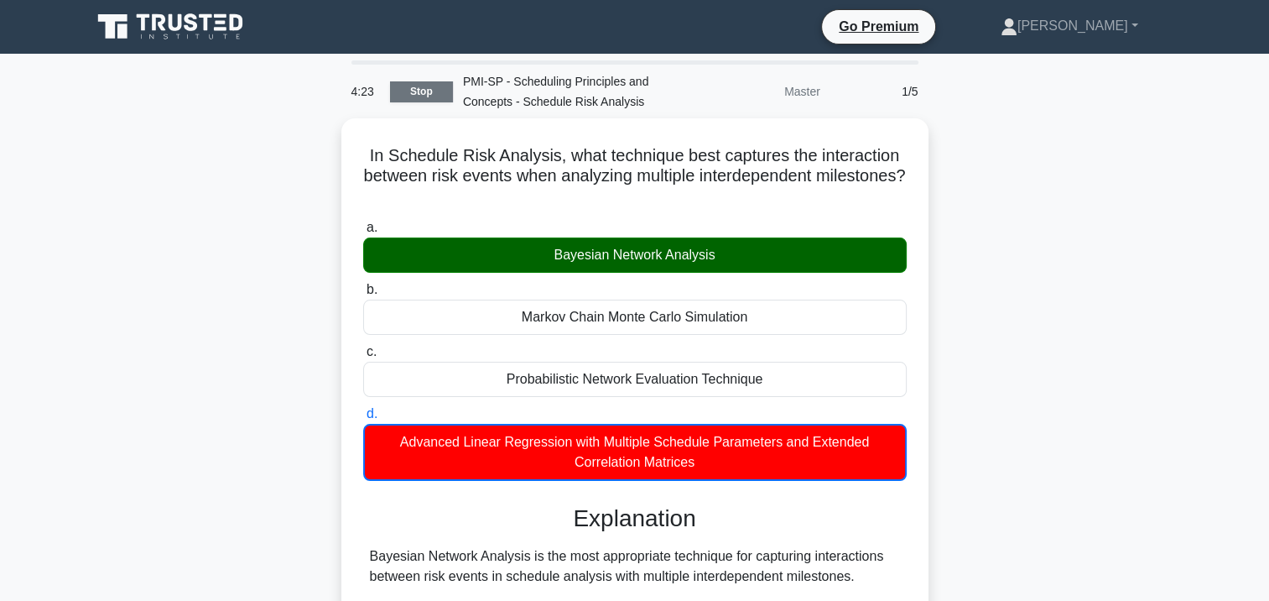
click at [410, 90] on link "Stop" at bounding box center [421, 91] width 63 height 21
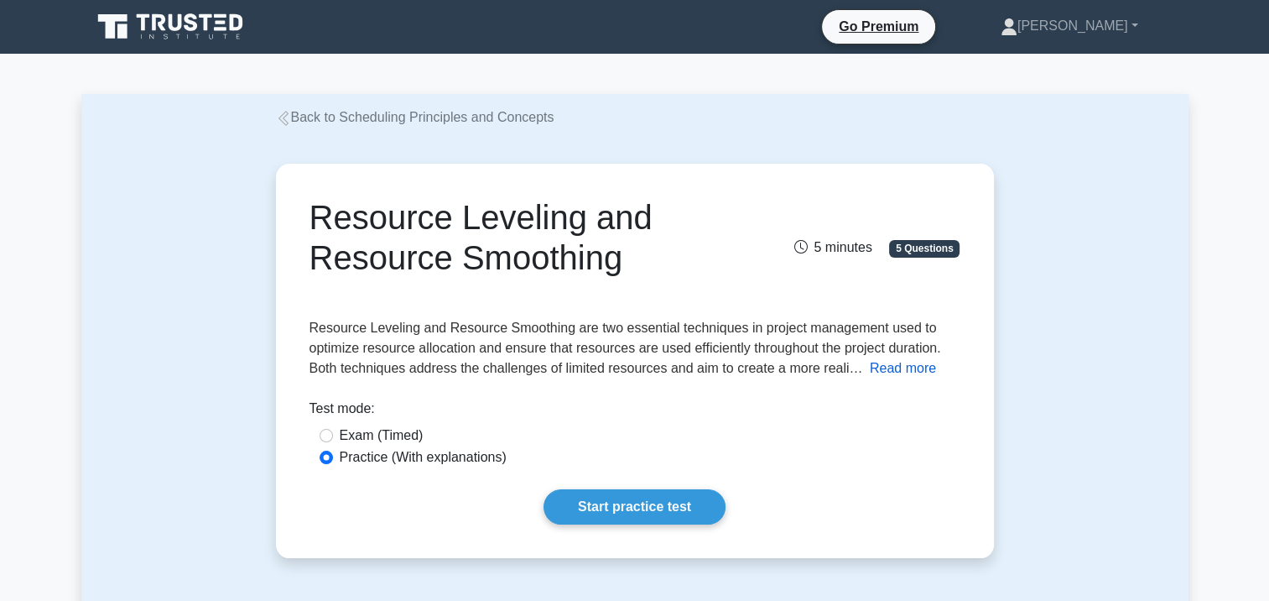
click at [908, 366] on button "Read more" at bounding box center [903, 368] width 66 height 20
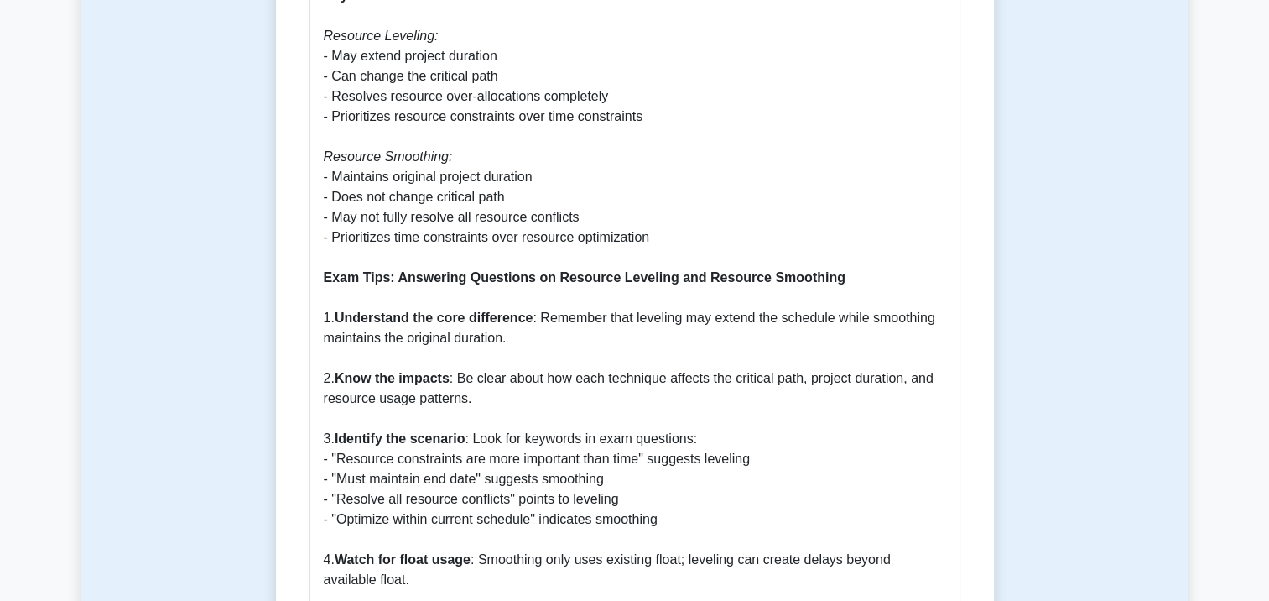
scroll to position [1594, 0]
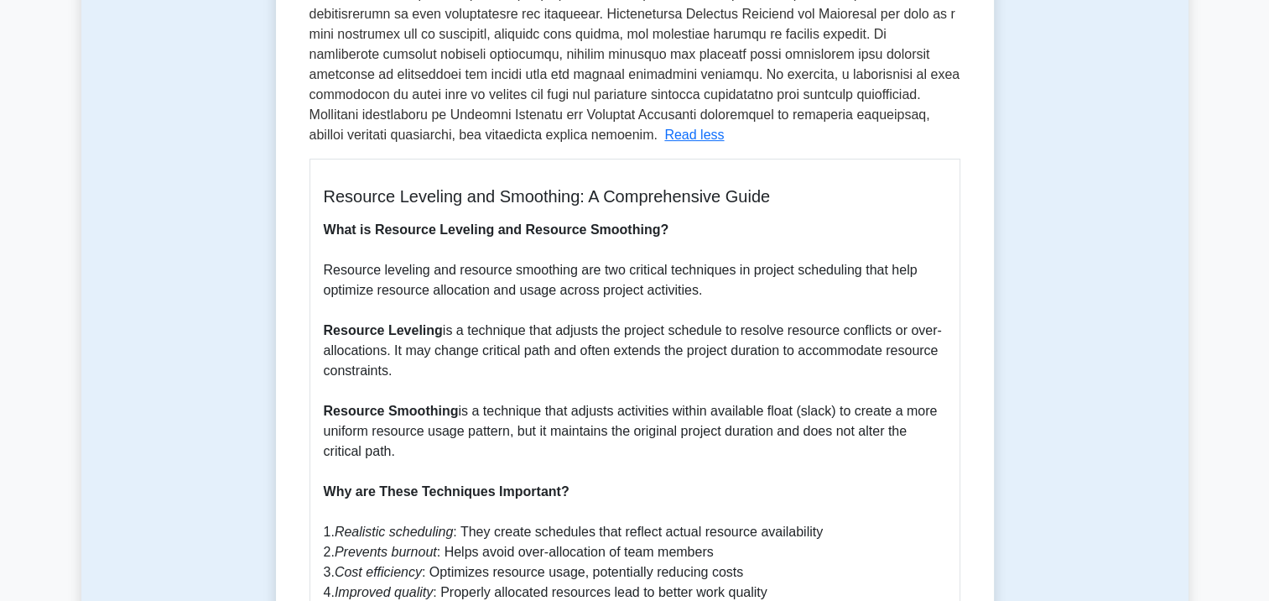
scroll to position [755, 0]
